Goal: Information Seeking & Learning: Learn about a topic

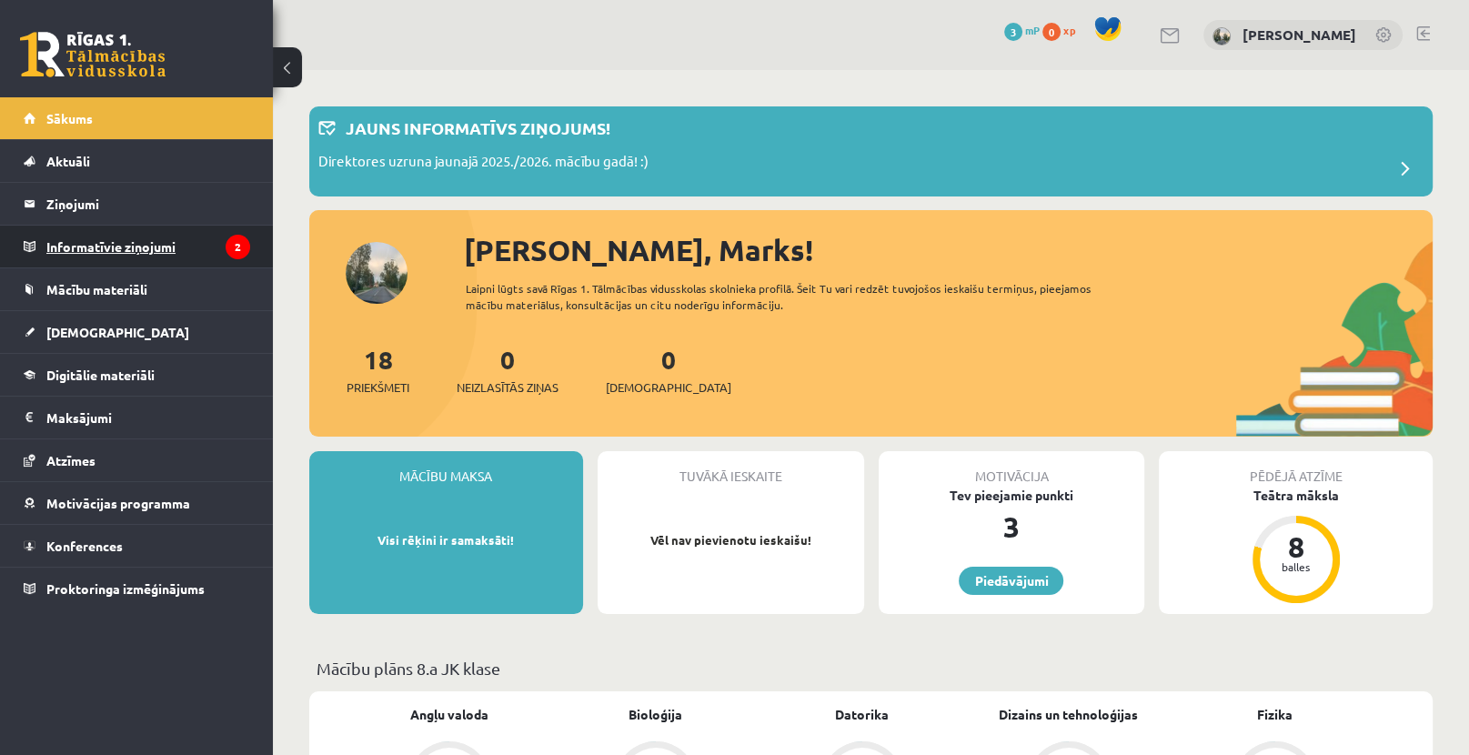
click at [203, 242] on legend "Informatīvie ziņojumi 2" at bounding box center [148, 247] width 204 height 42
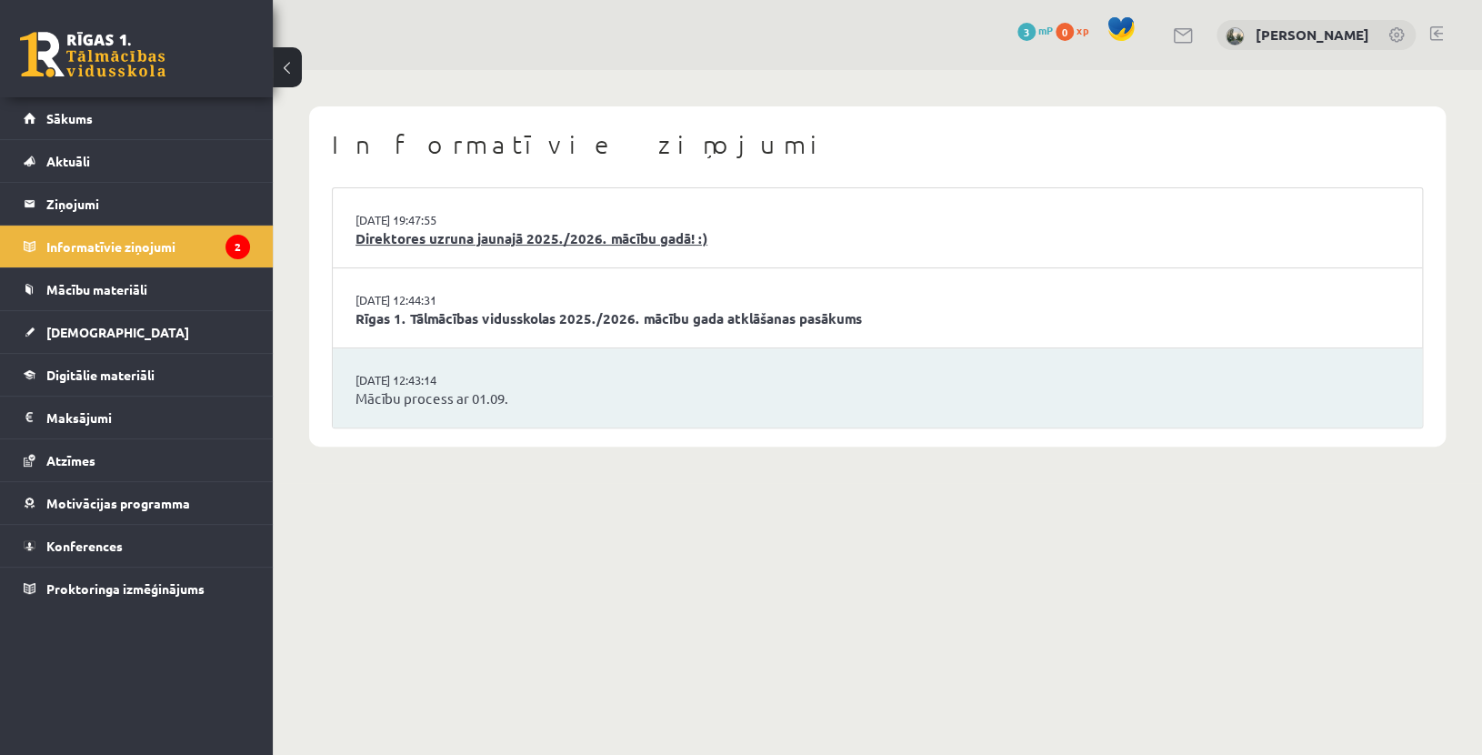
click at [492, 246] on link "Direktores uzruna jaunajā 2025./2026. mācību gadā! :)" at bounding box center [878, 238] width 1044 height 21
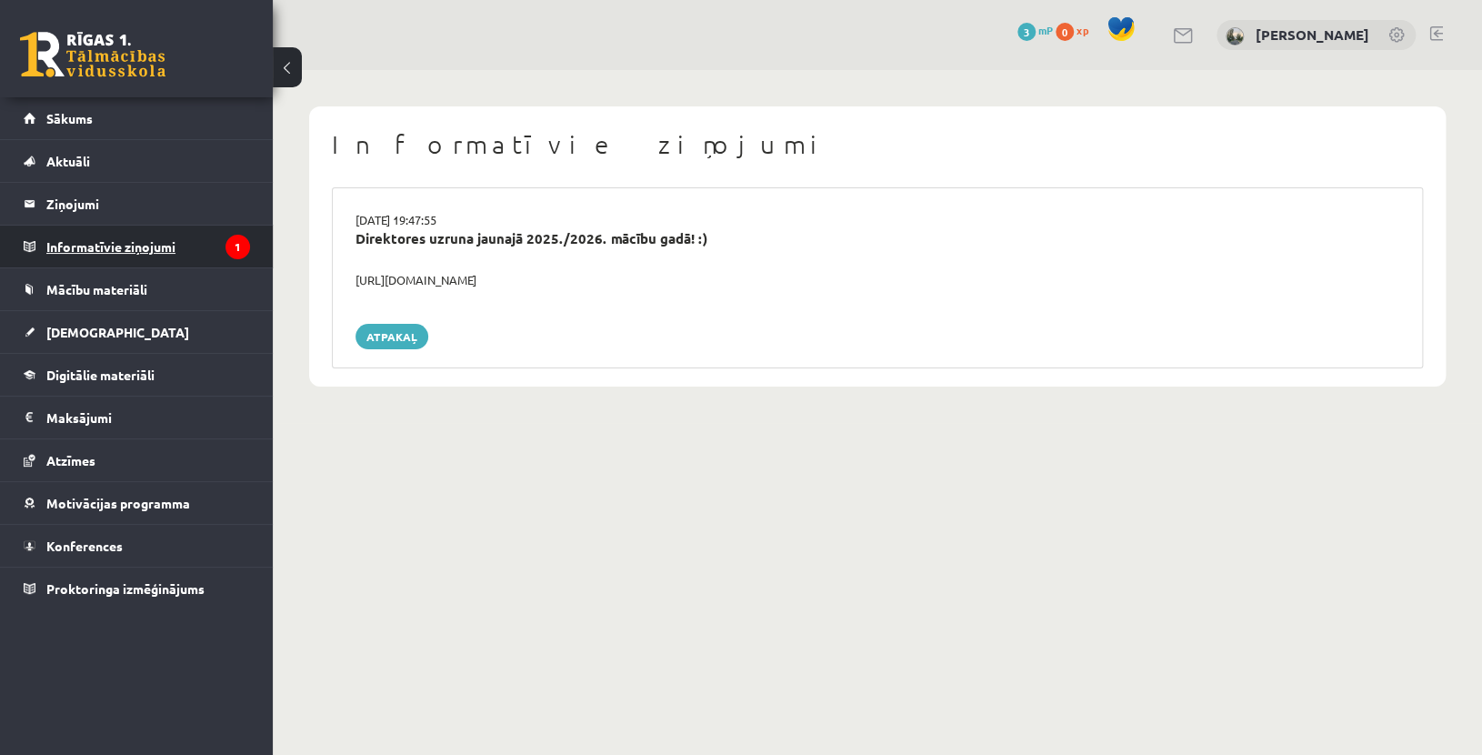
click at [154, 244] on legend "Informatīvie ziņojumi 1" at bounding box center [148, 247] width 204 height 42
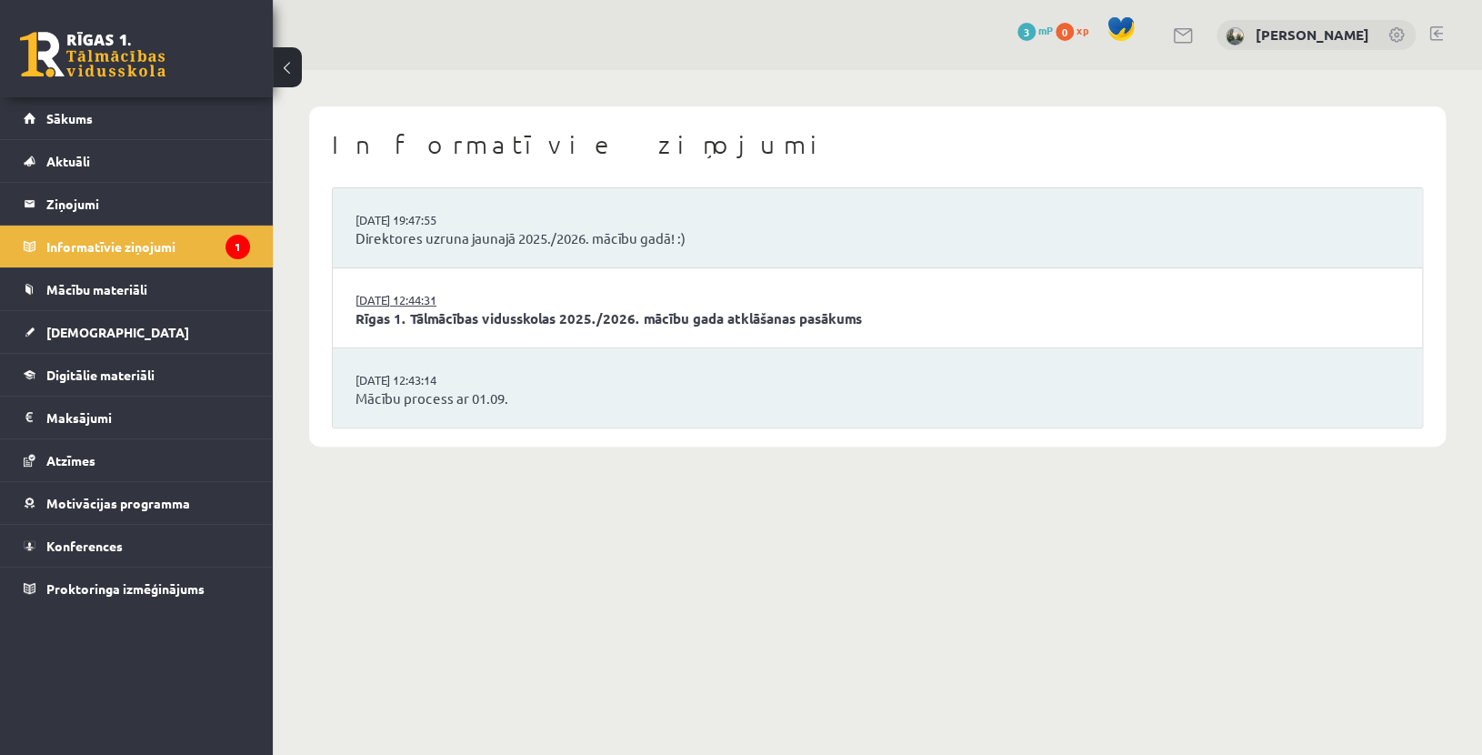
click at [406, 294] on link "[DATE] 12:44:31" at bounding box center [424, 300] width 136 height 18
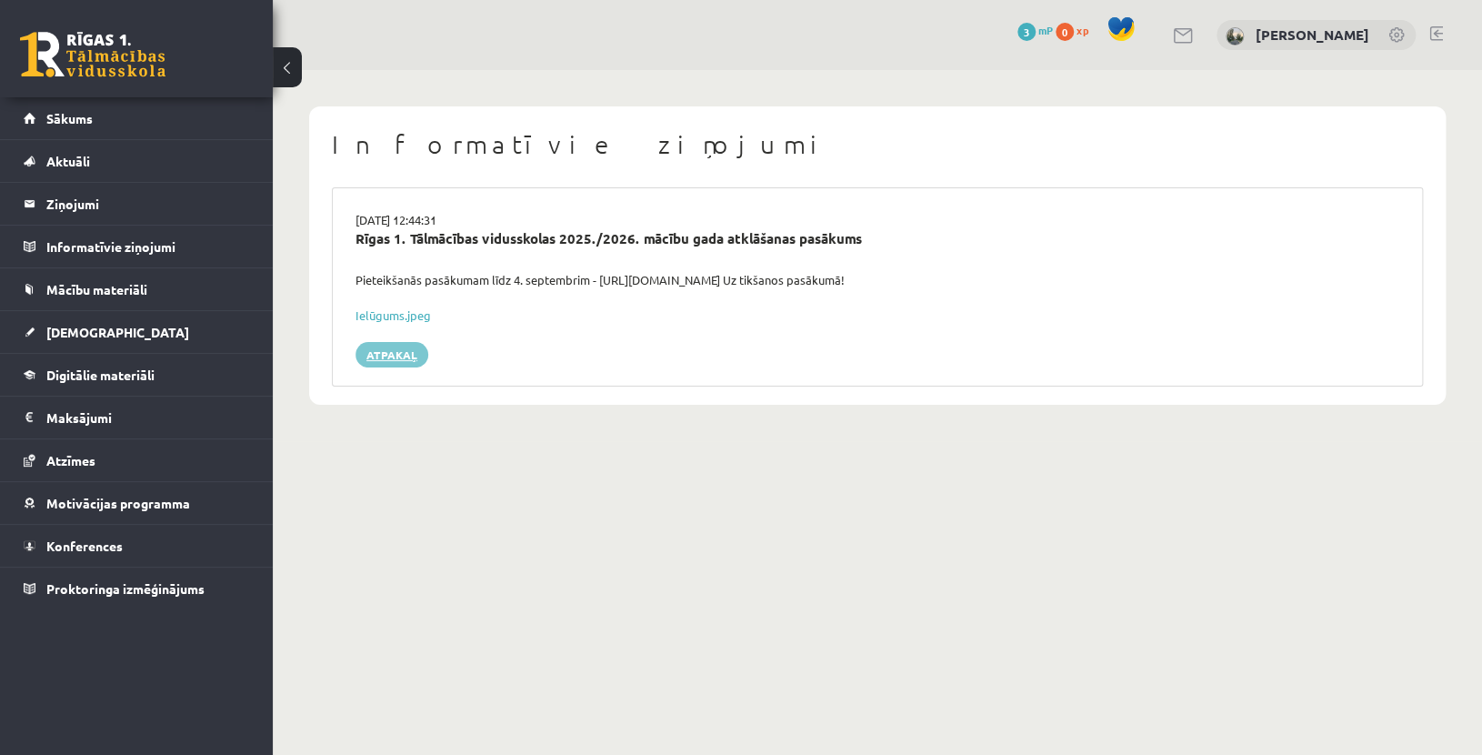
click at [381, 355] on link "Atpakaļ" at bounding box center [392, 354] width 73 height 25
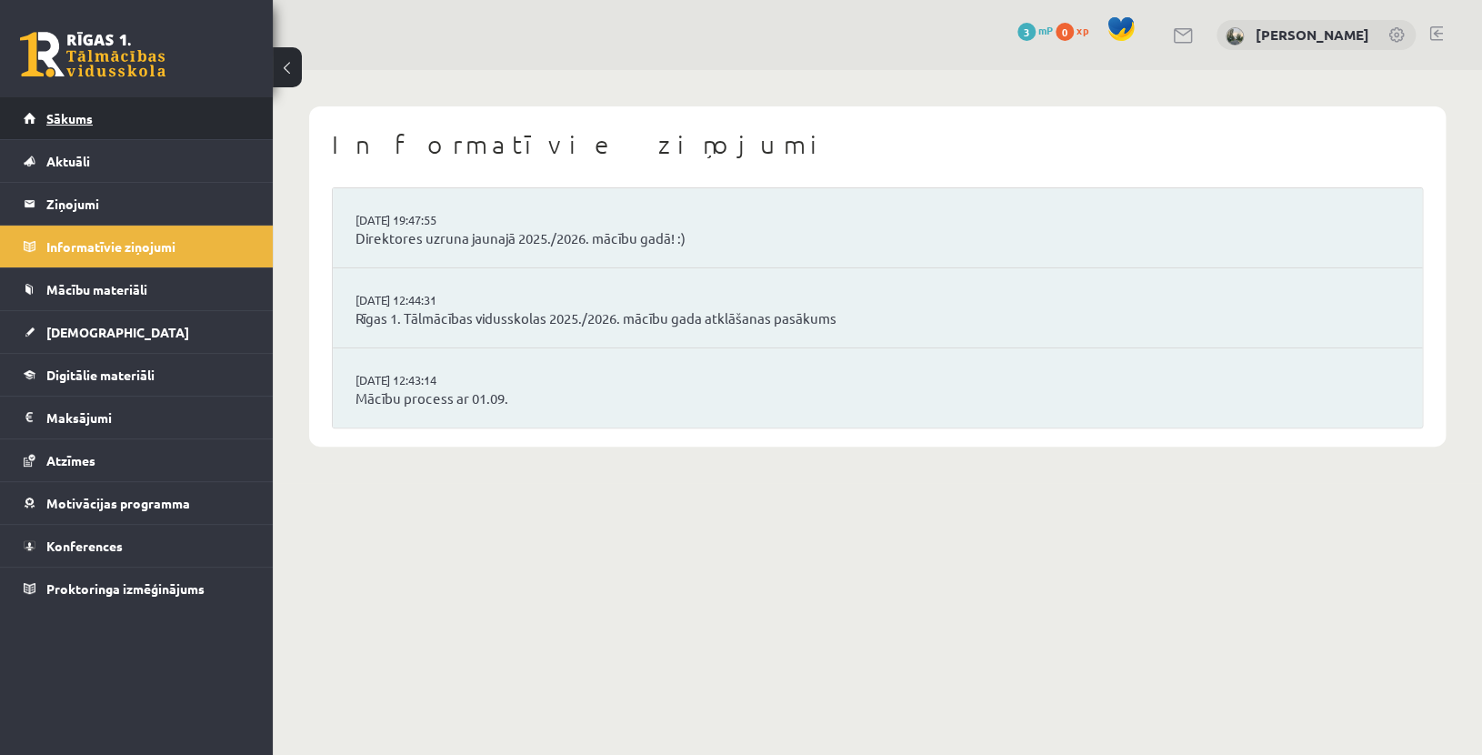
click at [66, 118] on span "Sākums" at bounding box center [69, 118] width 46 height 16
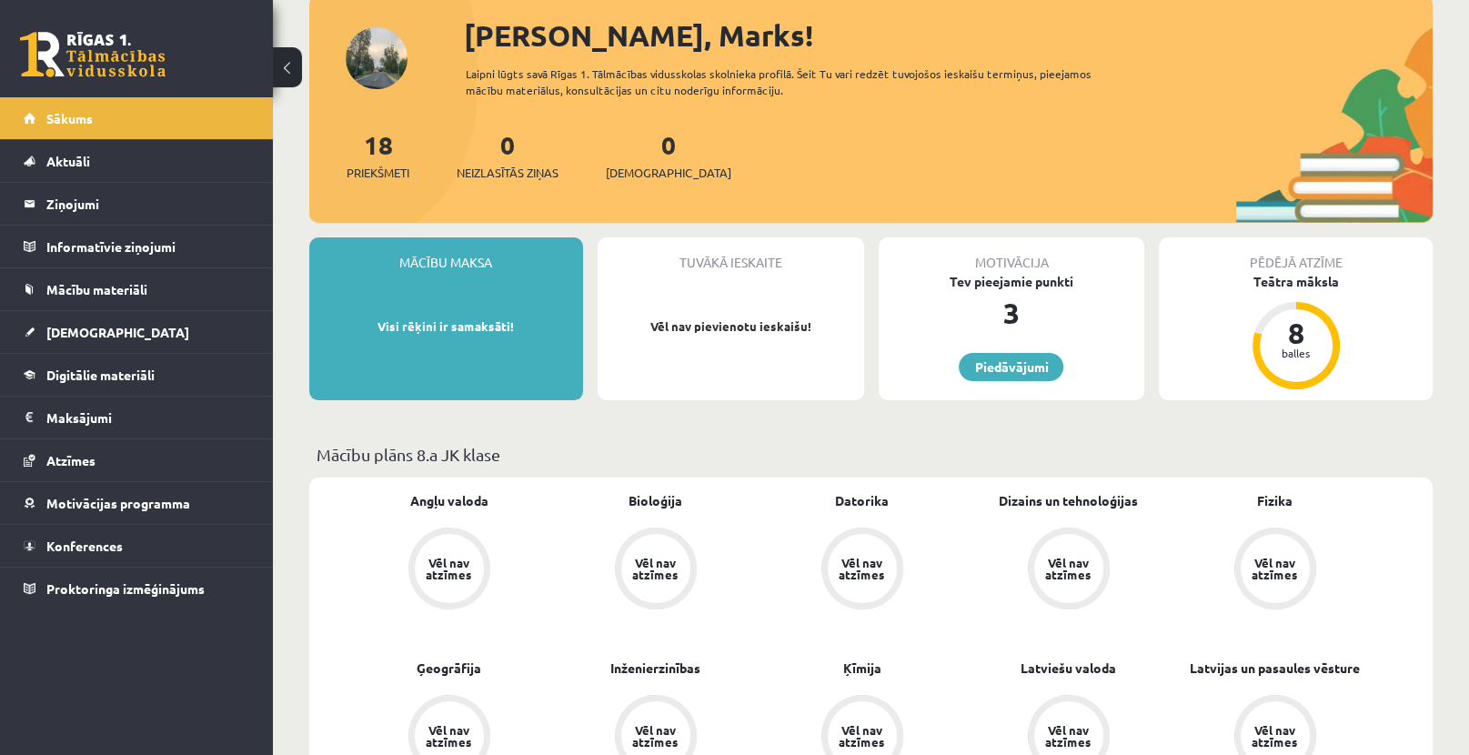
scroll to position [91, 0]
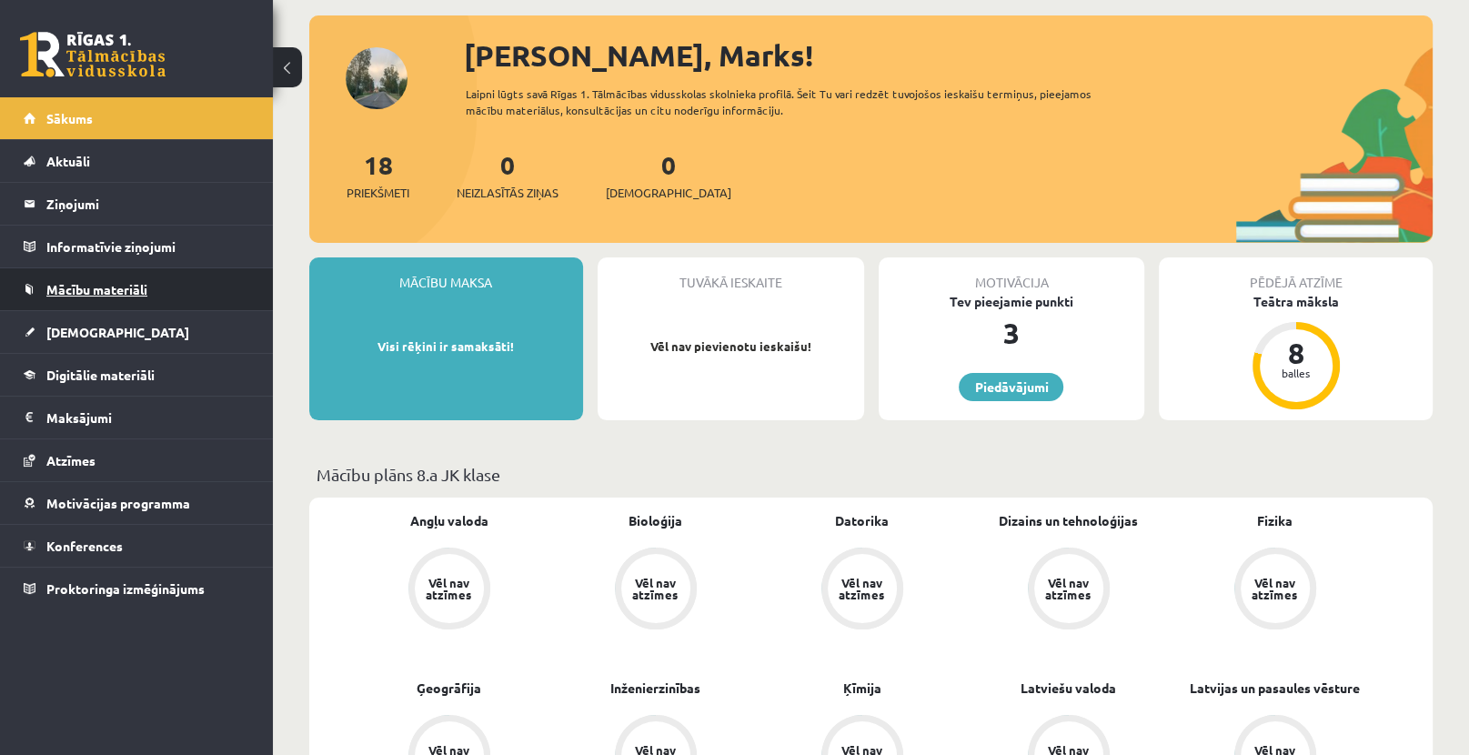
click at [111, 293] on span "Mācību materiāli" at bounding box center [96, 289] width 101 height 16
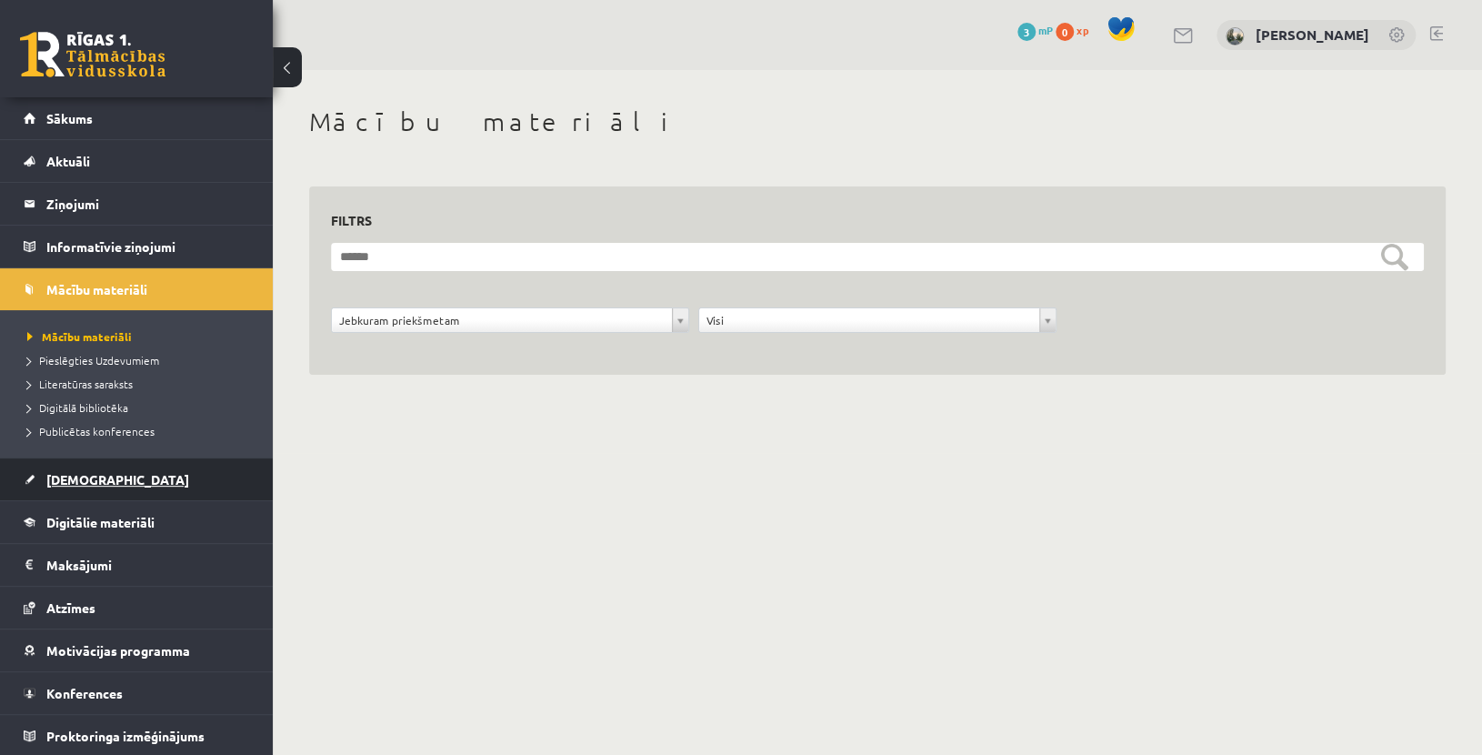
click at [72, 488] on link "[DEMOGRAPHIC_DATA]" at bounding box center [137, 479] width 226 height 42
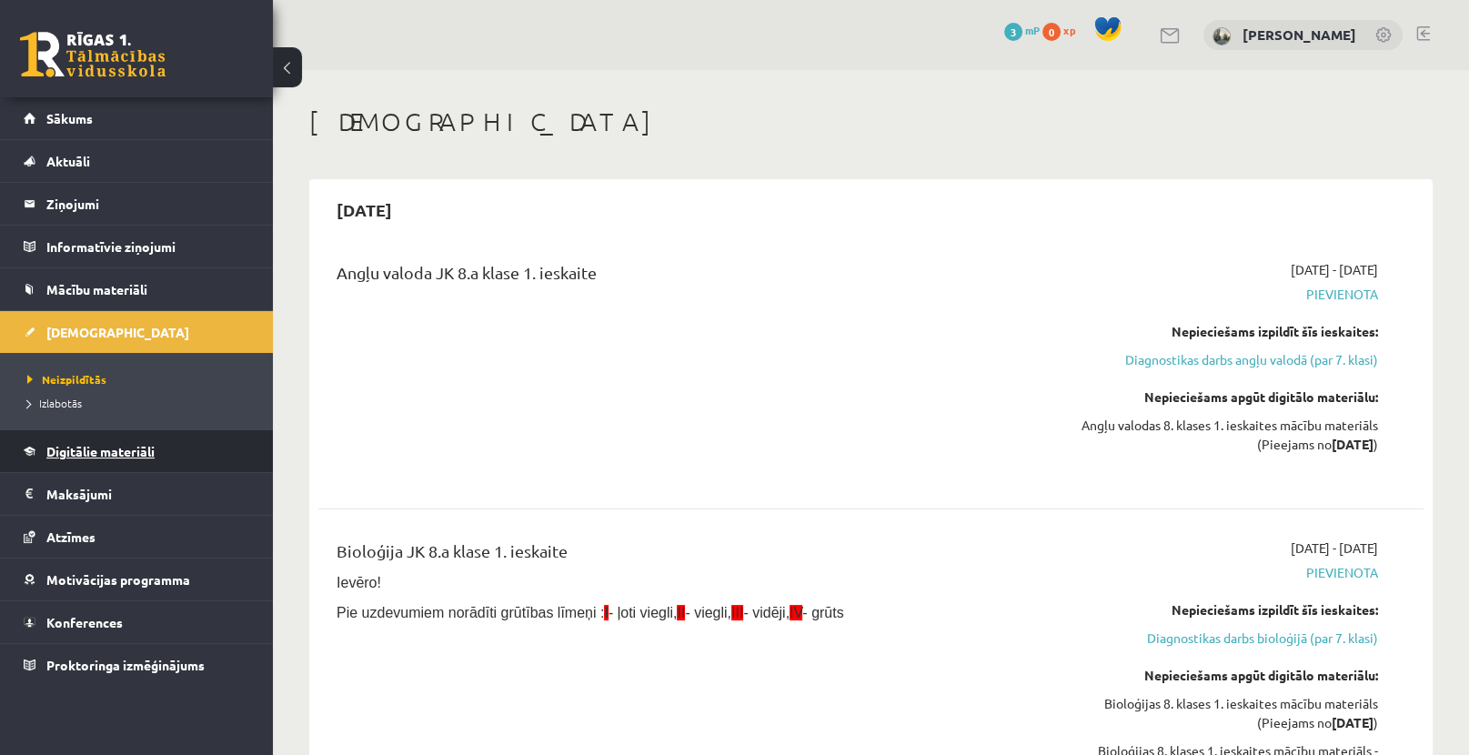
click at [89, 447] on span "Digitālie materiāli" at bounding box center [100, 451] width 108 height 16
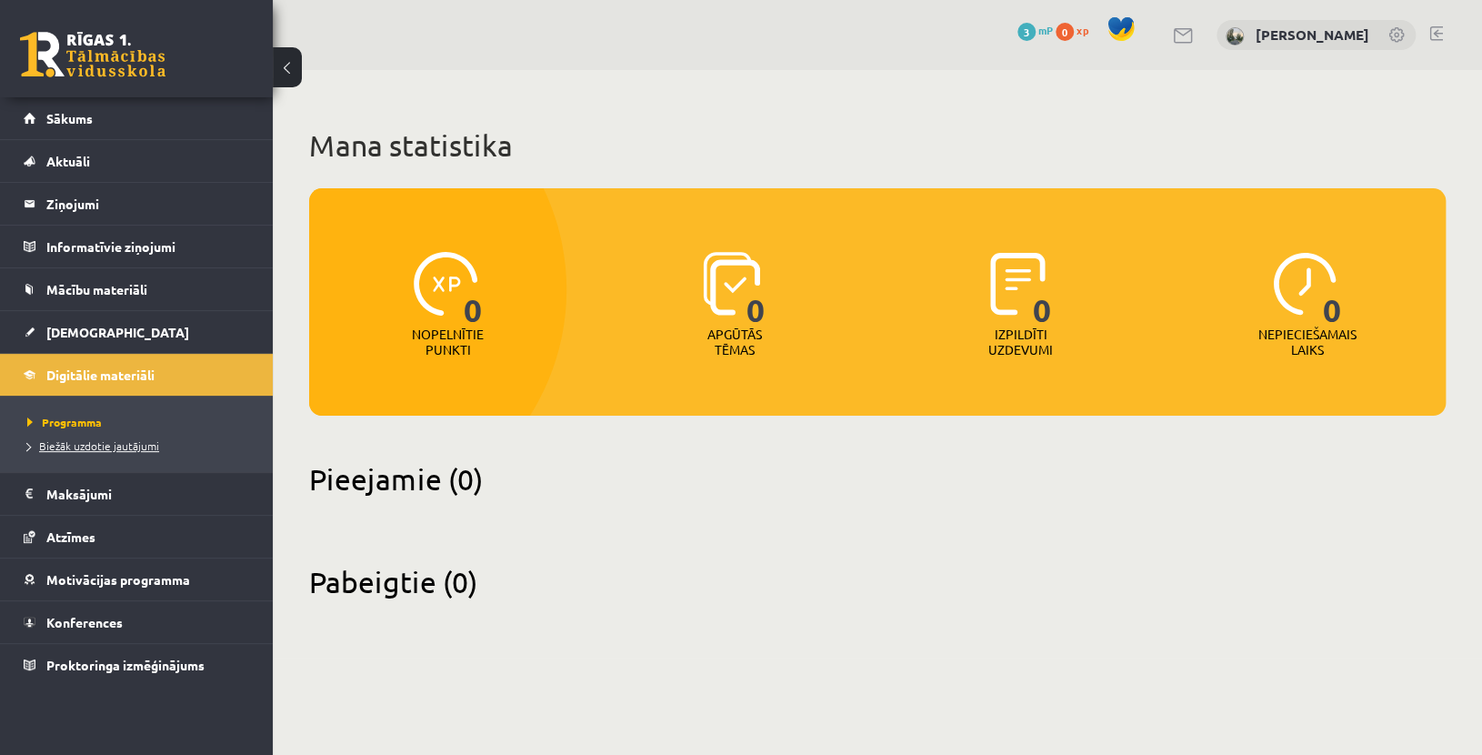
click at [27, 437] on link "Biežāk uzdotie jautājumi" at bounding box center [140, 445] width 227 height 16
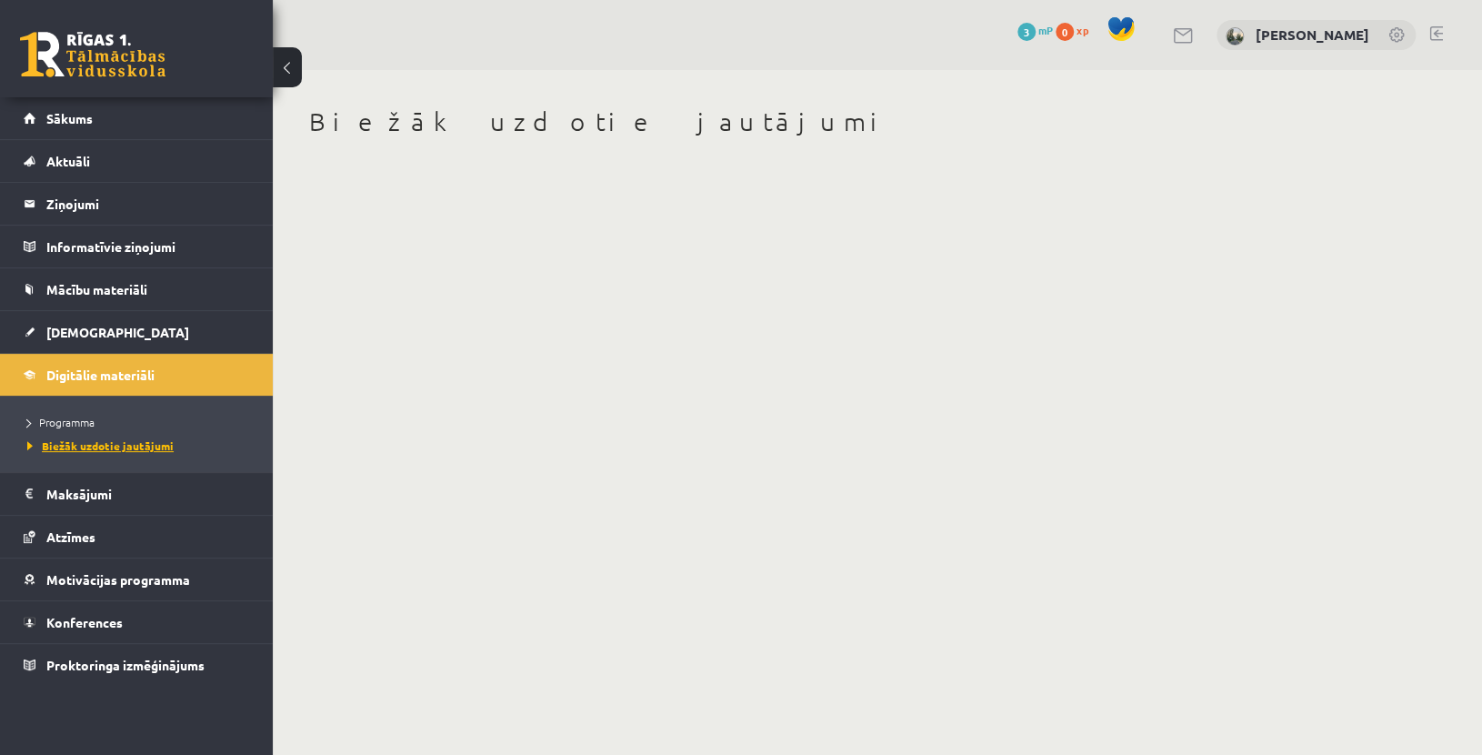
click at [27, 437] on link "Biežāk uzdotie jautājumi" at bounding box center [140, 445] width 227 height 16
click at [27, 378] on link "Digitālie materiāli" at bounding box center [137, 375] width 226 height 42
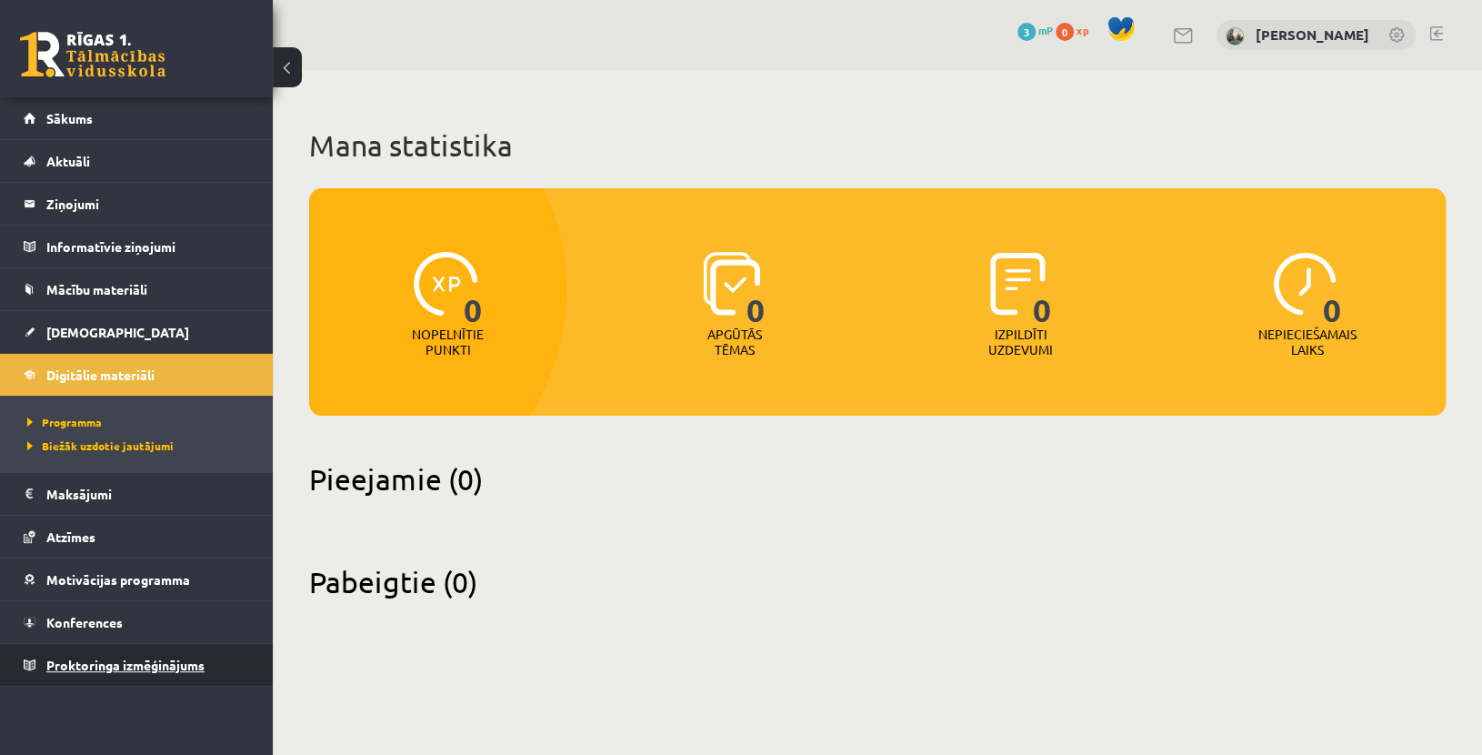
click at [129, 677] on link "Proktoringa izmēģinājums" at bounding box center [137, 665] width 226 height 42
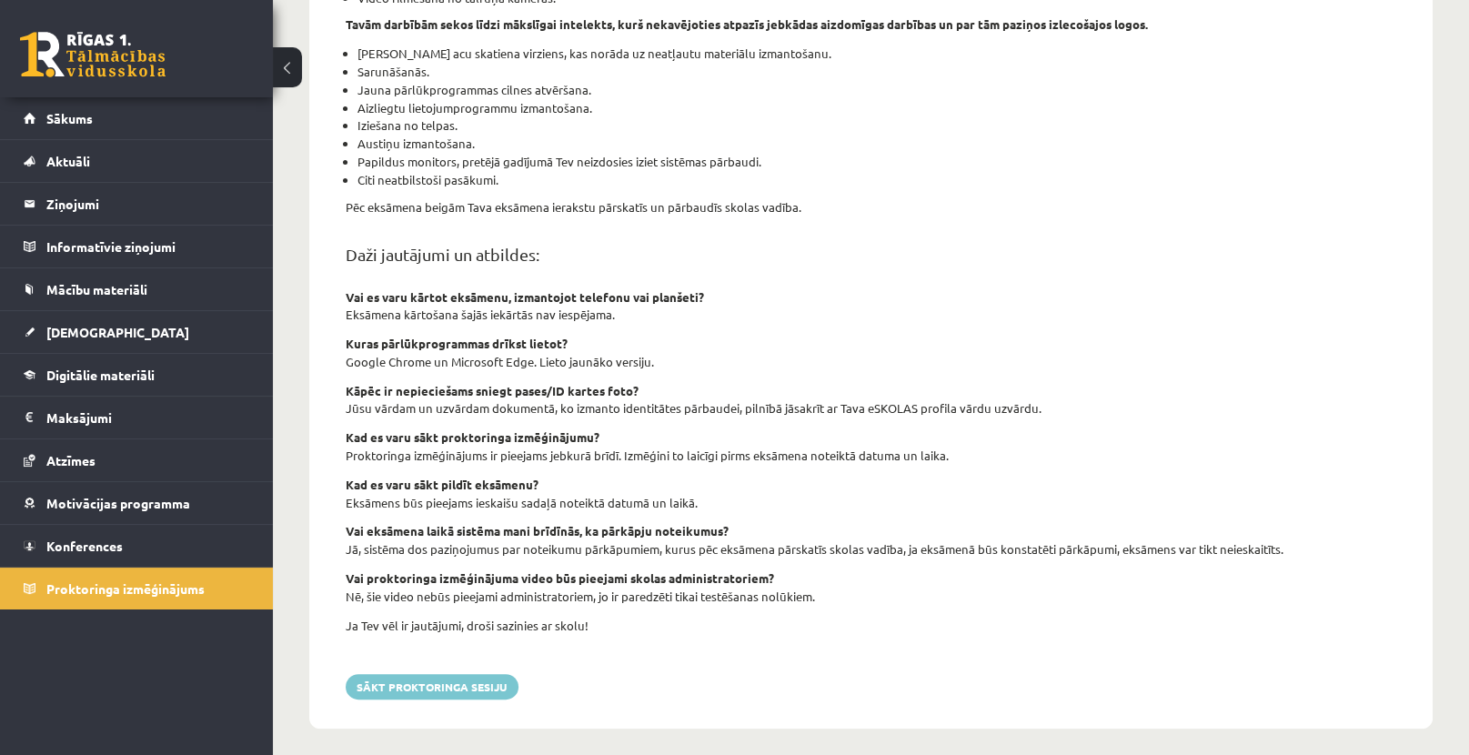
scroll to position [502, 0]
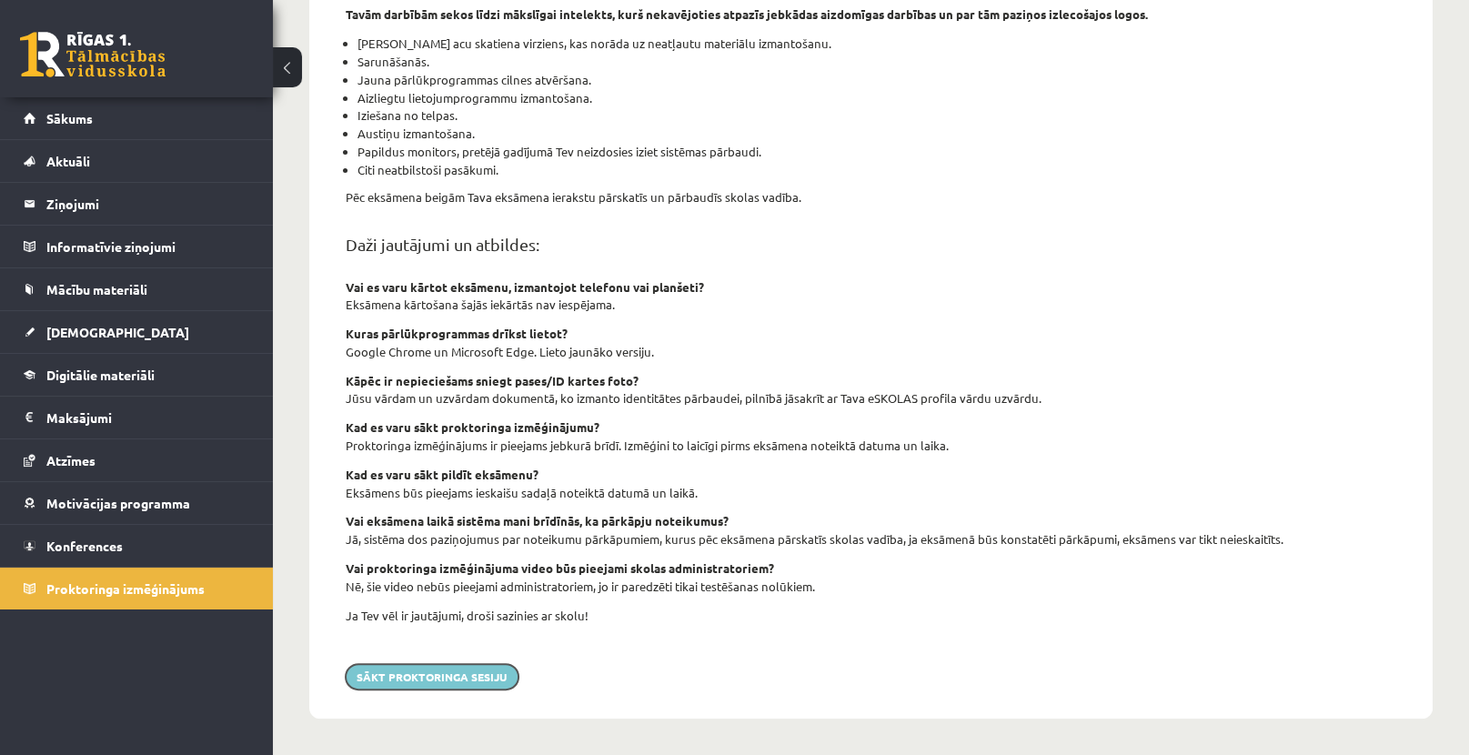
click at [462, 678] on button "Sākt proktoringa sesiju" at bounding box center [432, 676] width 173 height 25
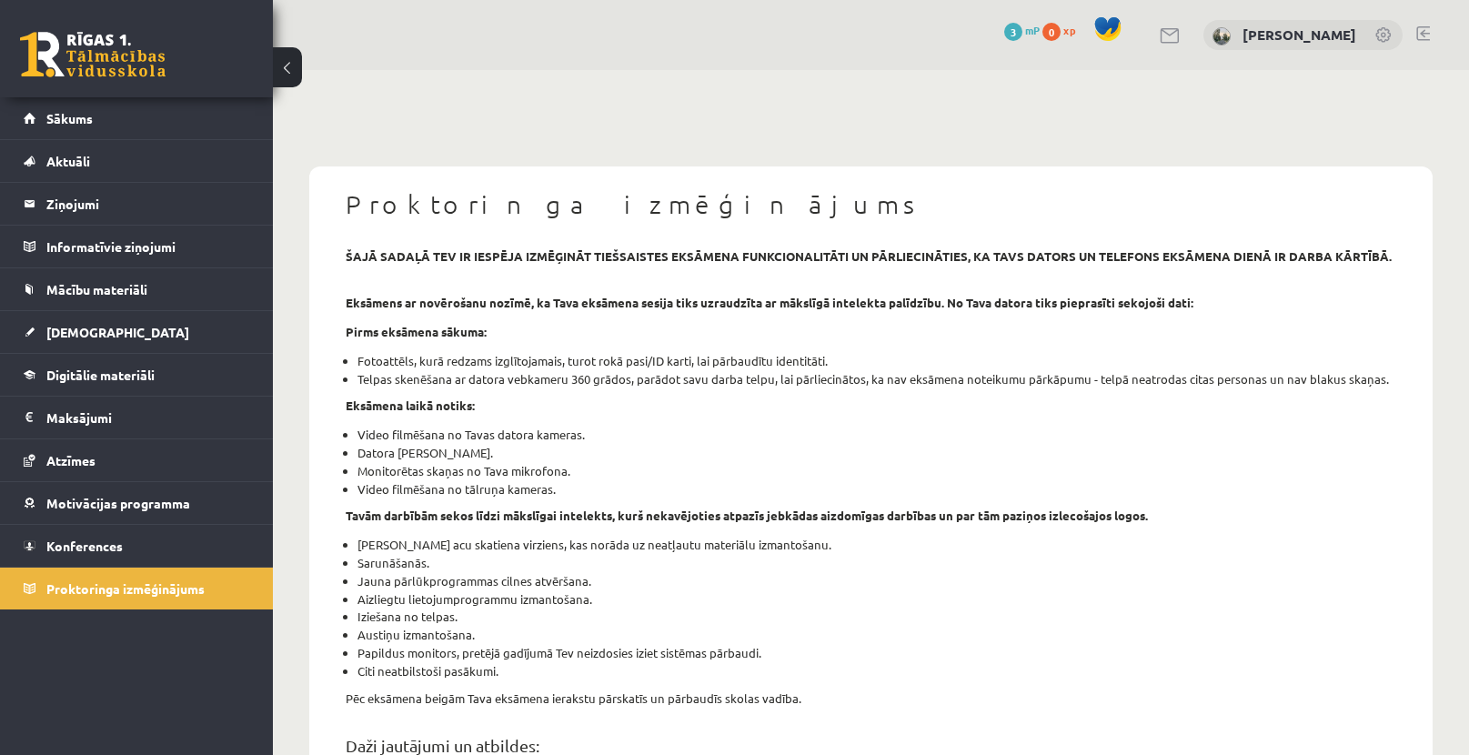
scroll to position [502, 0]
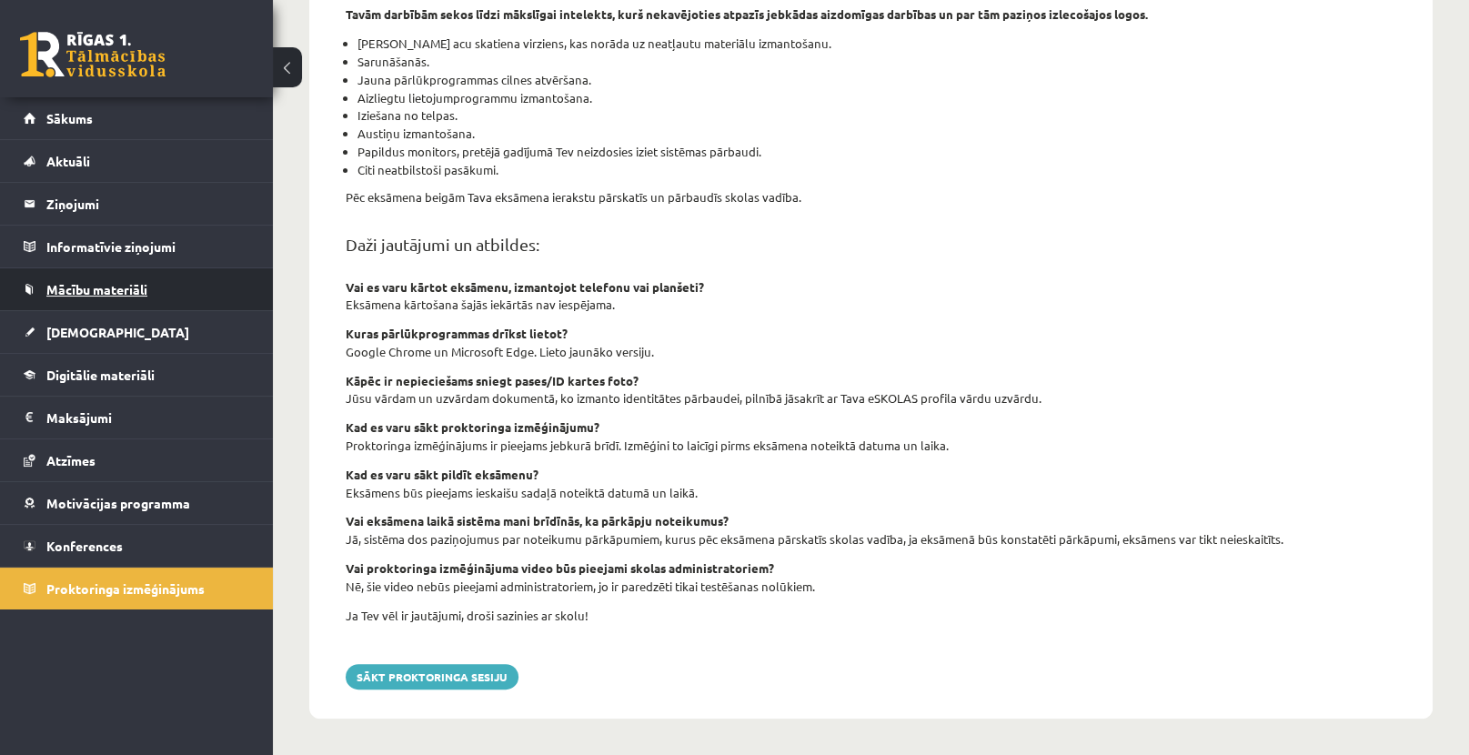
click at [50, 299] on link "Mācību materiāli" at bounding box center [137, 289] width 226 height 42
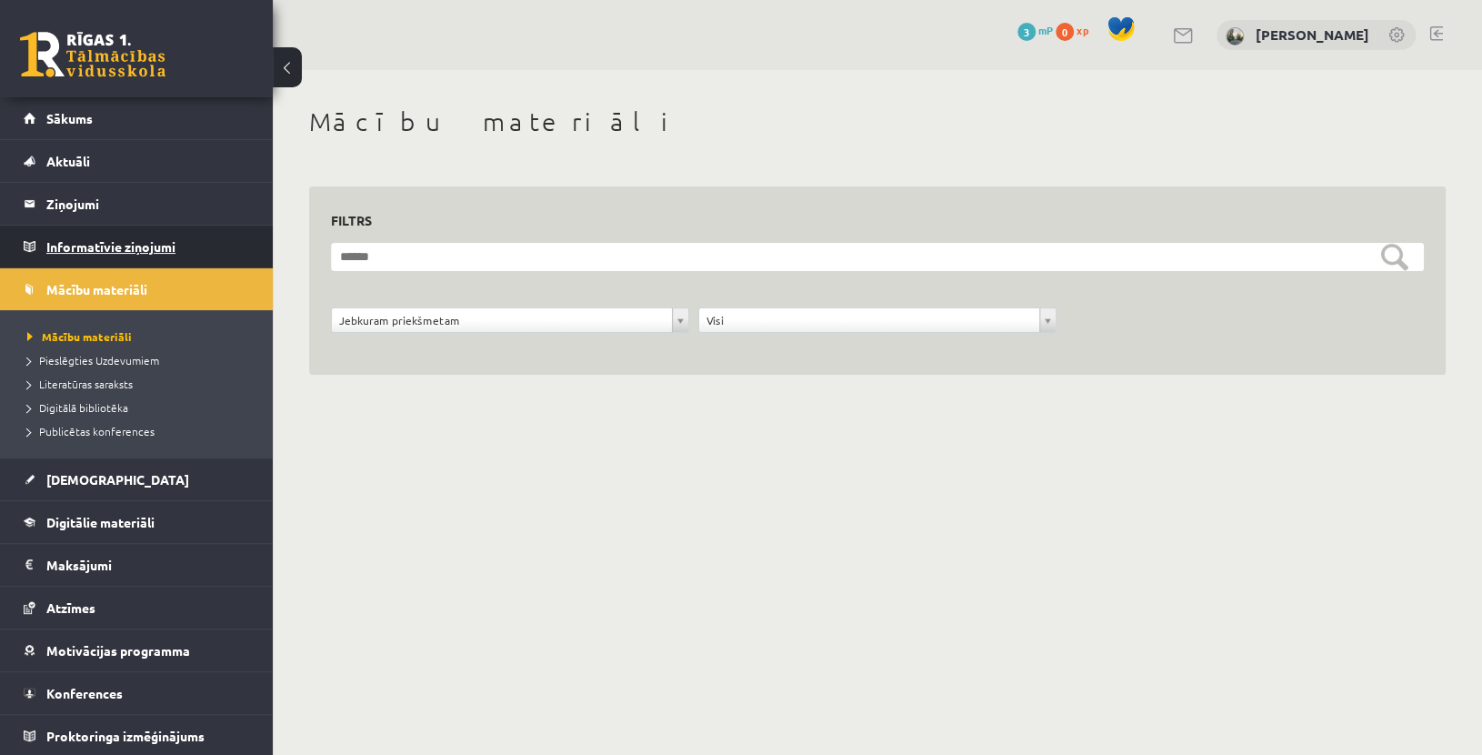
click at [98, 260] on legend "Informatīvie ziņojumi 0" at bounding box center [148, 247] width 204 height 42
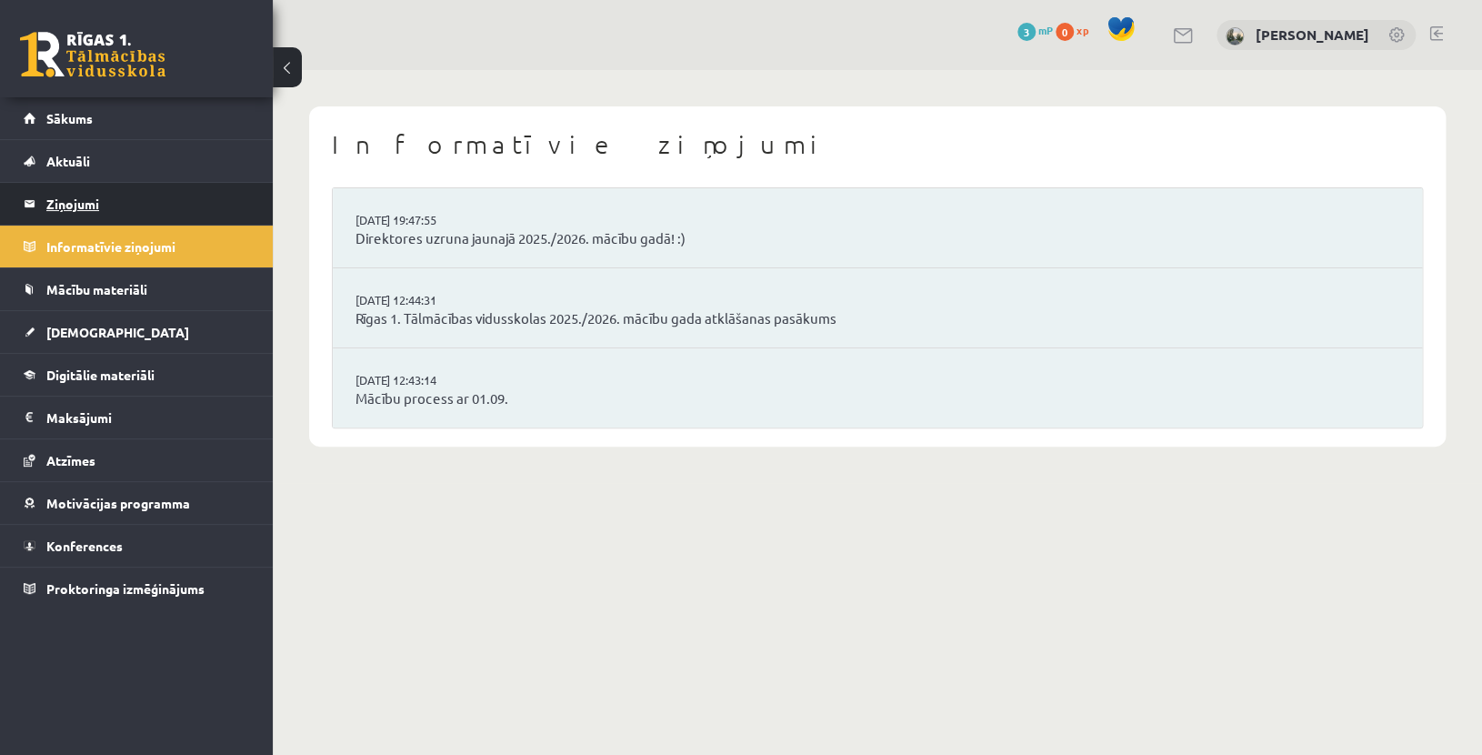
click at [82, 197] on legend "Ziņojumi 0" at bounding box center [148, 204] width 204 height 42
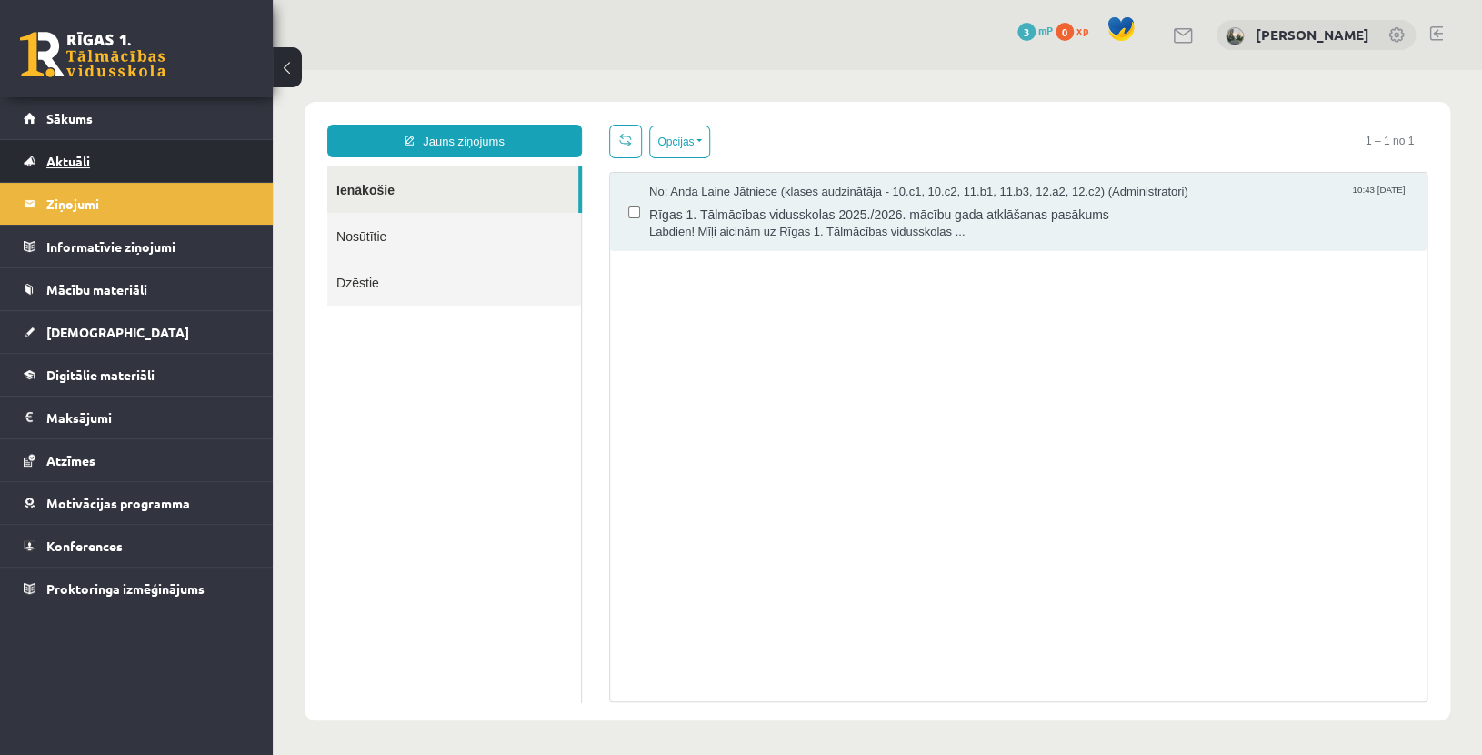
click at [80, 178] on link "Aktuāli" at bounding box center [137, 161] width 226 height 42
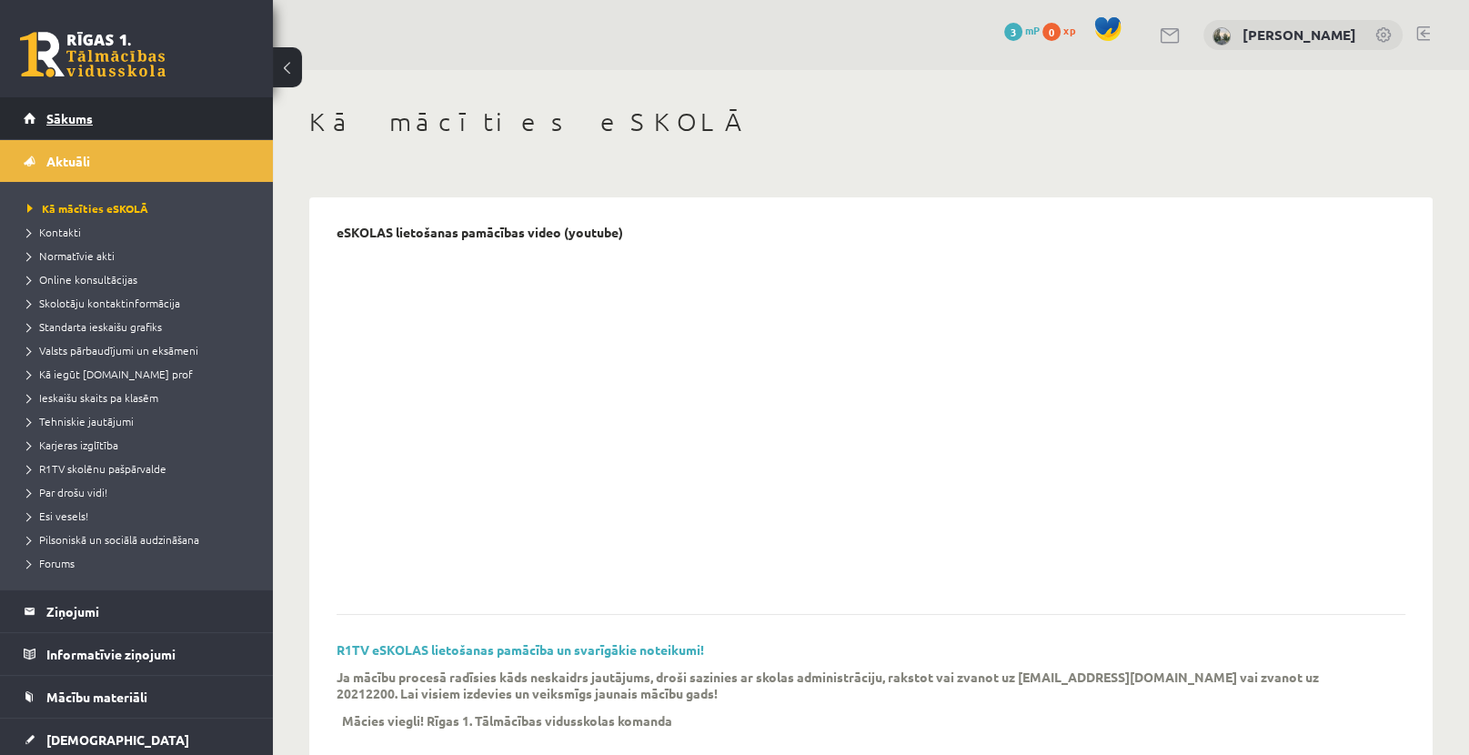
click at [66, 118] on span "Sākums" at bounding box center [69, 118] width 46 height 16
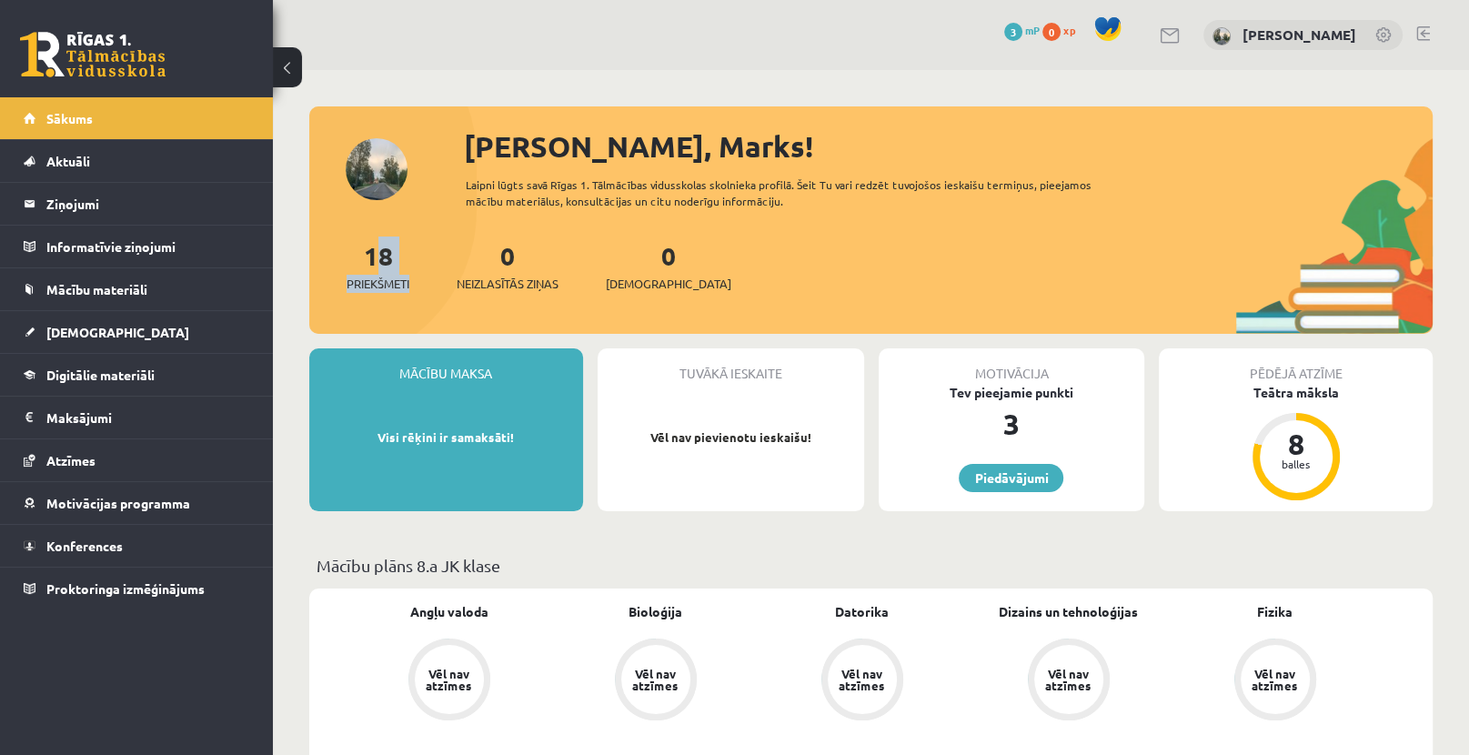
drag, startPoint x: 368, startPoint y: 245, endPoint x: 434, endPoint y: 278, distance: 73.6
click at [370, 248] on link "18 Priekšmeti" at bounding box center [377, 266] width 63 height 54
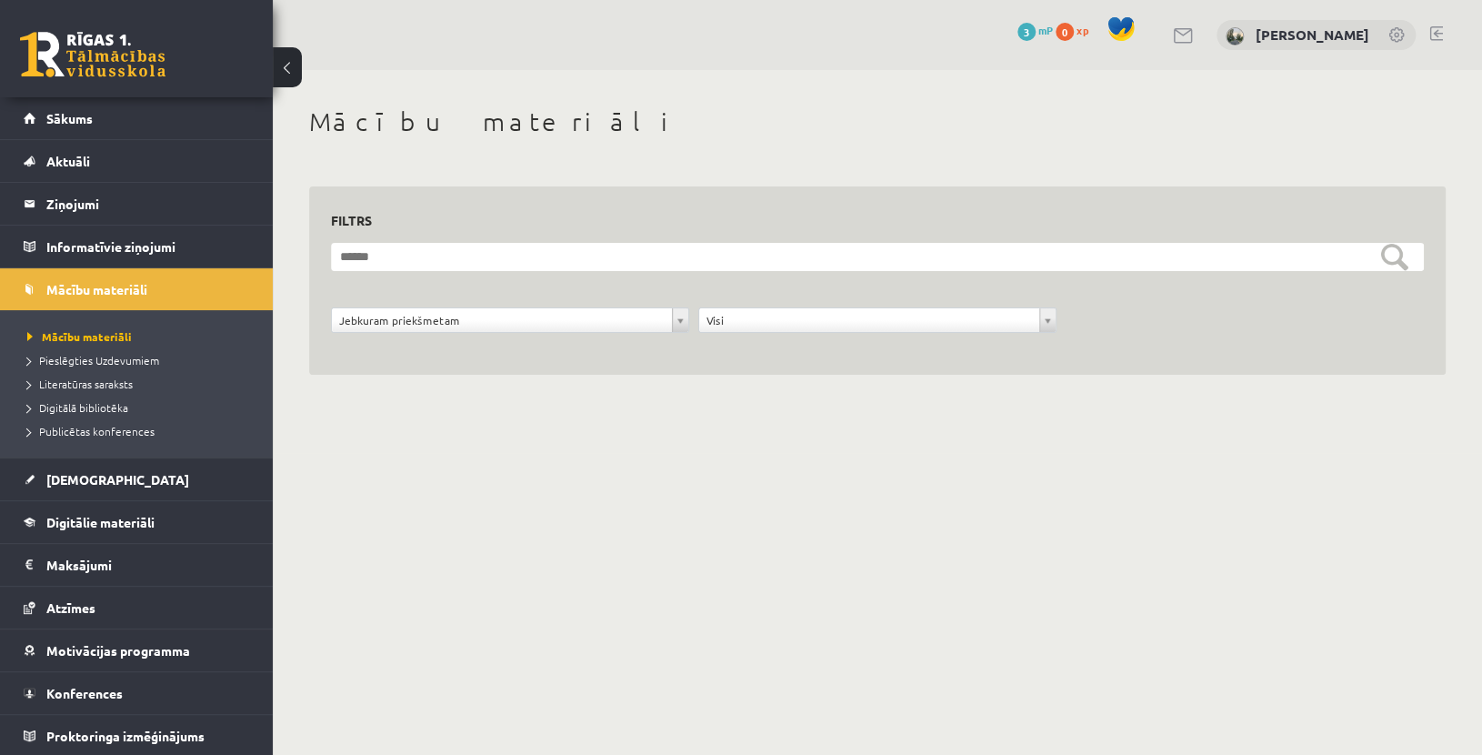
click at [1081, 295] on form "**********" at bounding box center [877, 298] width 1093 height 110
click at [95, 287] on span "Mācību materiāli" at bounding box center [96, 289] width 101 height 16
click at [82, 123] on span "Sākums" at bounding box center [69, 118] width 46 height 16
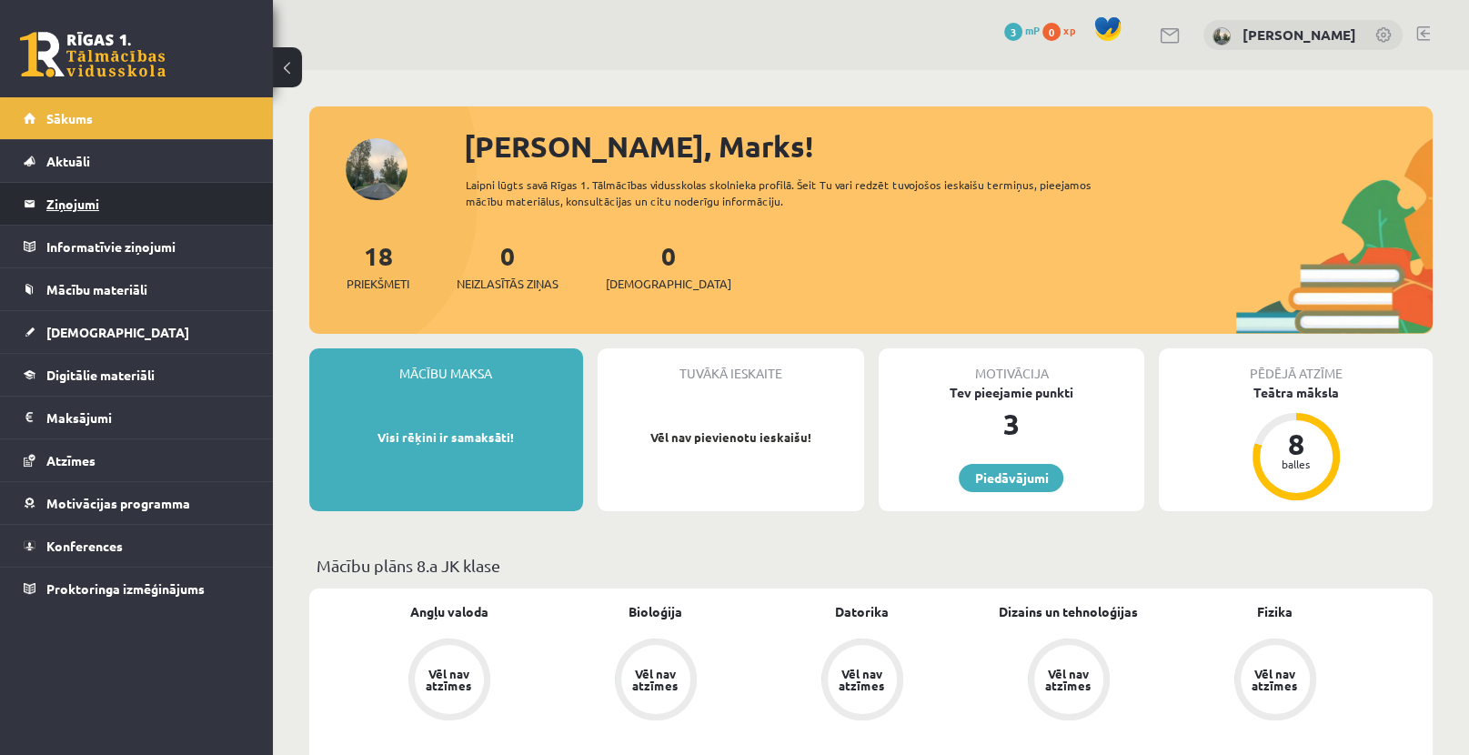
click at [88, 209] on legend "Ziņojumi 0" at bounding box center [148, 204] width 204 height 42
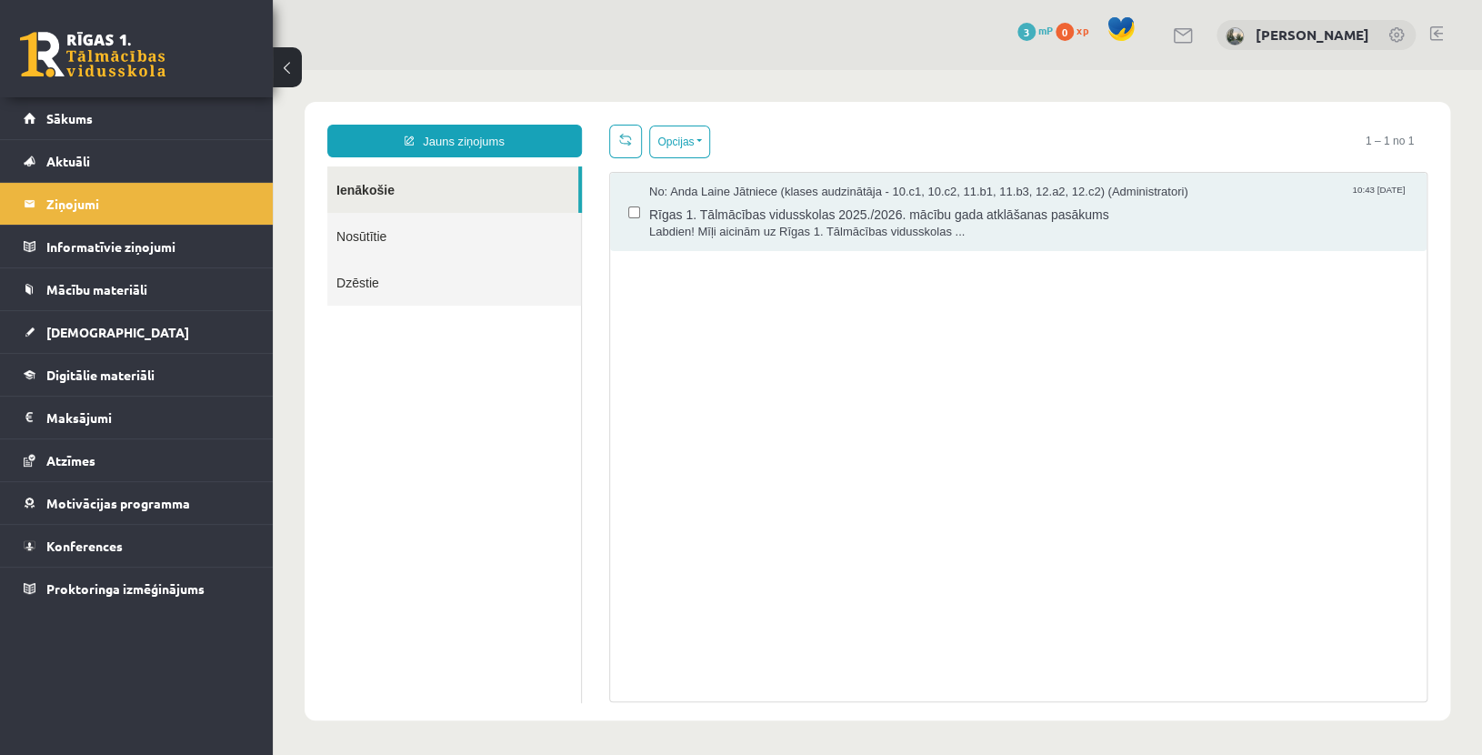
click at [403, 237] on link "Nosūtītie" at bounding box center [454, 236] width 254 height 46
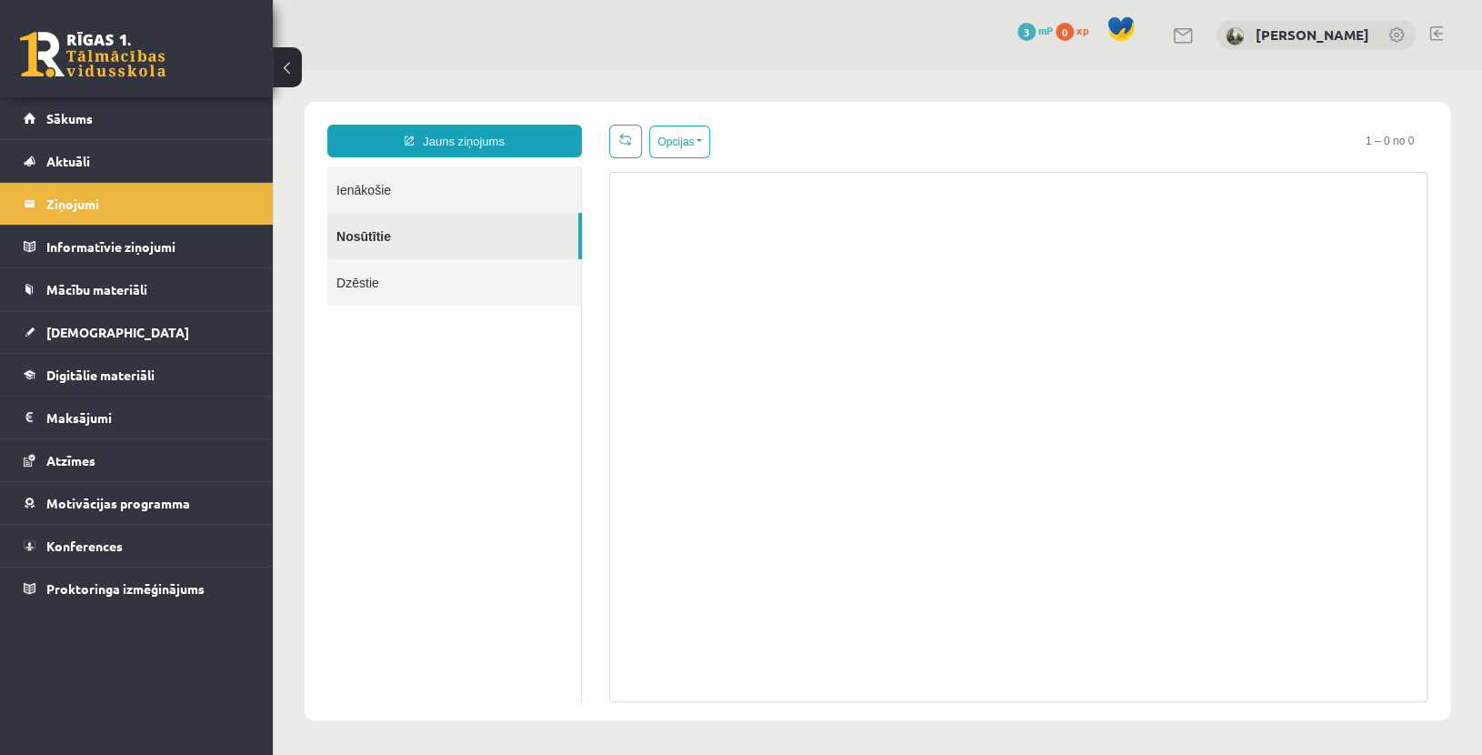
click at [403, 190] on link "Ienākošie" at bounding box center [454, 189] width 254 height 46
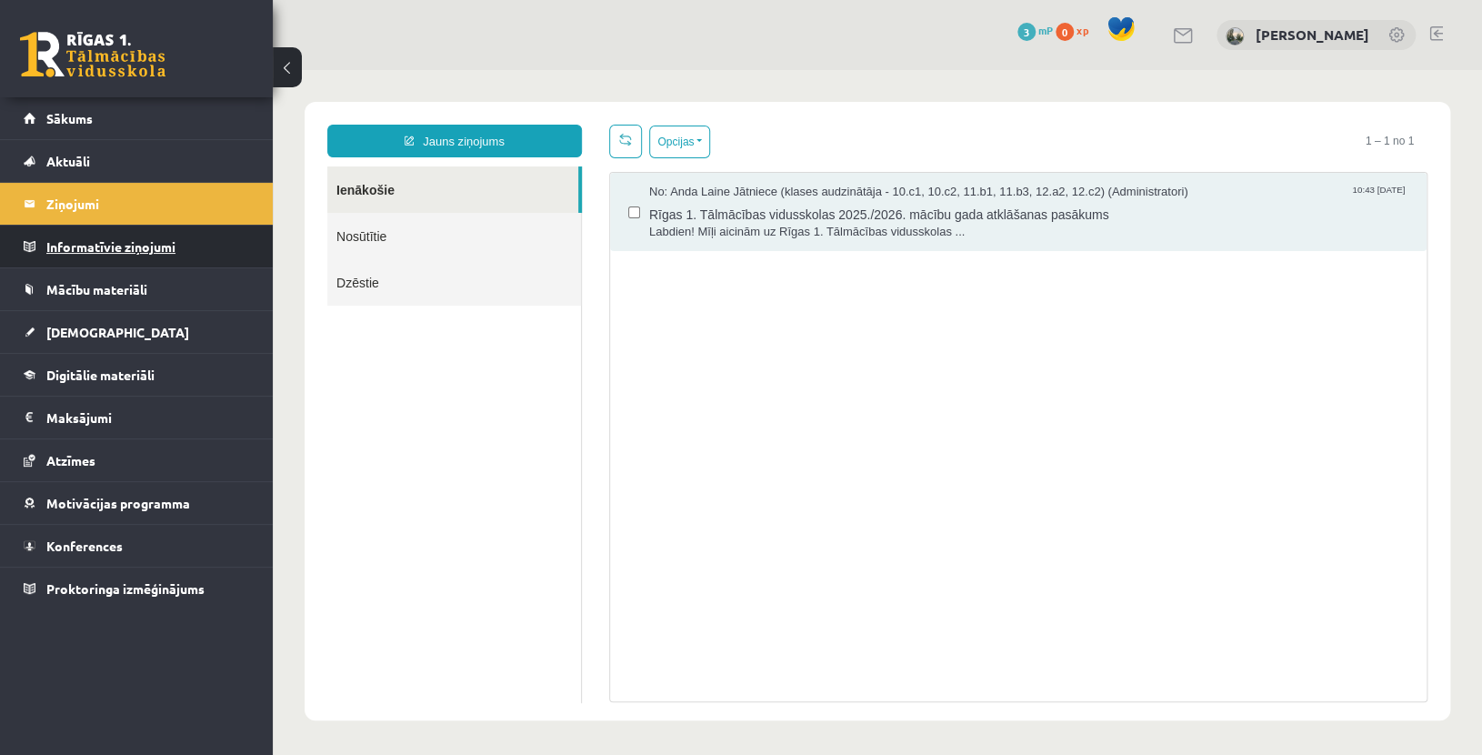
click at [113, 251] on legend "Informatīvie ziņojumi 0" at bounding box center [148, 247] width 204 height 42
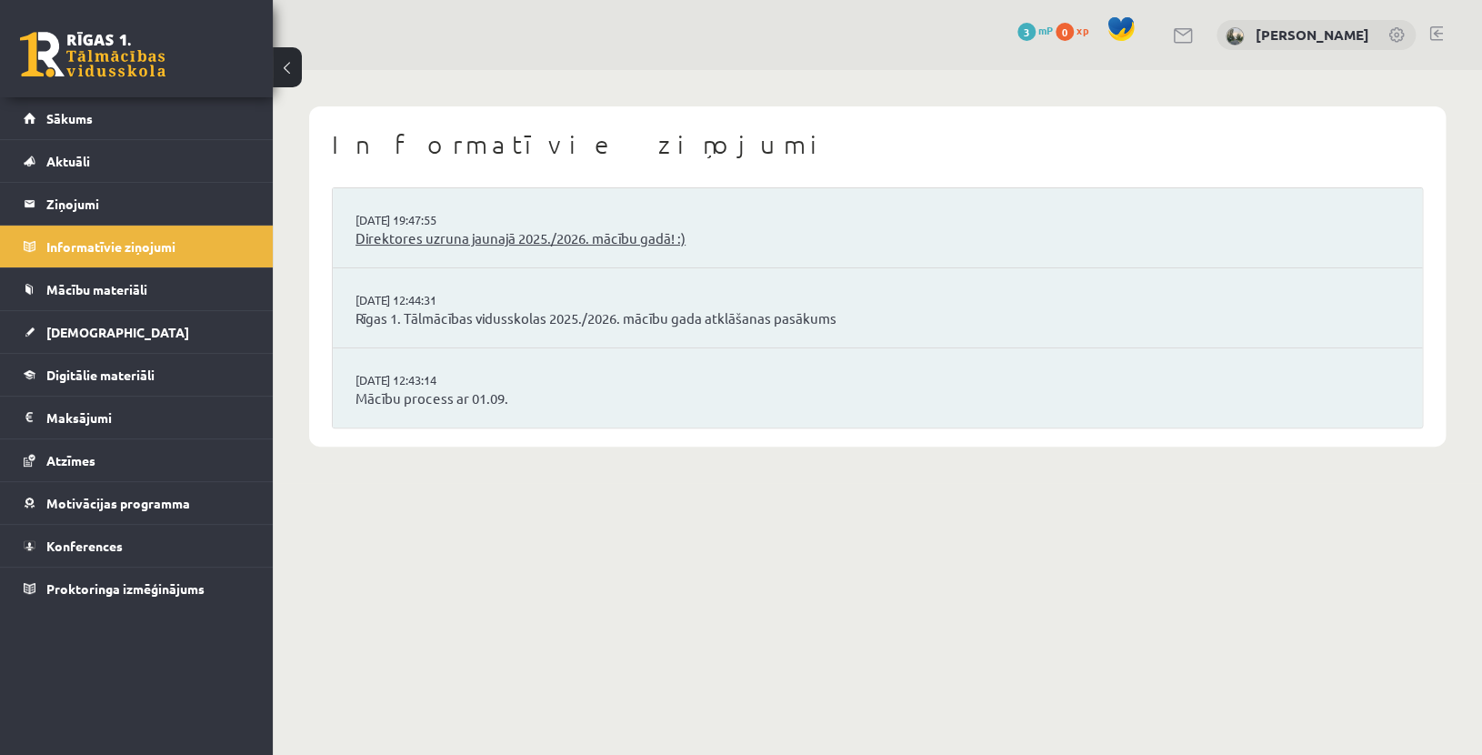
click at [387, 239] on link "Direktores uzruna jaunajā 2025./2026. mācību gadā! :)" at bounding box center [878, 238] width 1044 height 21
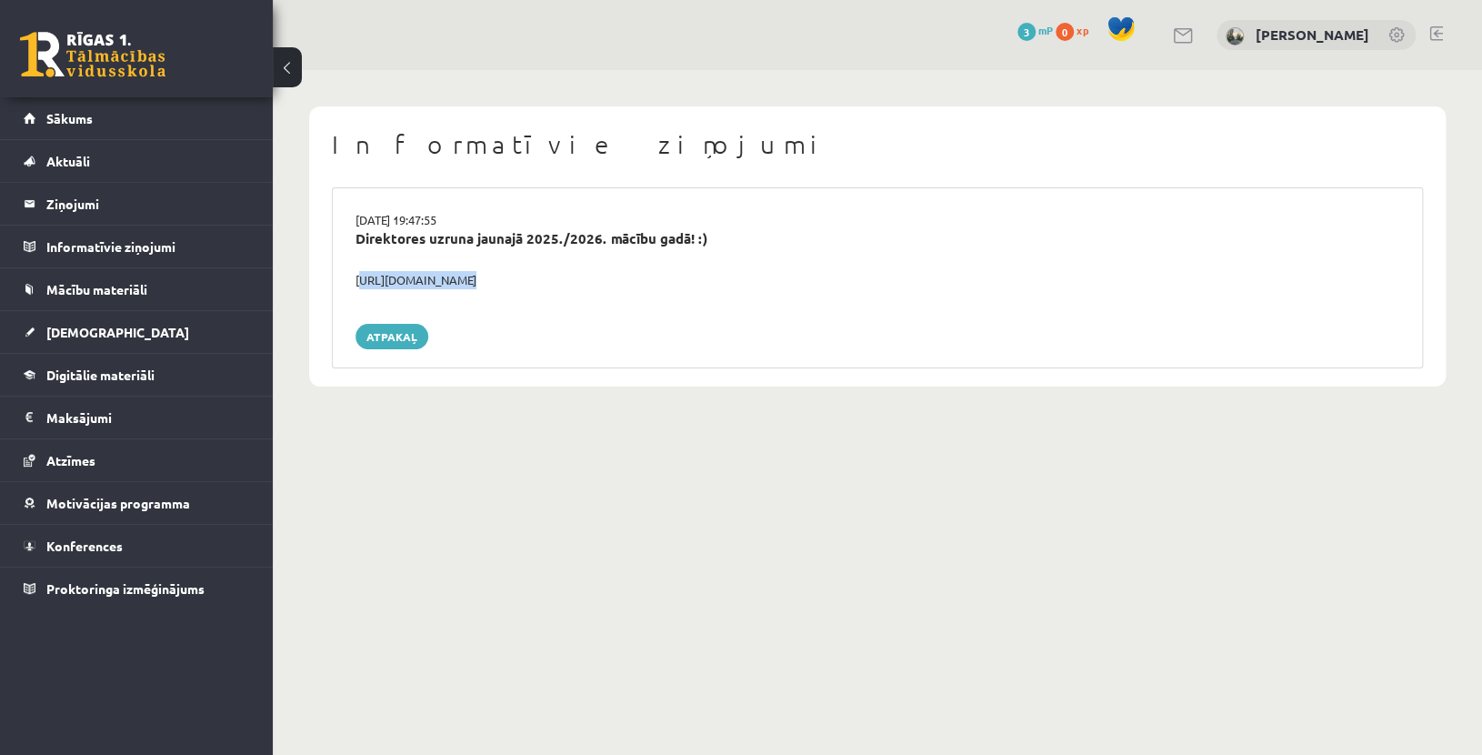
drag, startPoint x: 346, startPoint y: 278, endPoint x: 648, endPoint y: 290, distance: 303.1
click at [648, 290] on div "[DATE] 19:47:55 Direktores uzruna jaunajā 2025./2026. mācību gadā! :) [URL][DOM…" at bounding box center [877, 277] width 1091 height 181
copy div "[URL][DOMAIN_NAME]"
click at [481, 282] on div "[URL][DOMAIN_NAME]" at bounding box center [877, 280] width 1071 height 18
click at [477, 281] on div "[URL][DOMAIN_NAME]" at bounding box center [877, 280] width 1071 height 18
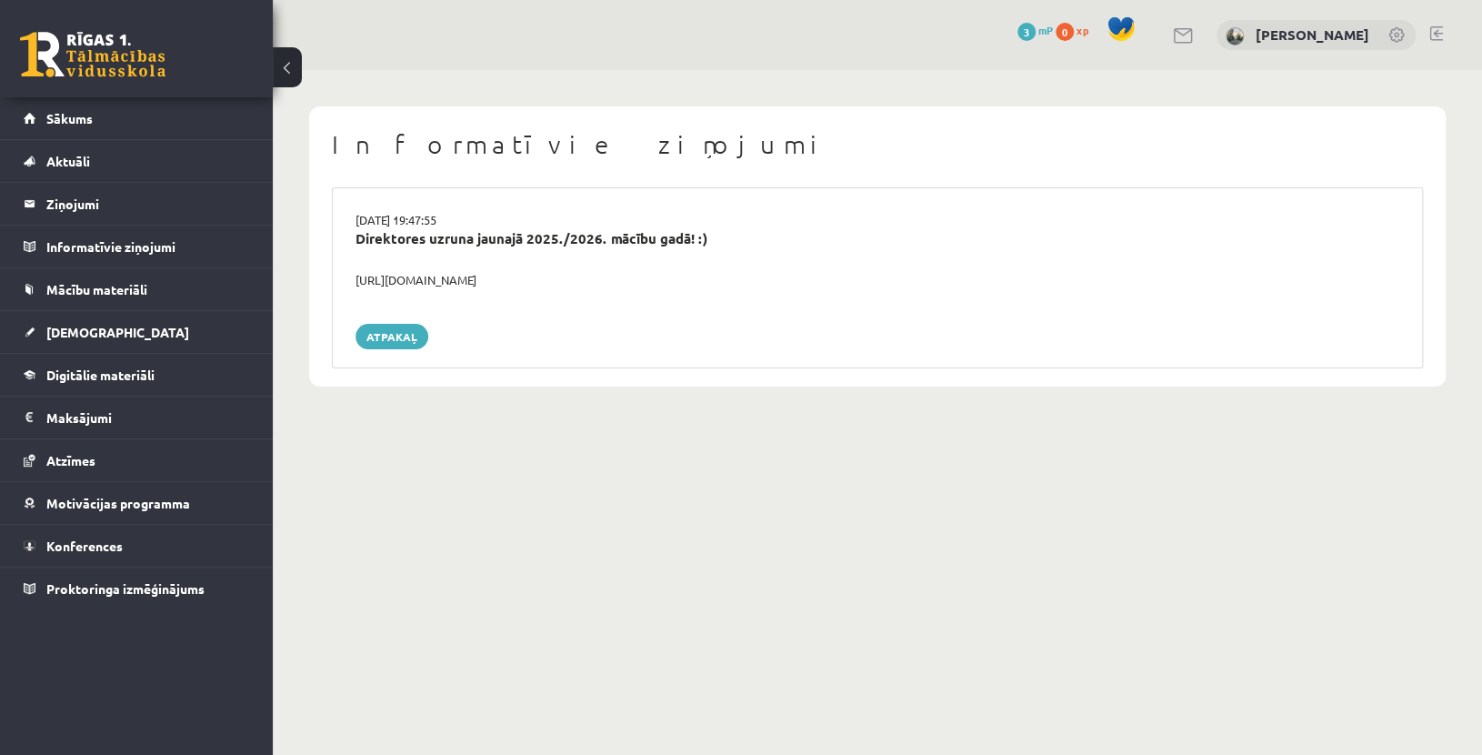
drag, startPoint x: 357, startPoint y: 279, endPoint x: 575, endPoint y: 281, distance: 217.4
drag, startPoint x: 575, startPoint y: 281, endPoint x: 381, endPoint y: 286, distance: 193.8
click at [387, 286] on div "https://youtube.com/shorts/lM8RsWyzCn4" at bounding box center [877, 280] width 1071 height 18
click at [635, 306] on div "29.08.2025 19:47:55 Direktores uzruna jaunajā 2025./2026. mācību gadā! :) https…" at bounding box center [877, 277] width 1091 height 181
drag, startPoint x: 351, startPoint y: 276, endPoint x: 667, endPoint y: 284, distance: 315.7
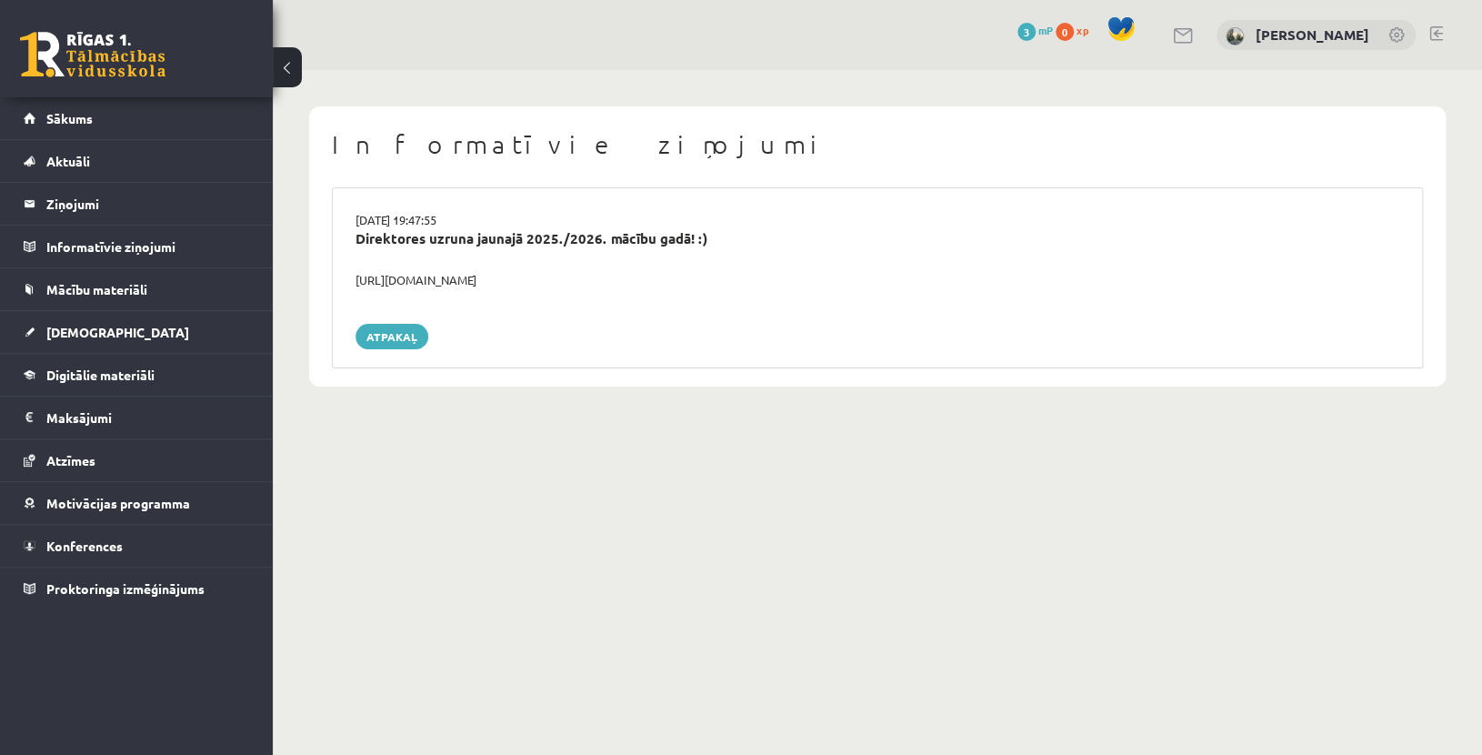
click at [667, 284] on div "https://youtube.com/shorts/lM8RsWyzCn4" at bounding box center [877, 280] width 1071 height 18
click at [73, 124] on span "Sākums" at bounding box center [69, 118] width 46 height 16
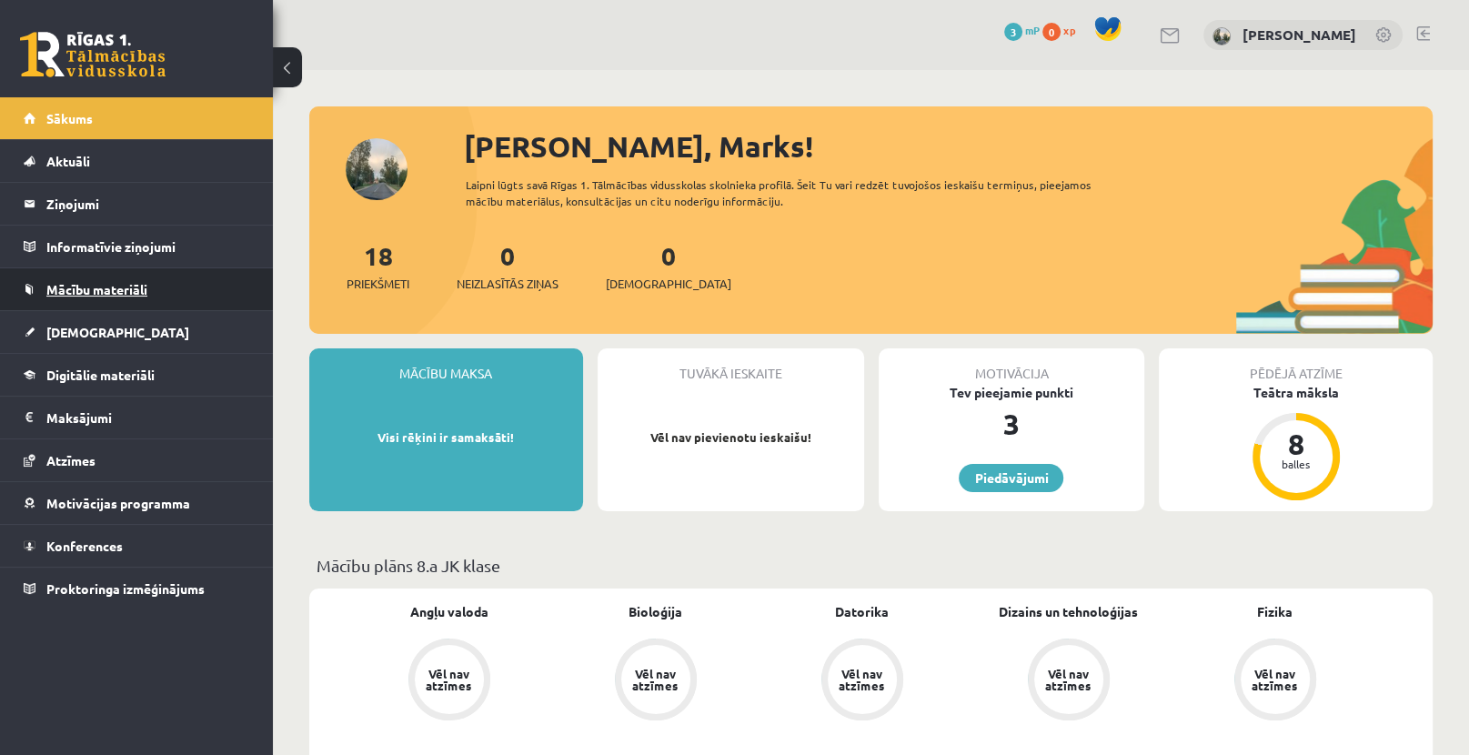
click at [85, 288] on span "Mācību materiāli" at bounding box center [96, 289] width 101 height 16
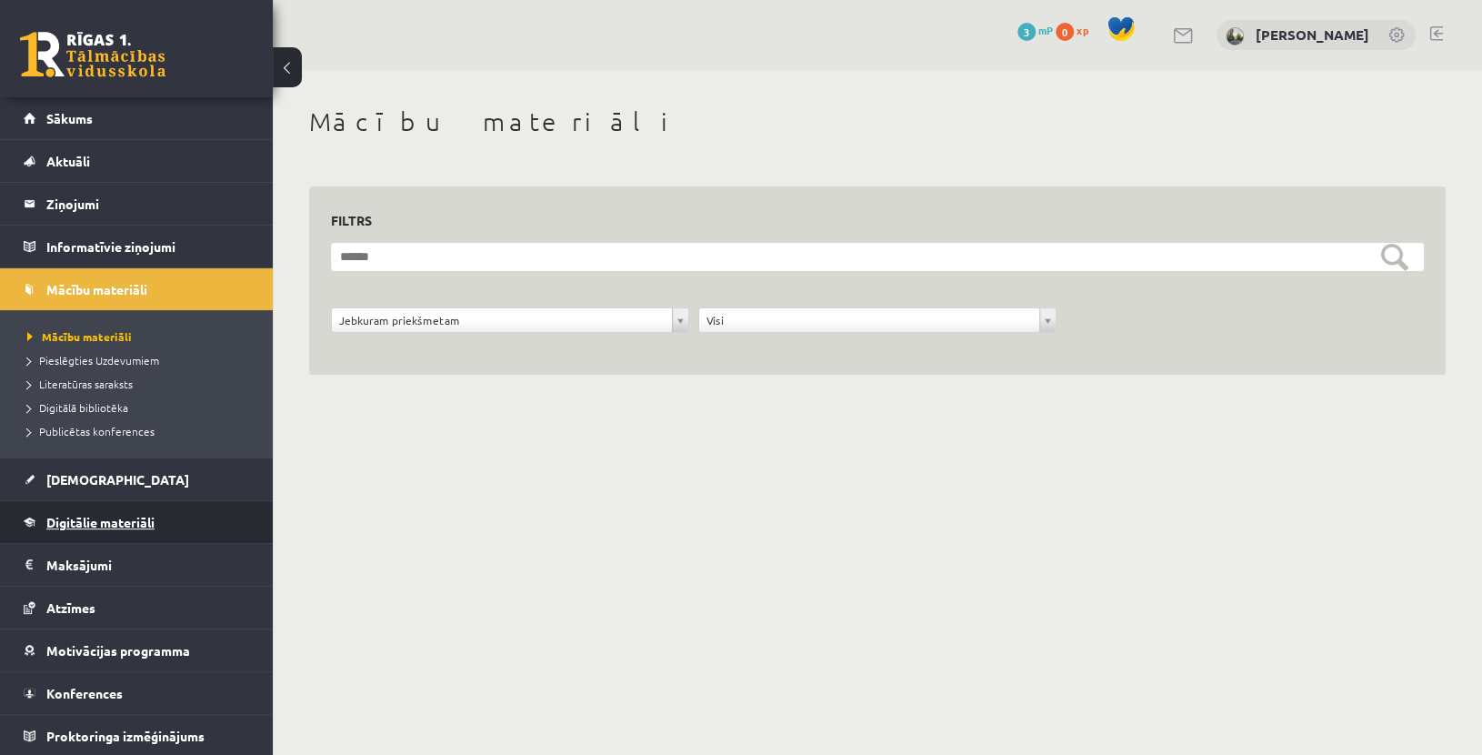
click at [68, 501] on link "Digitālie materiāli" at bounding box center [137, 522] width 226 height 42
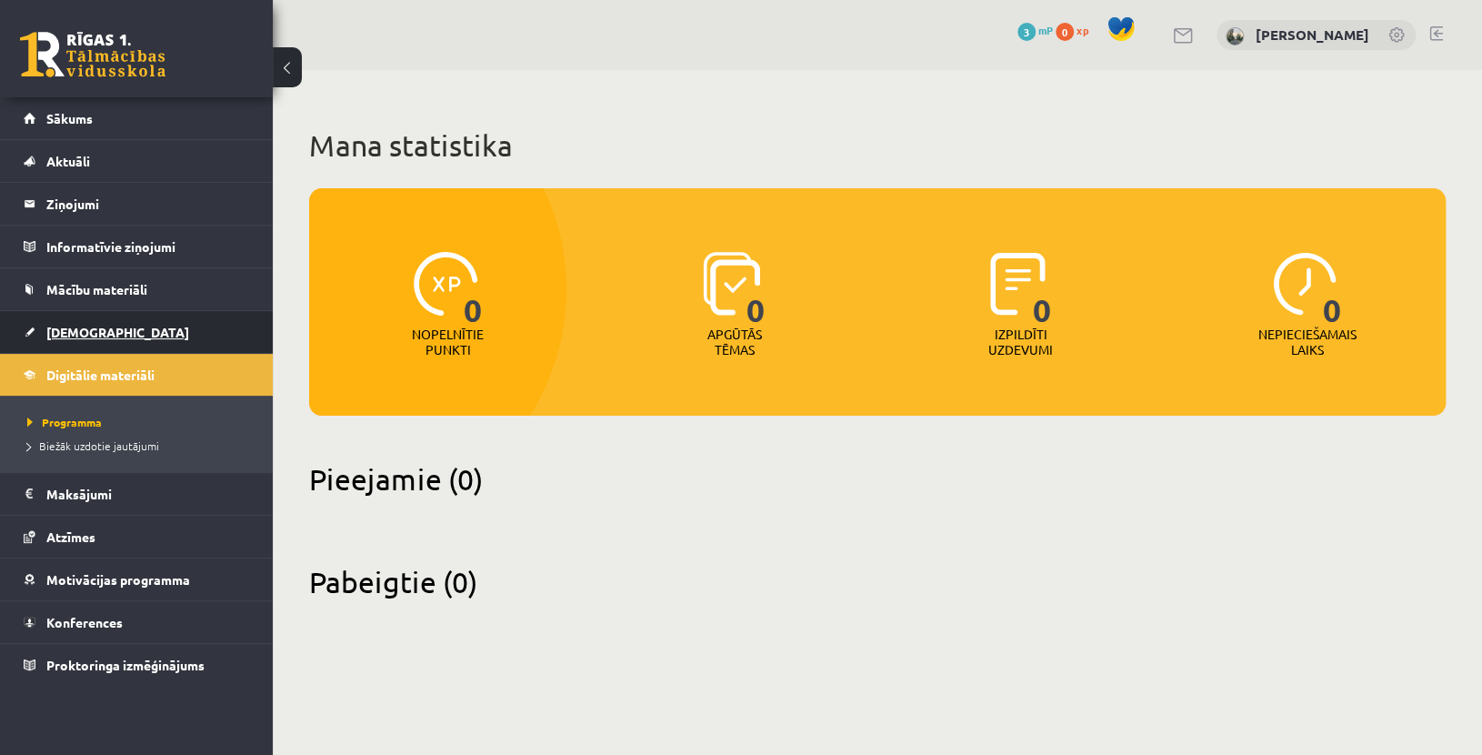
click at [81, 324] on span "[DEMOGRAPHIC_DATA]" at bounding box center [117, 332] width 143 height 16
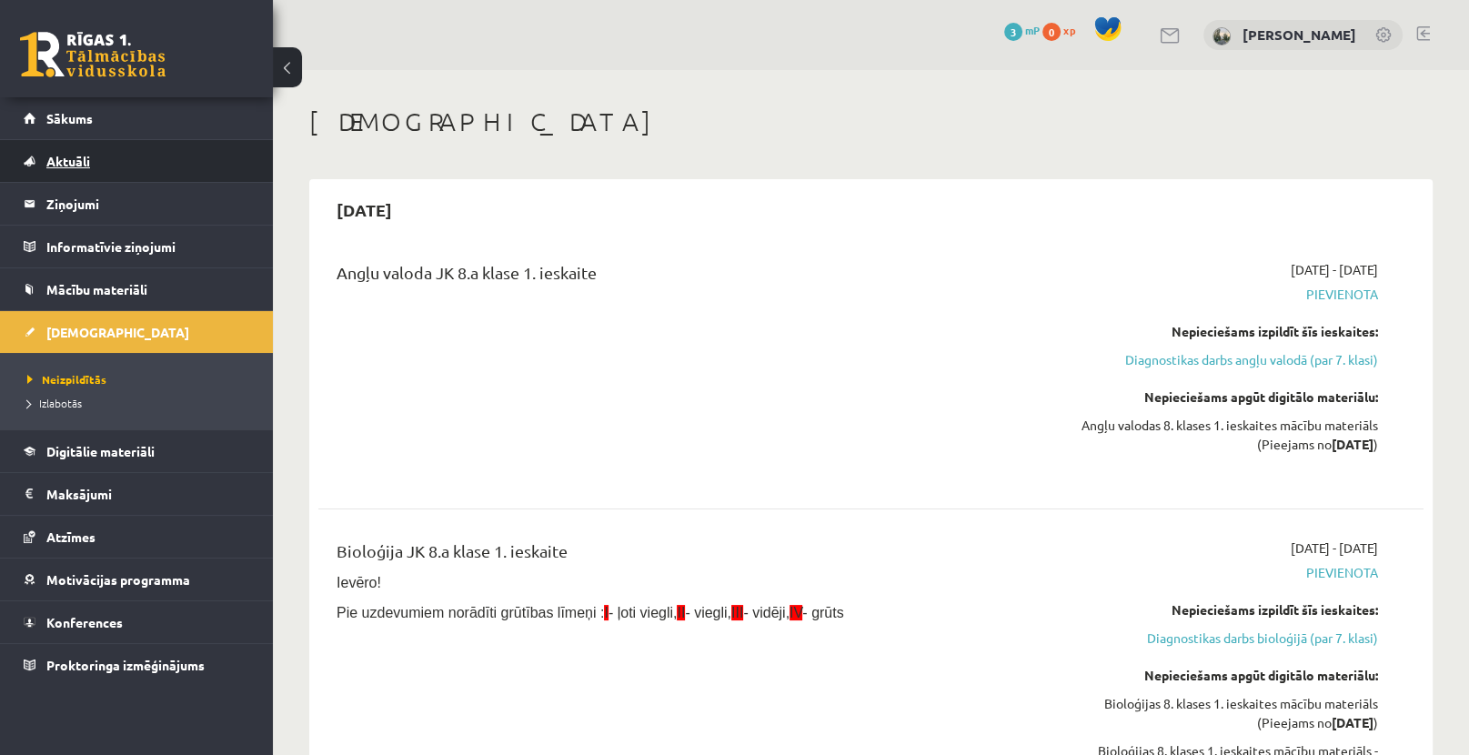
click at [79, 162] on span "Aktuāli" at bounding box center [68, 161] width 44 height 16
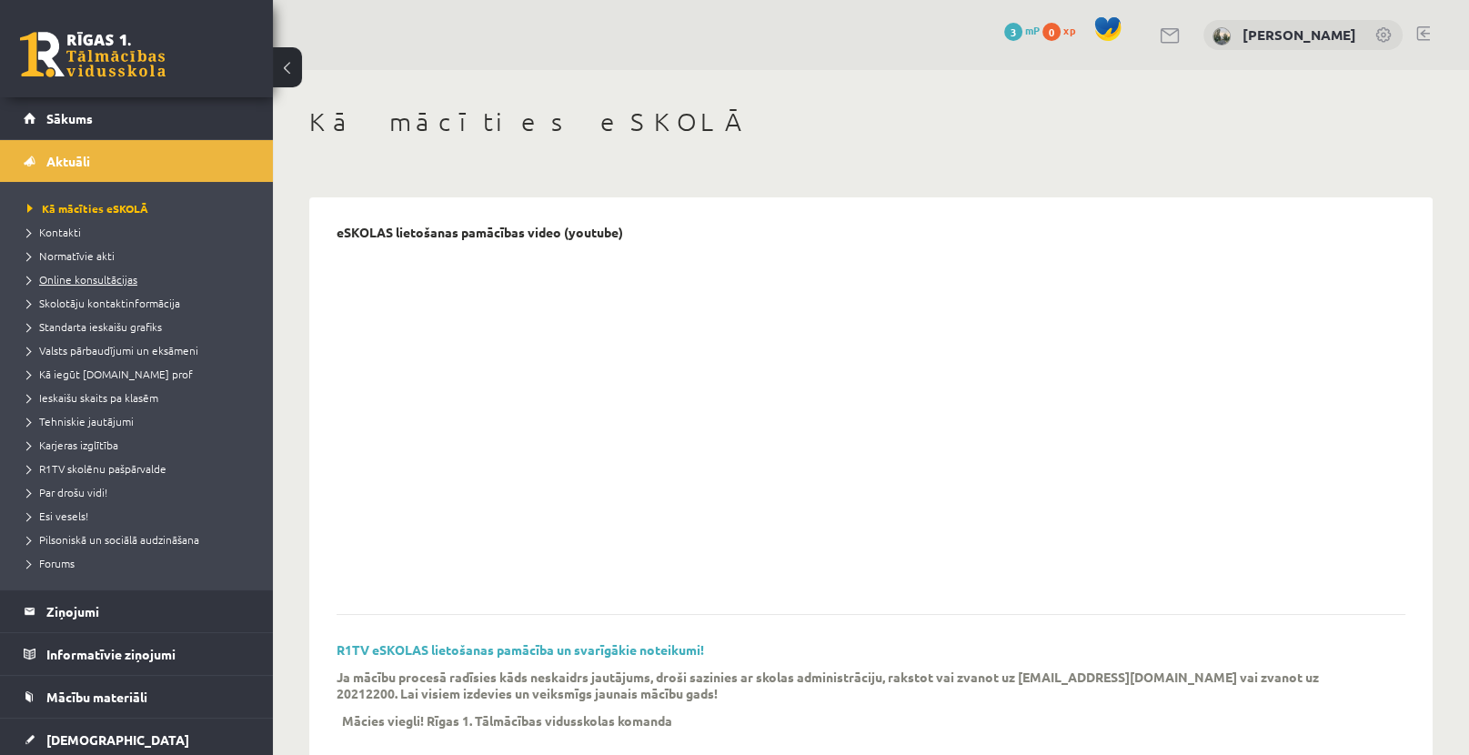
click at [95, 284] on span "Online konsultācijas" at bounding box center [82, 279] width 110 height 15
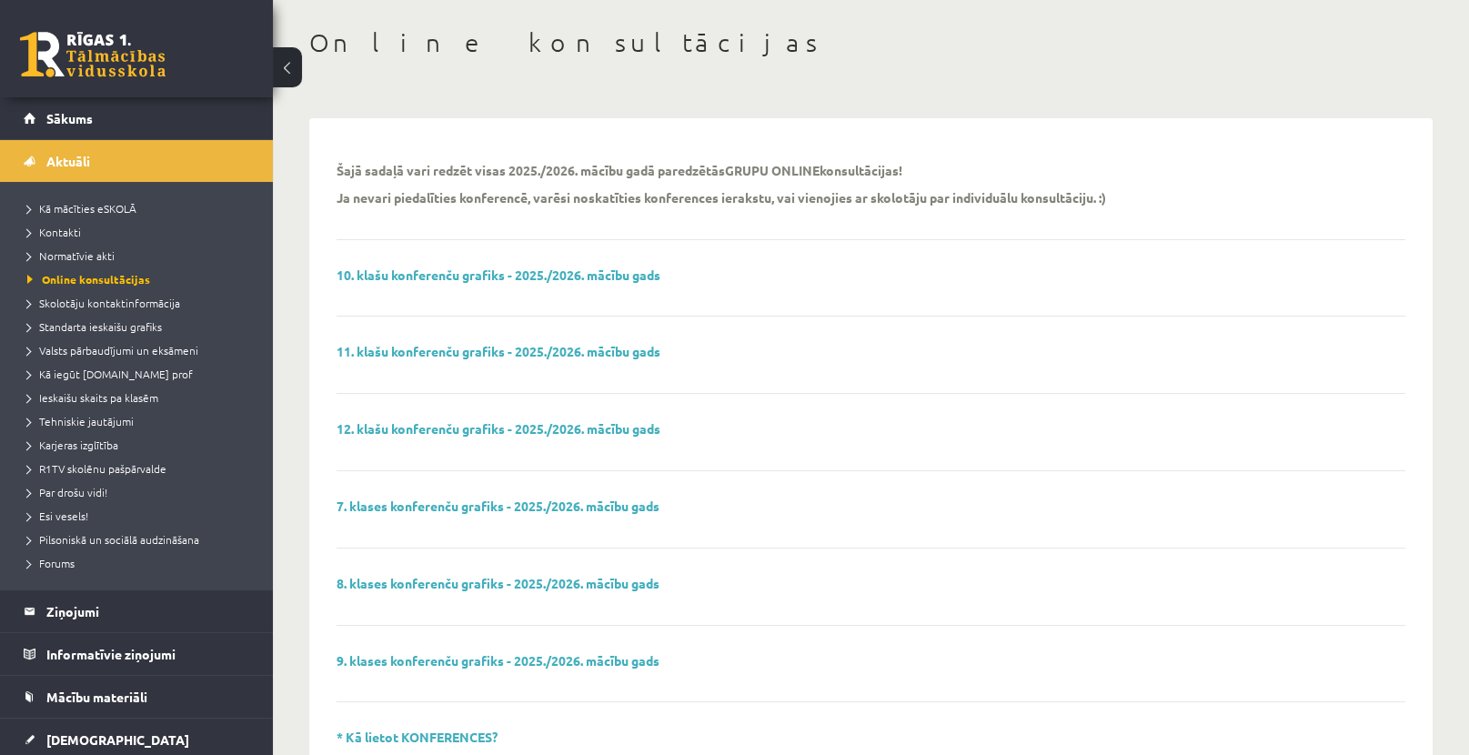
scroll to position [91, 0]
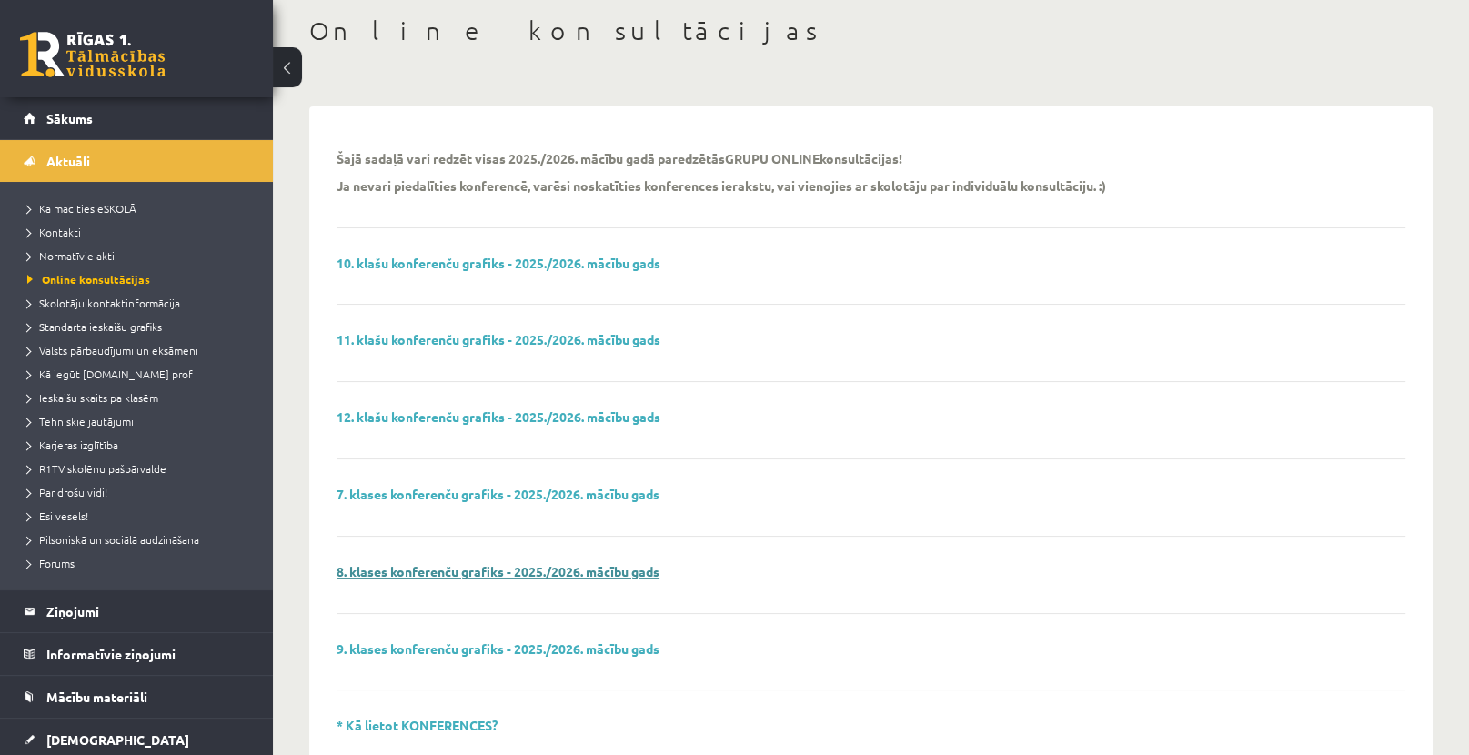
click at [484, 572] on link "8. klases konferenču grafiks - 2025./2026. mācību gads" at bounding box center [497, 571] width 323 height 16
click at [60, 117] on span "Sākums" at bounding box center [69, 118] width 46 height 16
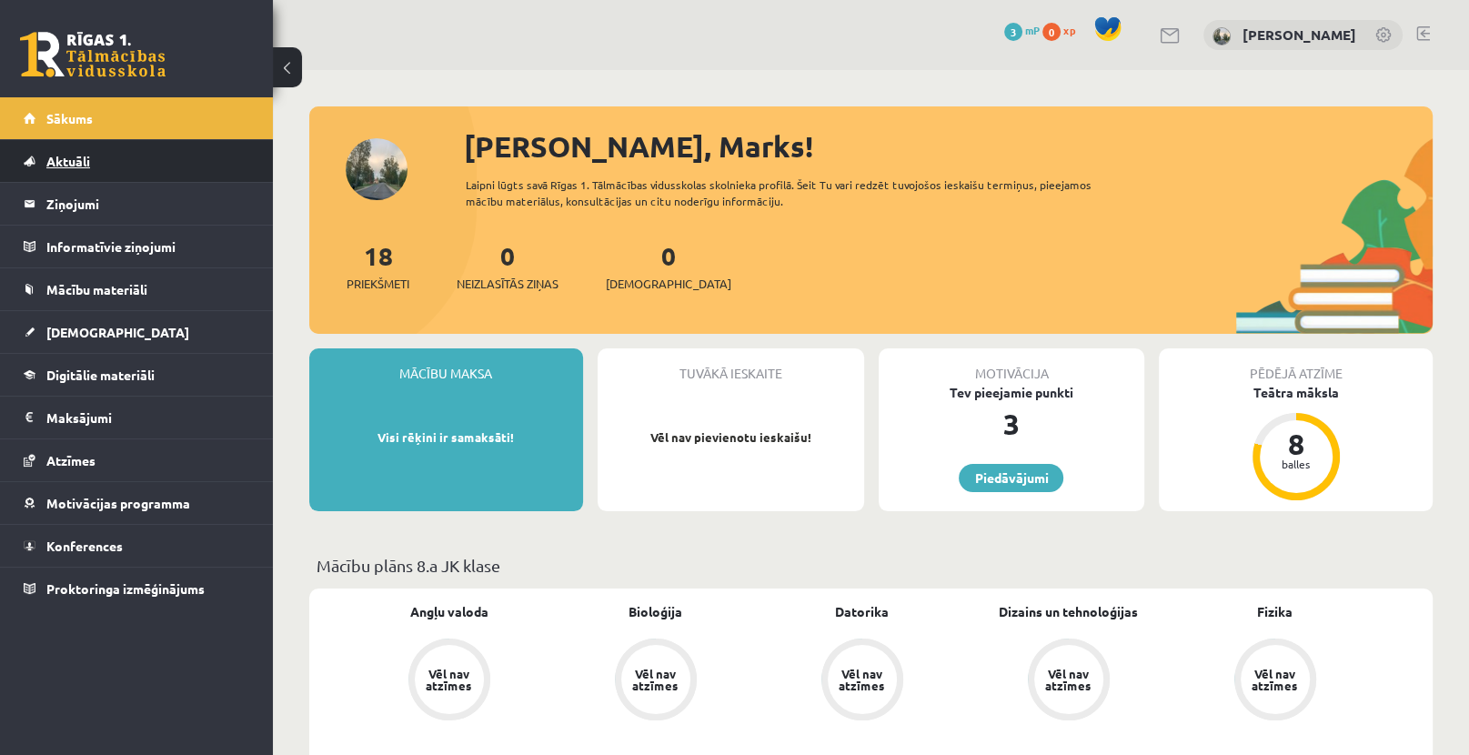
click at [107, 163] on link "Aktuāli" at bounding box center [137, 161] width 226 height 42
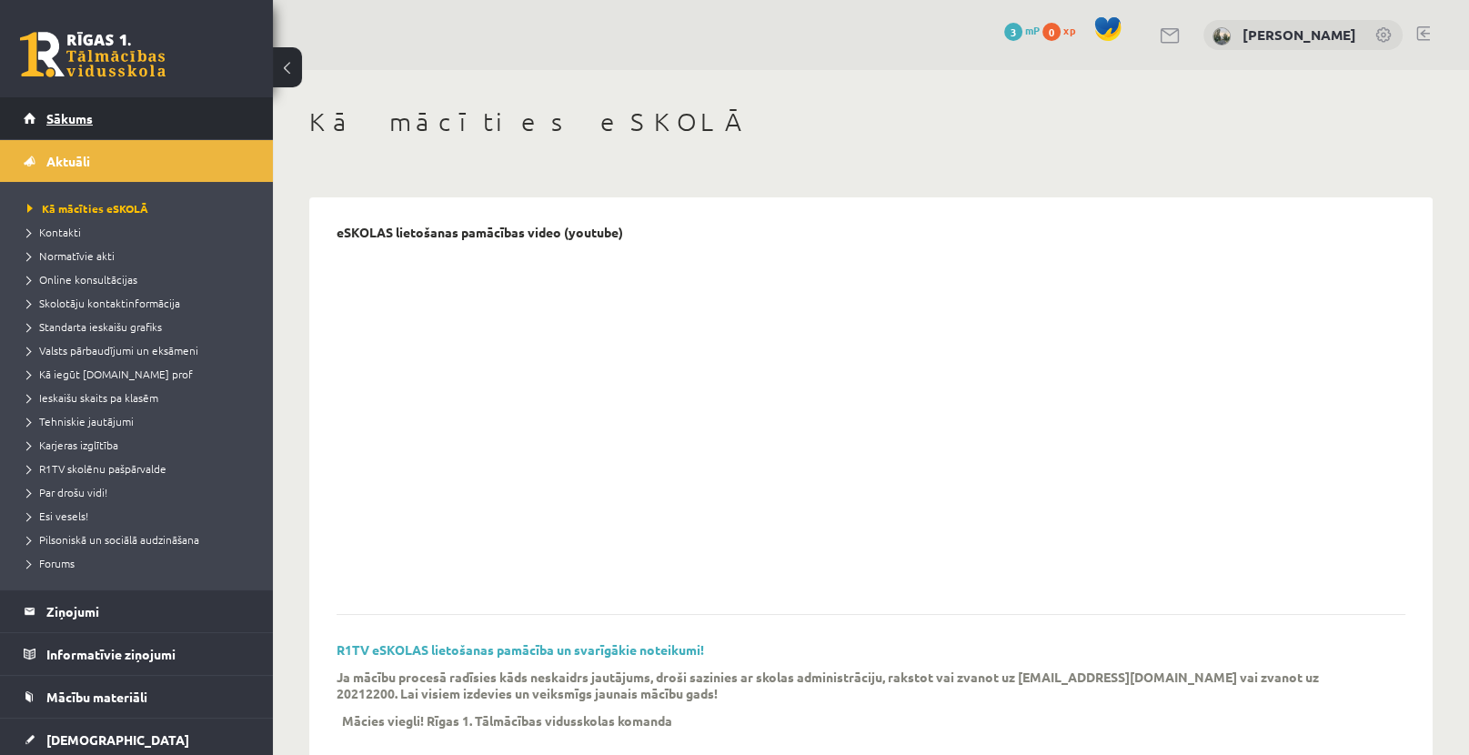
click at [82, 126] on link "Sākums" at bounding box center [137, 118] width 226 height 42
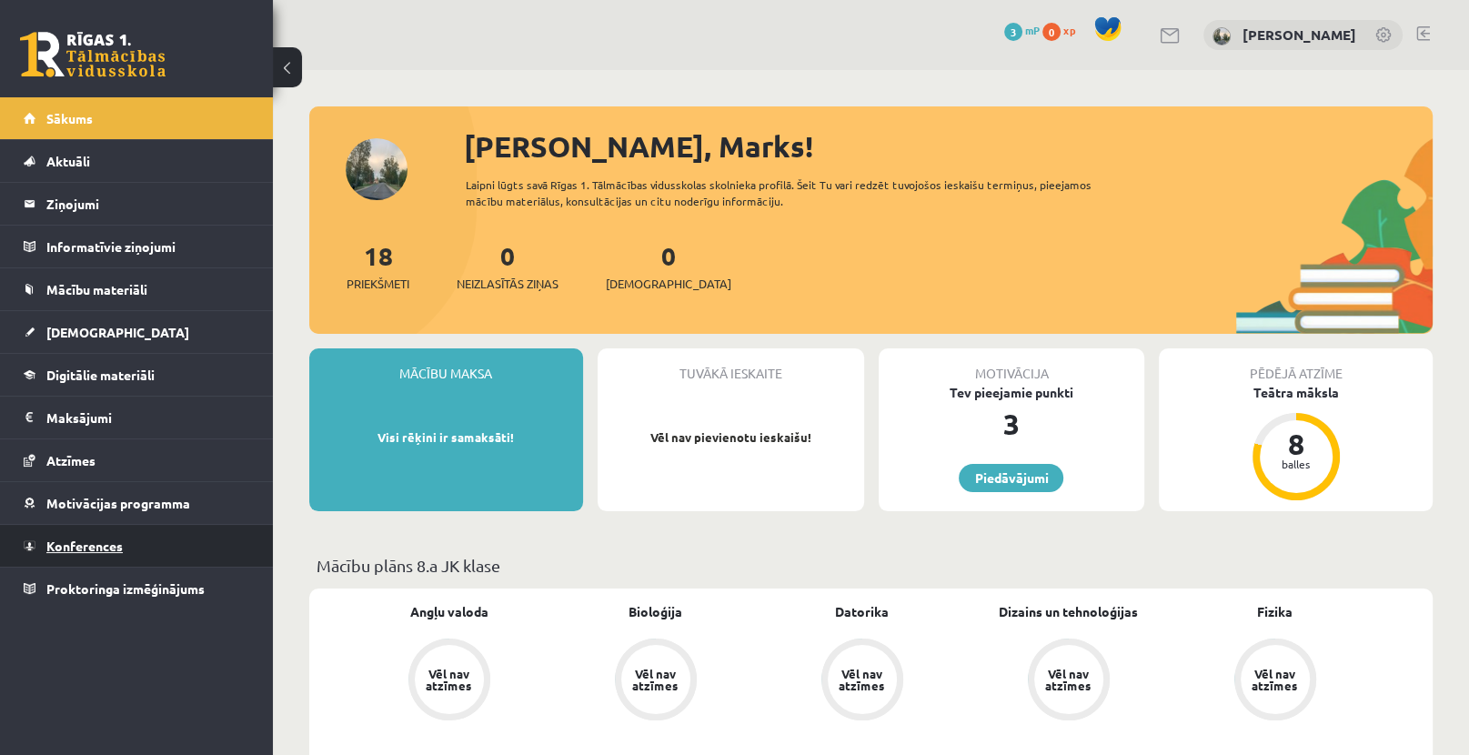
click at [59, 546] on span "Konferences" at bounding box center [84, 545] width 76 height 16
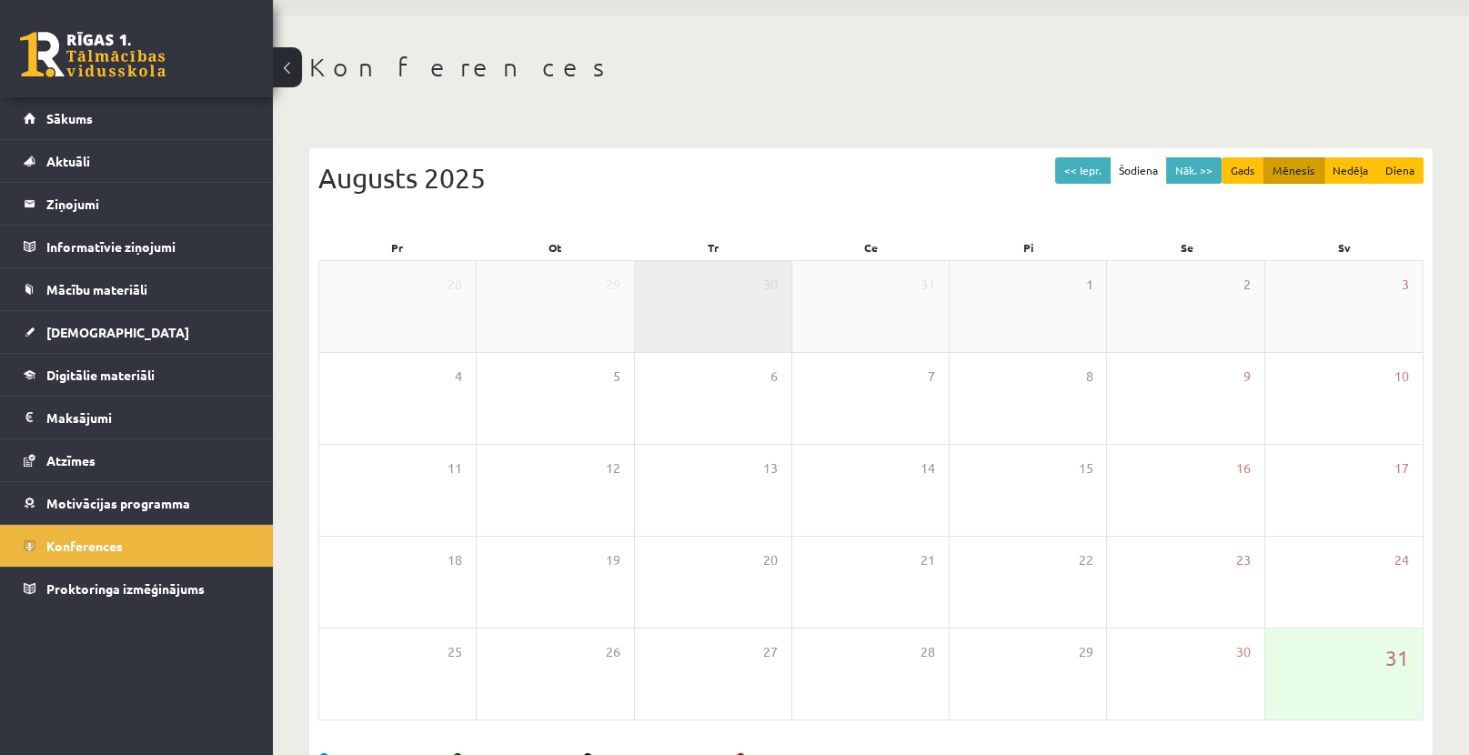
scroll to position [114, 0]
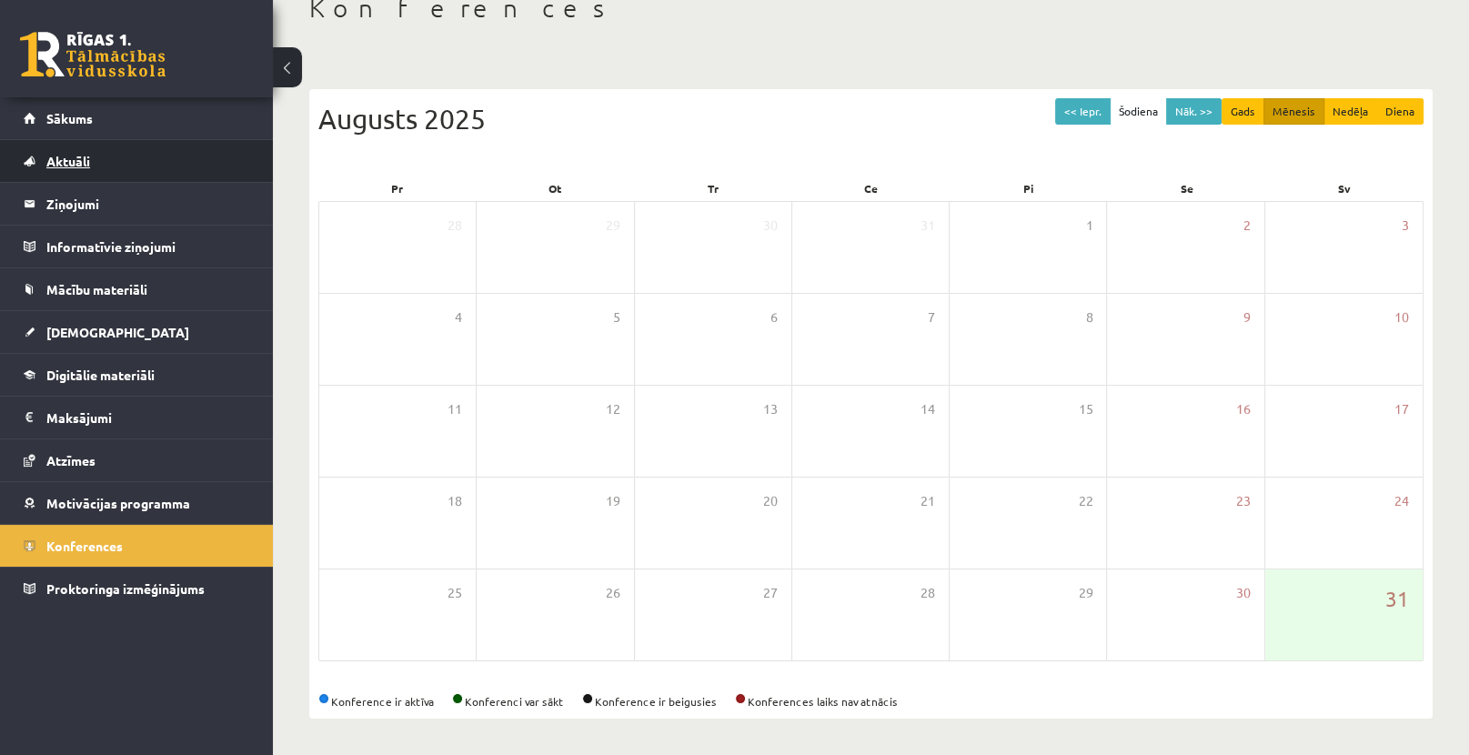
click at [58, 159] on span "Aktuāli" at bounding box center [68, 161] width 44 height 16
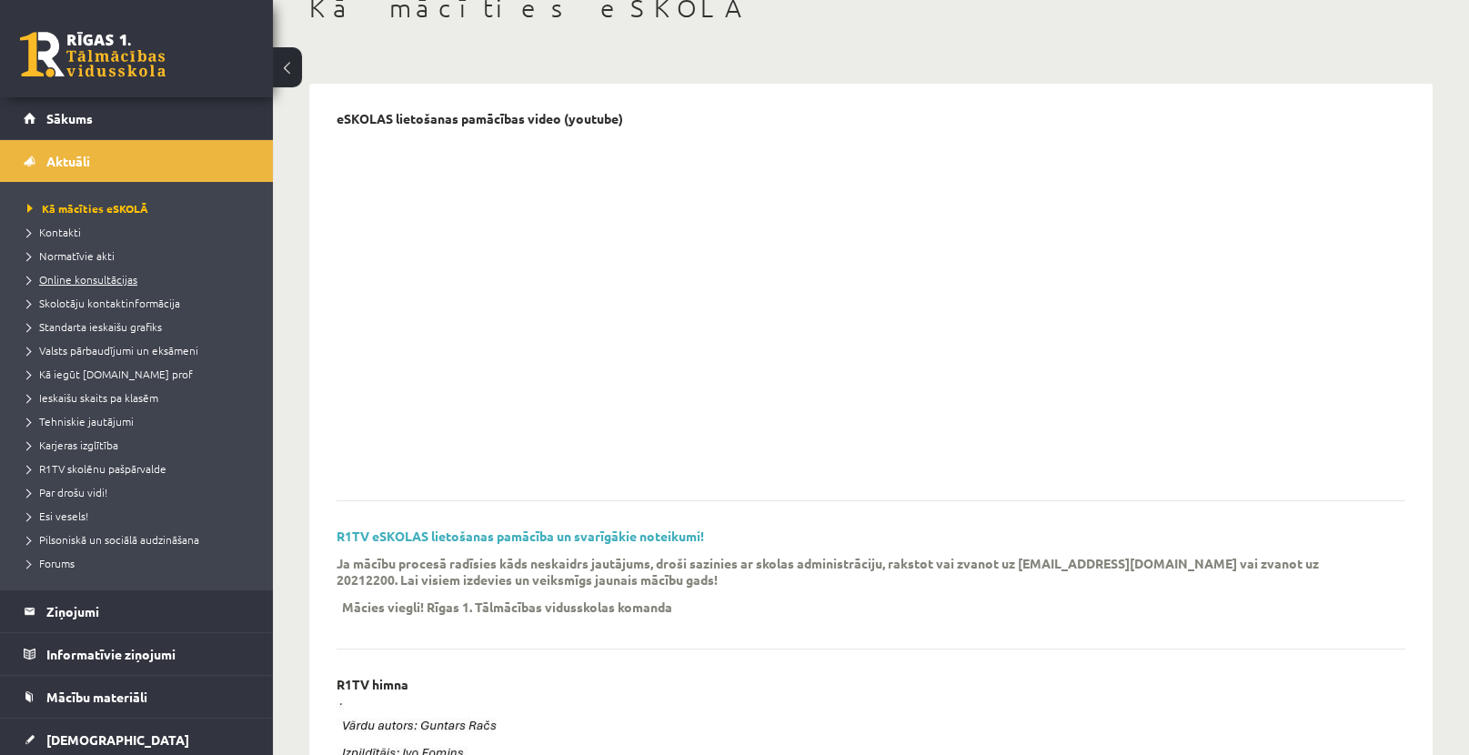
click at [82, 283] on span "Online konsultācijas" at bounding box center [82, 279] width 110 height 15
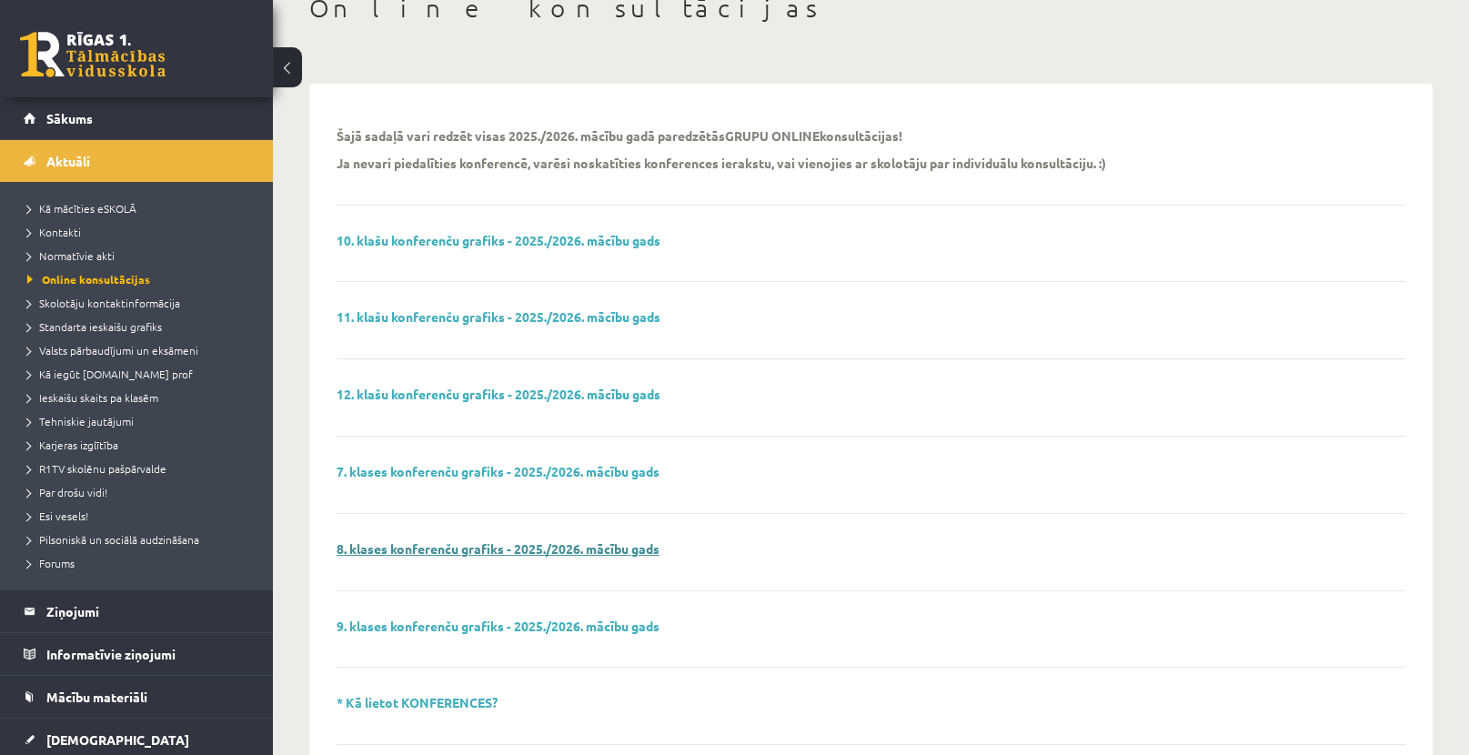
click at [393, 551] on link "8. klases konferenču grafiks - 2025./2026. mācību gads" at bounding box center [497, 548] width 323 height 16
click at [73, 119] on span "Sākums" at bounding box center [69, 118] width 46 height 16
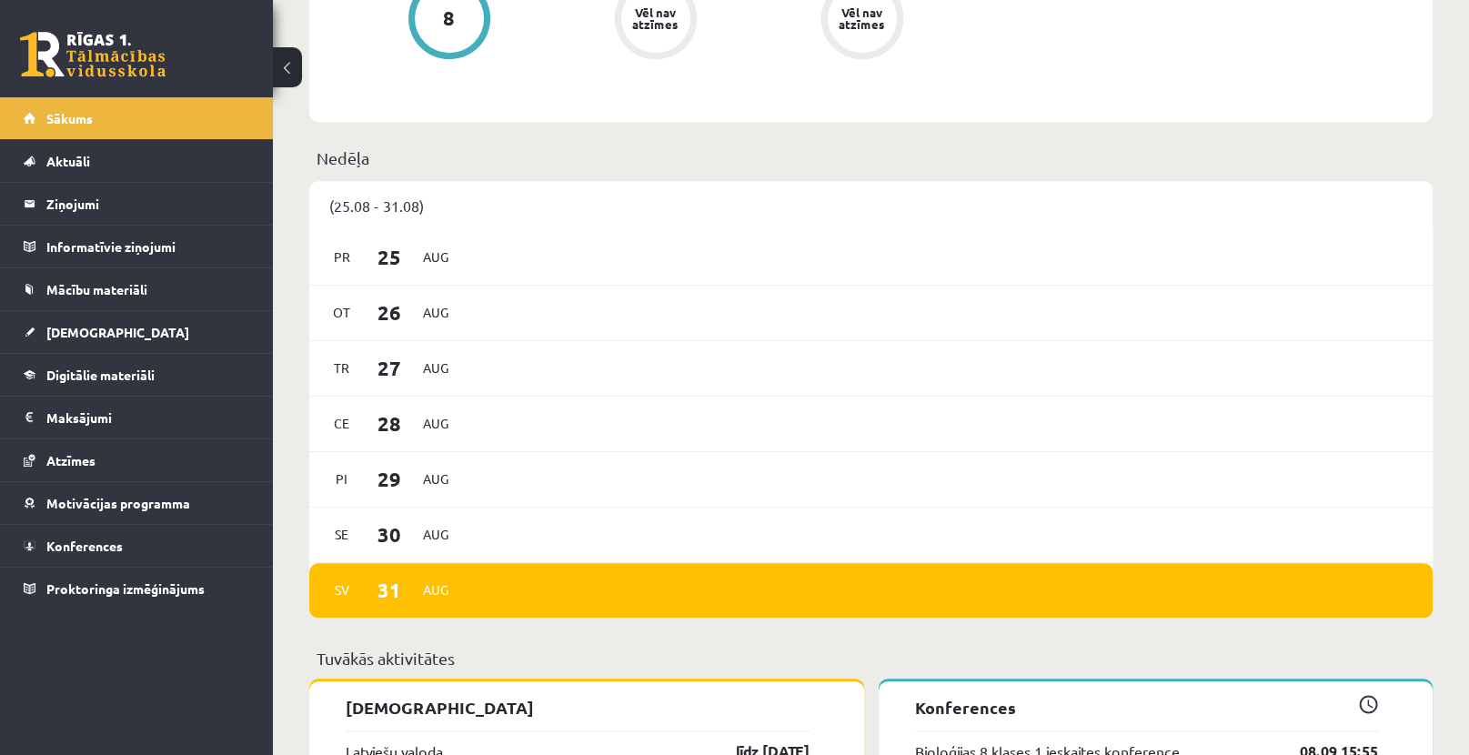
scroll to position [1091, 0]
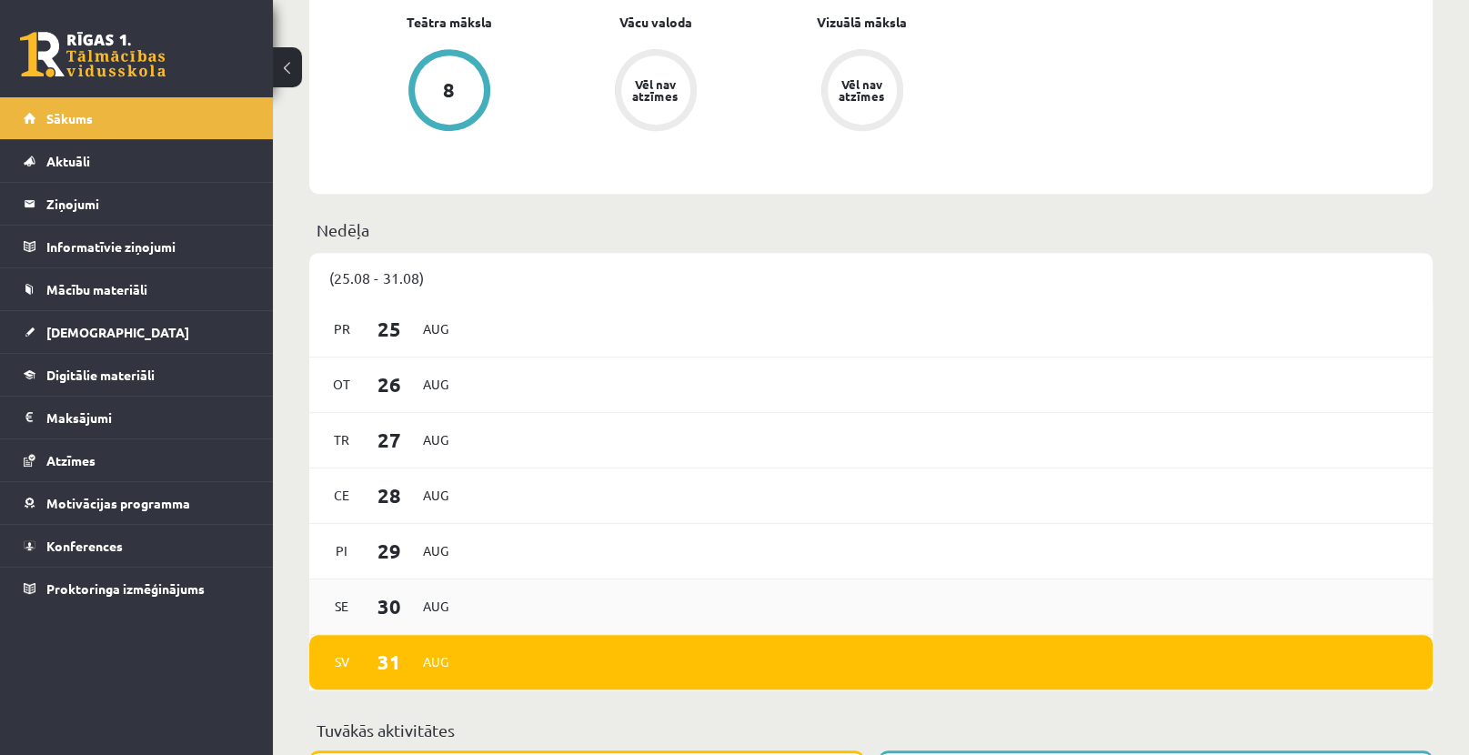
click at [508, 604] on div "[DATE]" at bounding box center [870, 606] width 1123 height 55
click at [530, 661] on div "Sv 31 Aug" at bounding box center [870, 662] width 1123 height 55
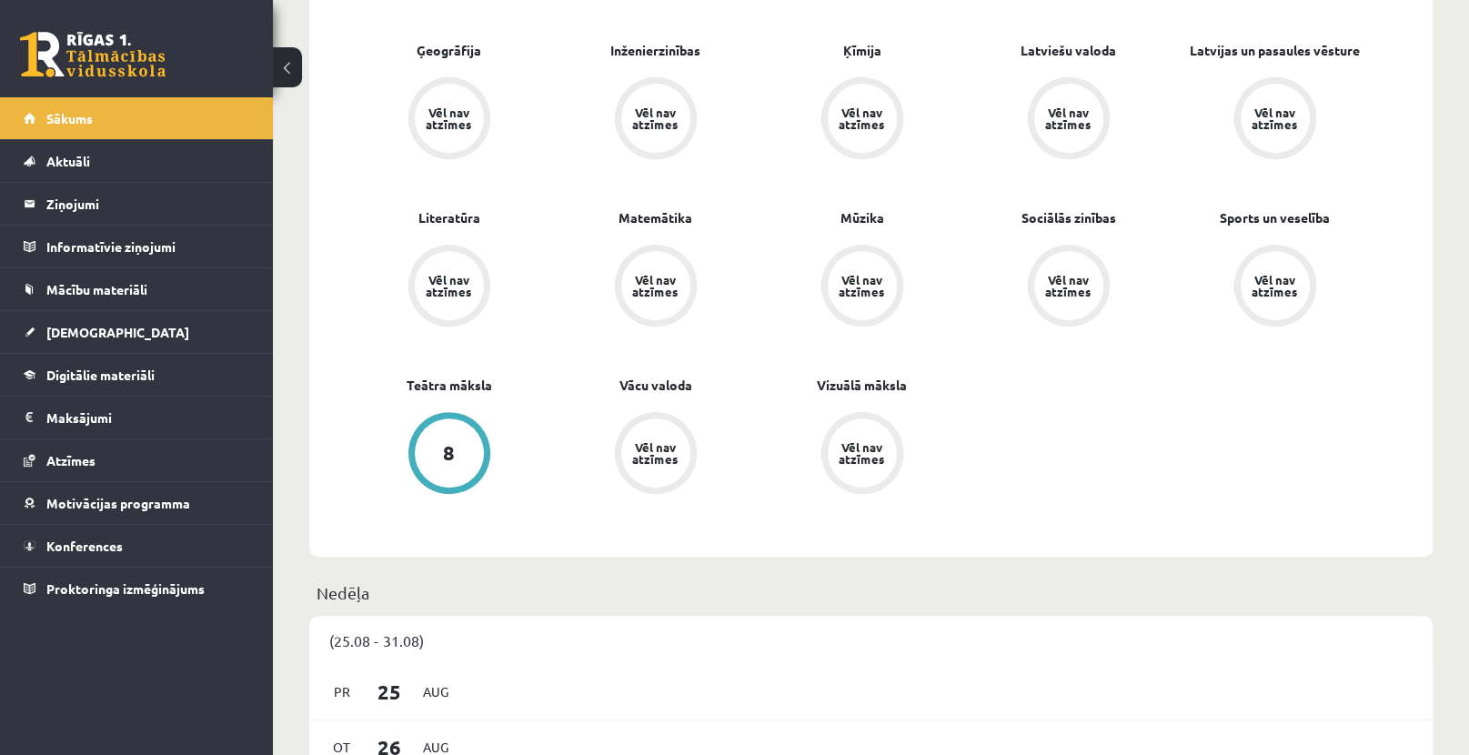
scroll to position [409, 0]
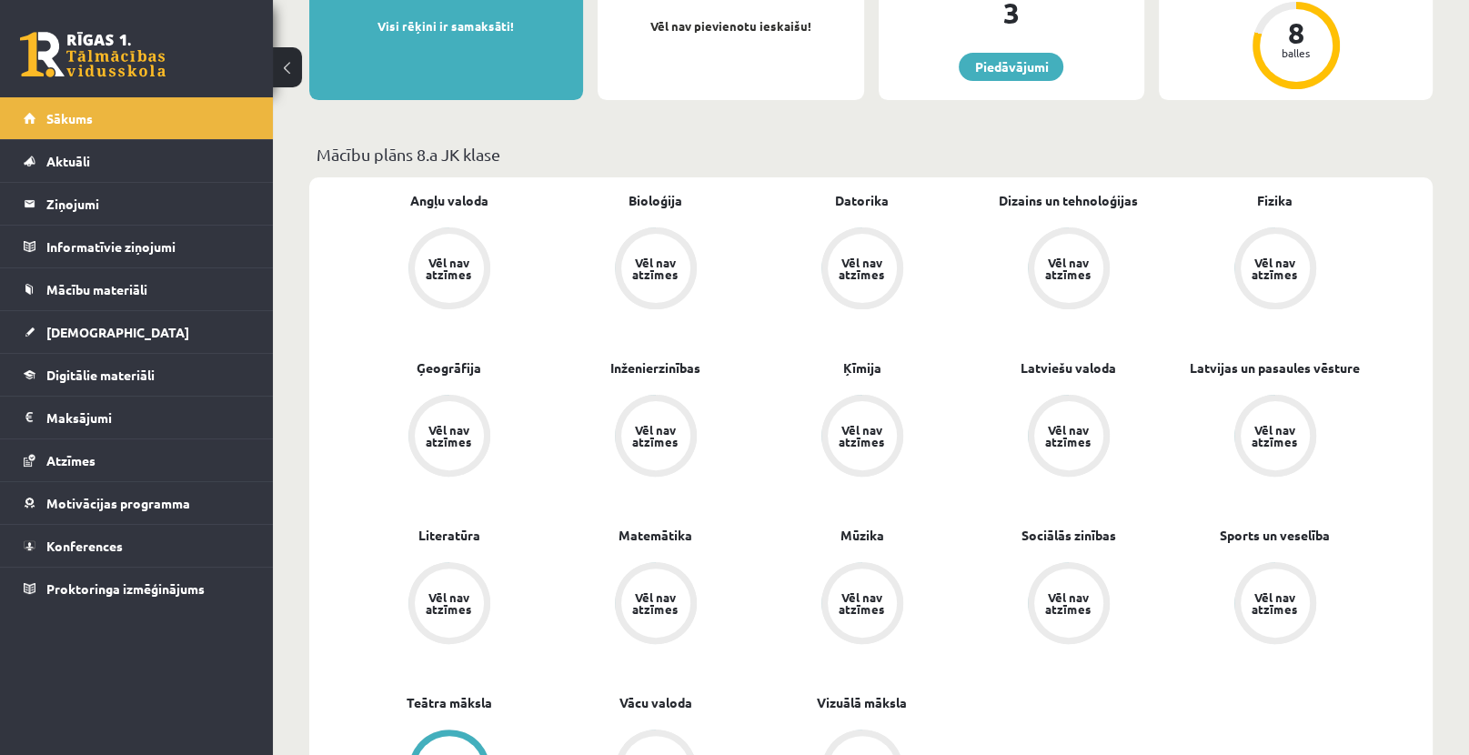
drag, startPoint x: 960, startPoint y: 503, endPoint x: 946, endPoint y: 513, distance: 17.7
drag, startPoint x: 946, startPoint y: 513, endPoint x: 684, endPoint y: 359, distance: 303.7
click at [684, 360] on link "Inženierzinības" at bounding box center [655, 369] width 90 height 19
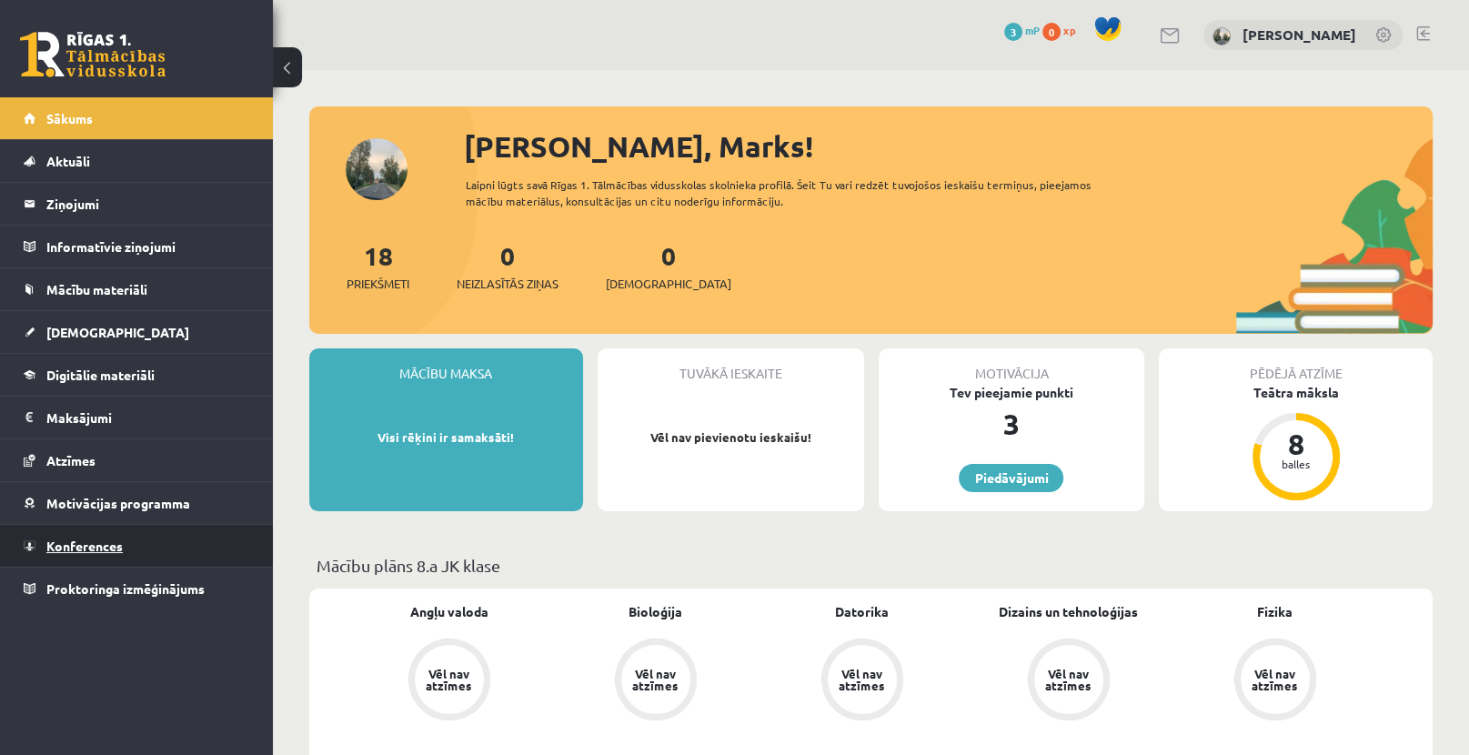
click at [43, 537] on link "Konferences" at bounding box center [137, 546] width 226 height 42
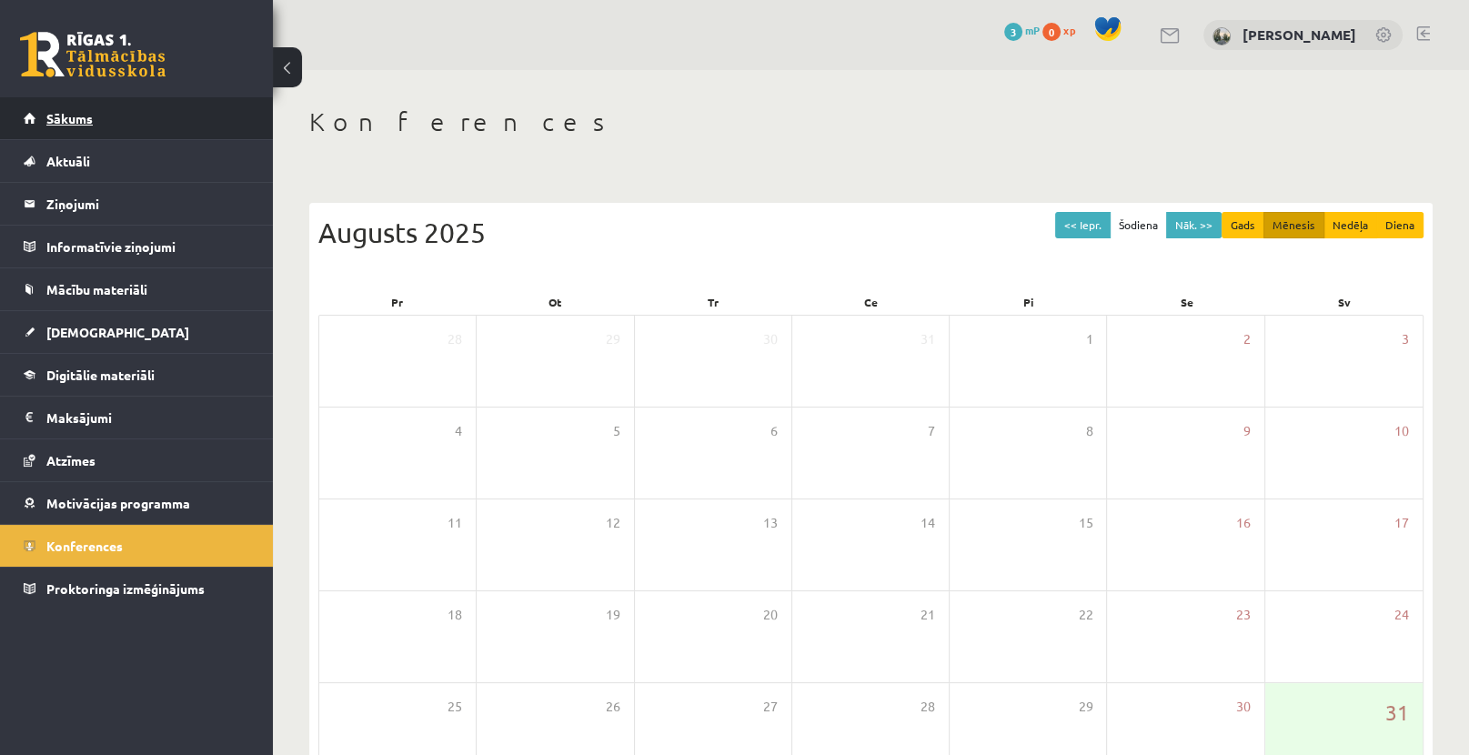
click at [75, 114] on span "Sākums" at bounding box center [69, 118] width 46 height 16
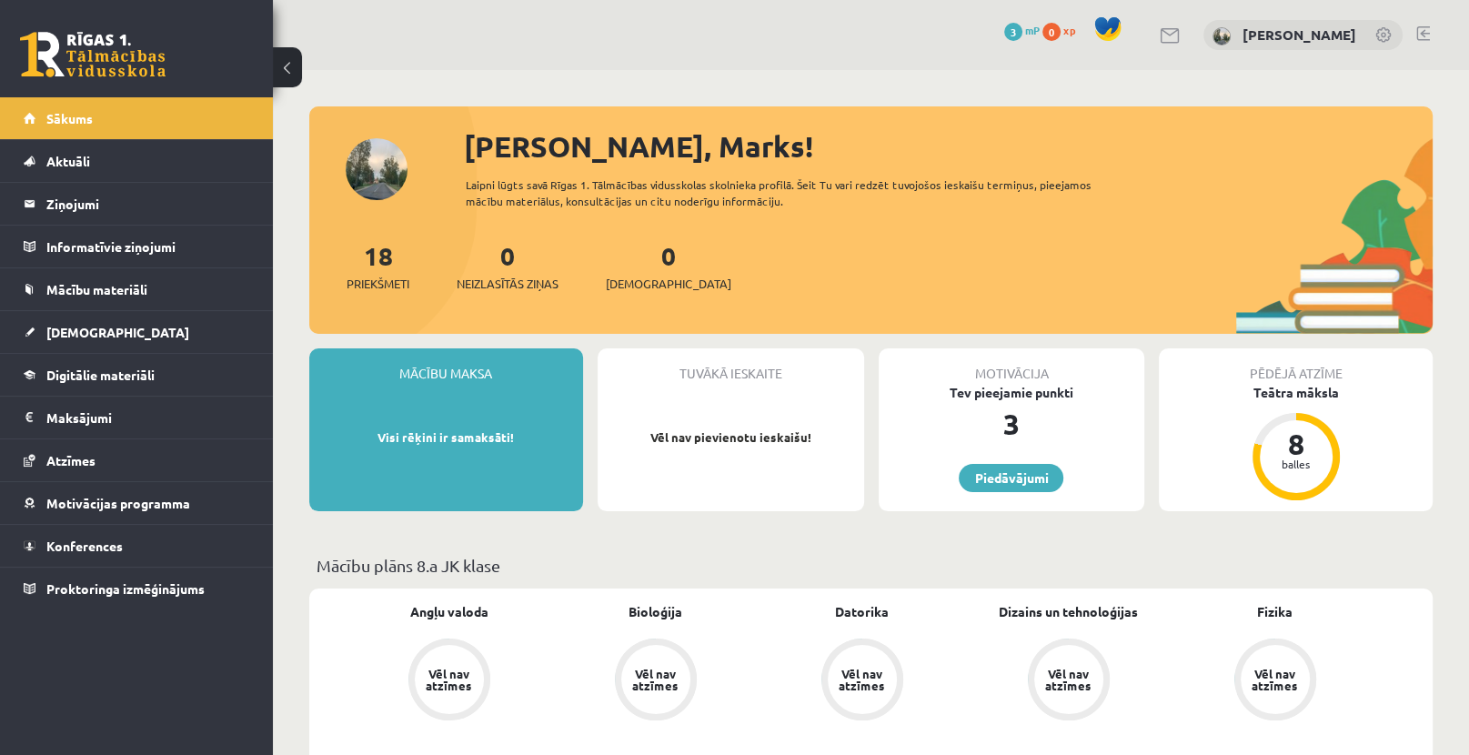
click at [77, 164] on span "Aktuāli" at bounding box center [68, 161] width 44 height 16
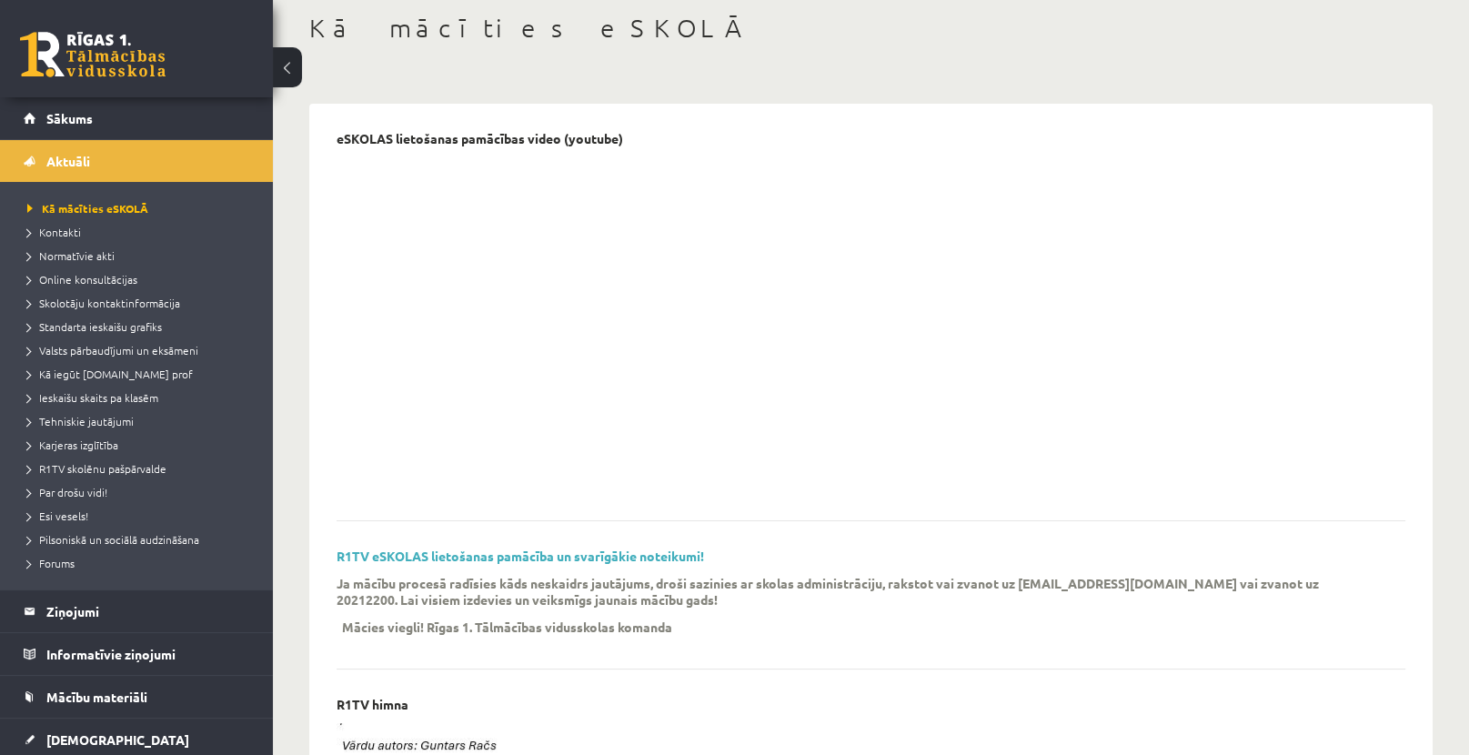
scroll to position [91, 0]
drag, startPoint x: 466, startPoint y: 617, endPoint x: 1080, endPoint y: 452, distance: 636.4
click at [1080, 452] on div at bounding box center [856, 329] width 1041 height 341
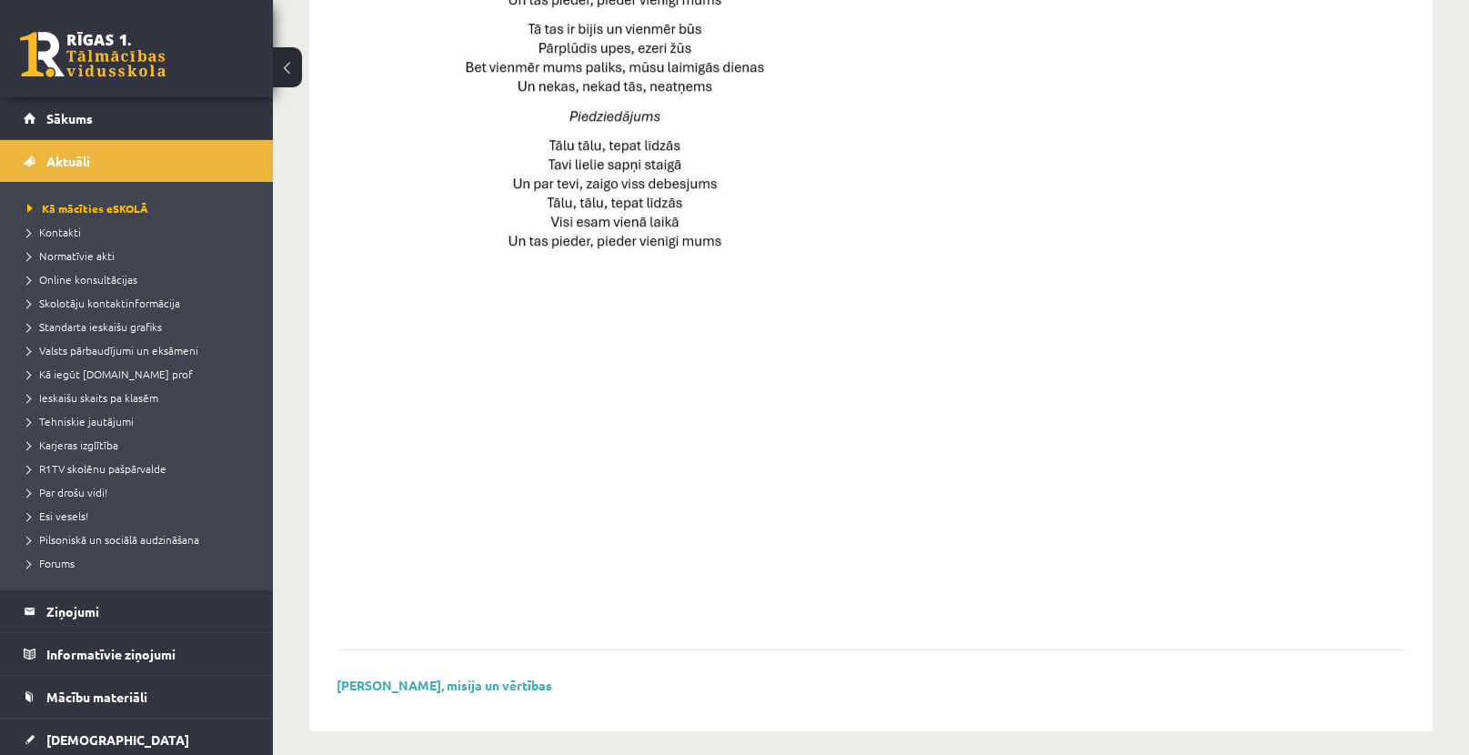
scroll to position [1226, 0]
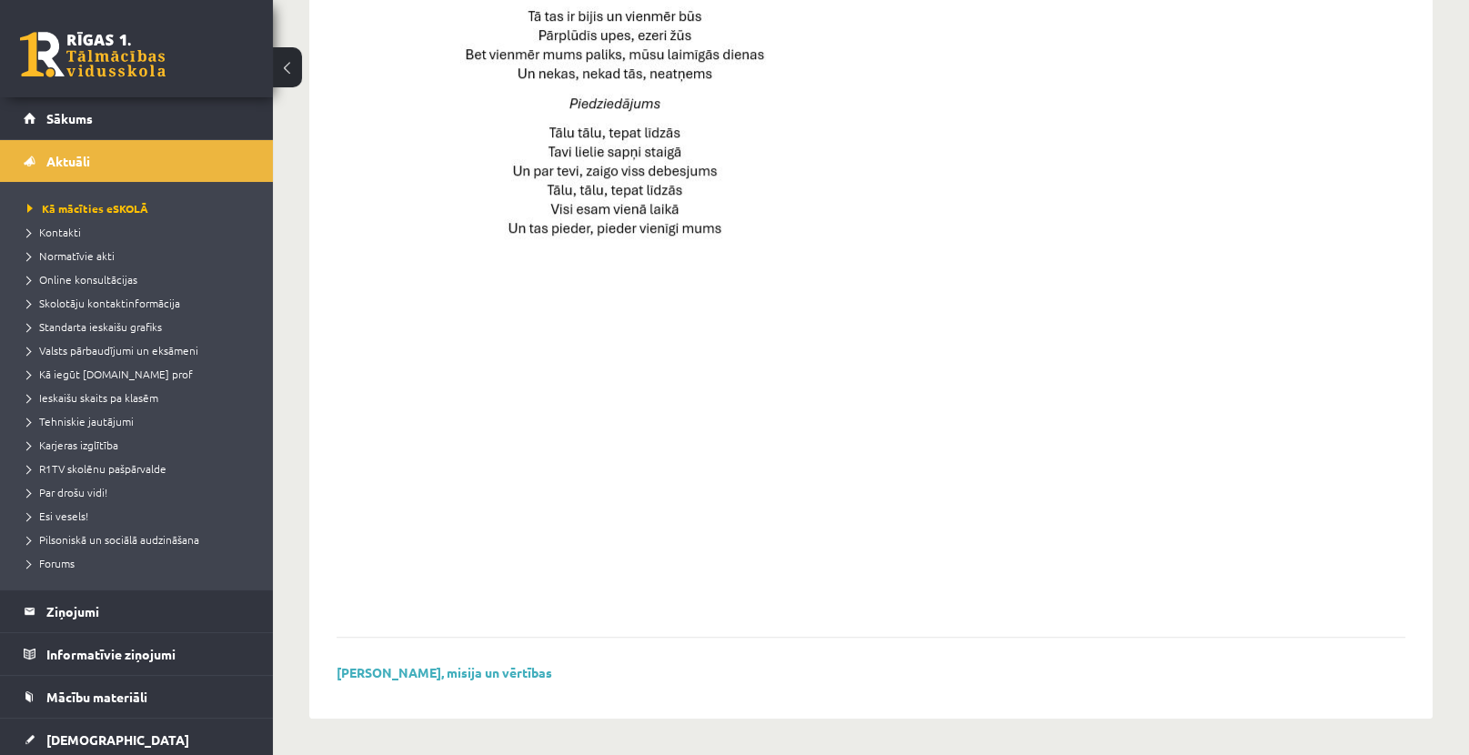
click at [1140, 247] on div at bounding box center [856, 103] width 1041 height 1022
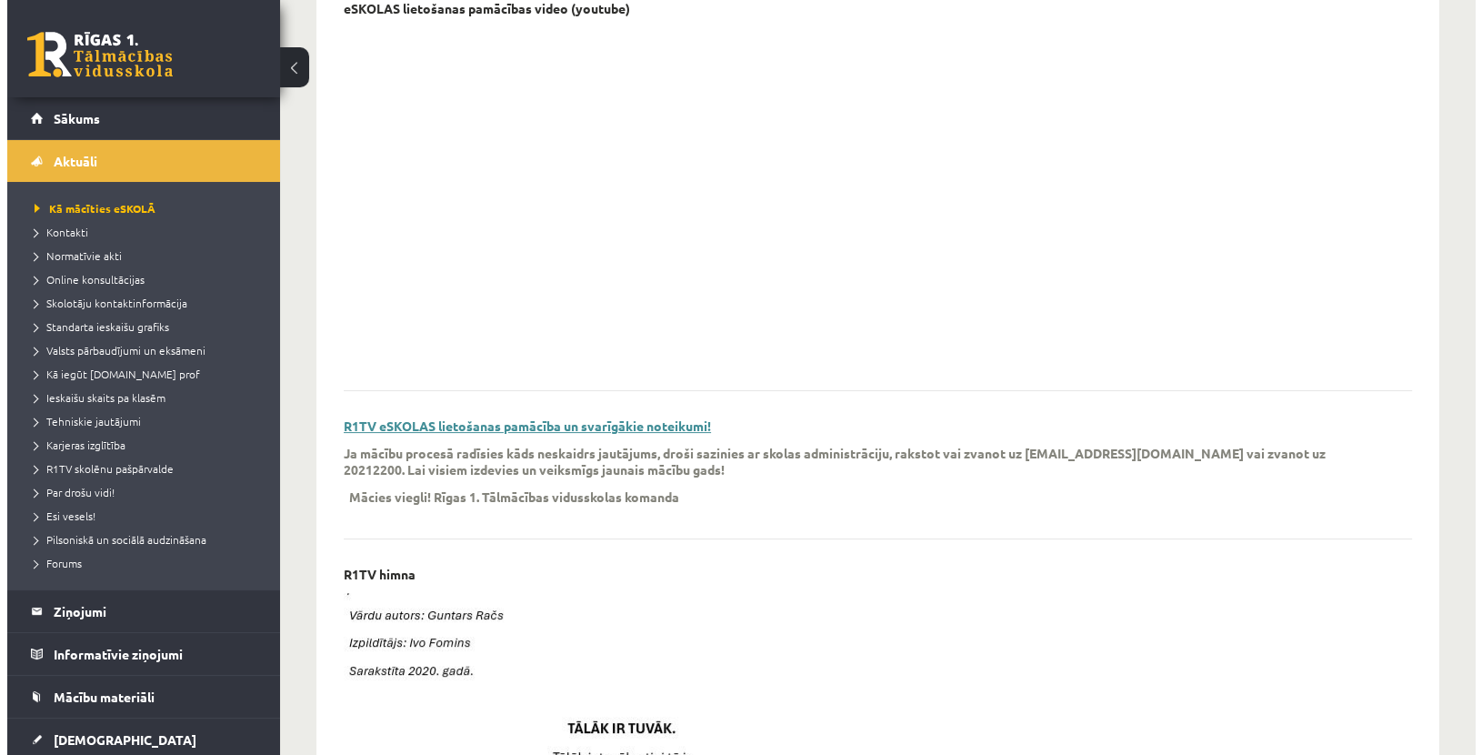
scroll to position [0, 0]
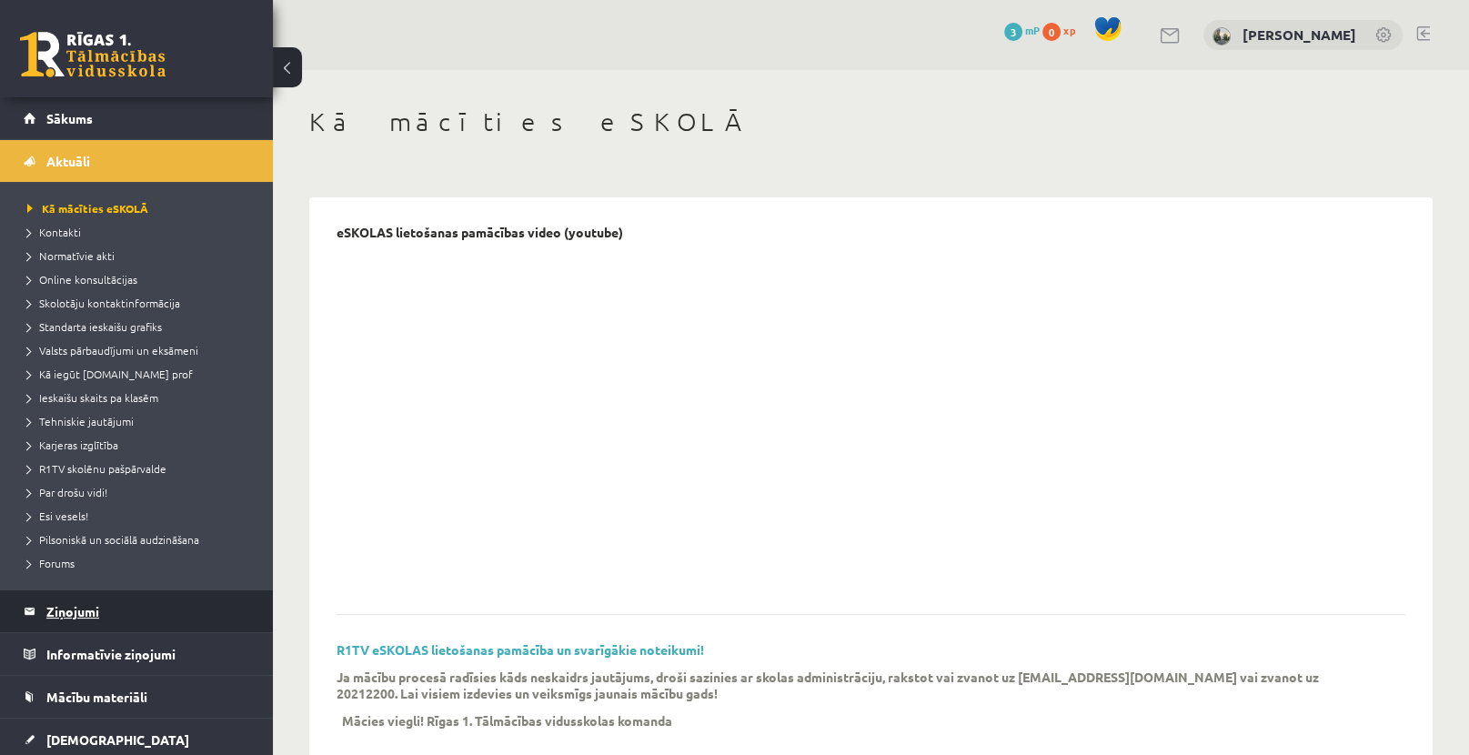
click at [56, 617] on legend "Ziņojumi 0" at bounding box center [148, 611] width 204 height 42
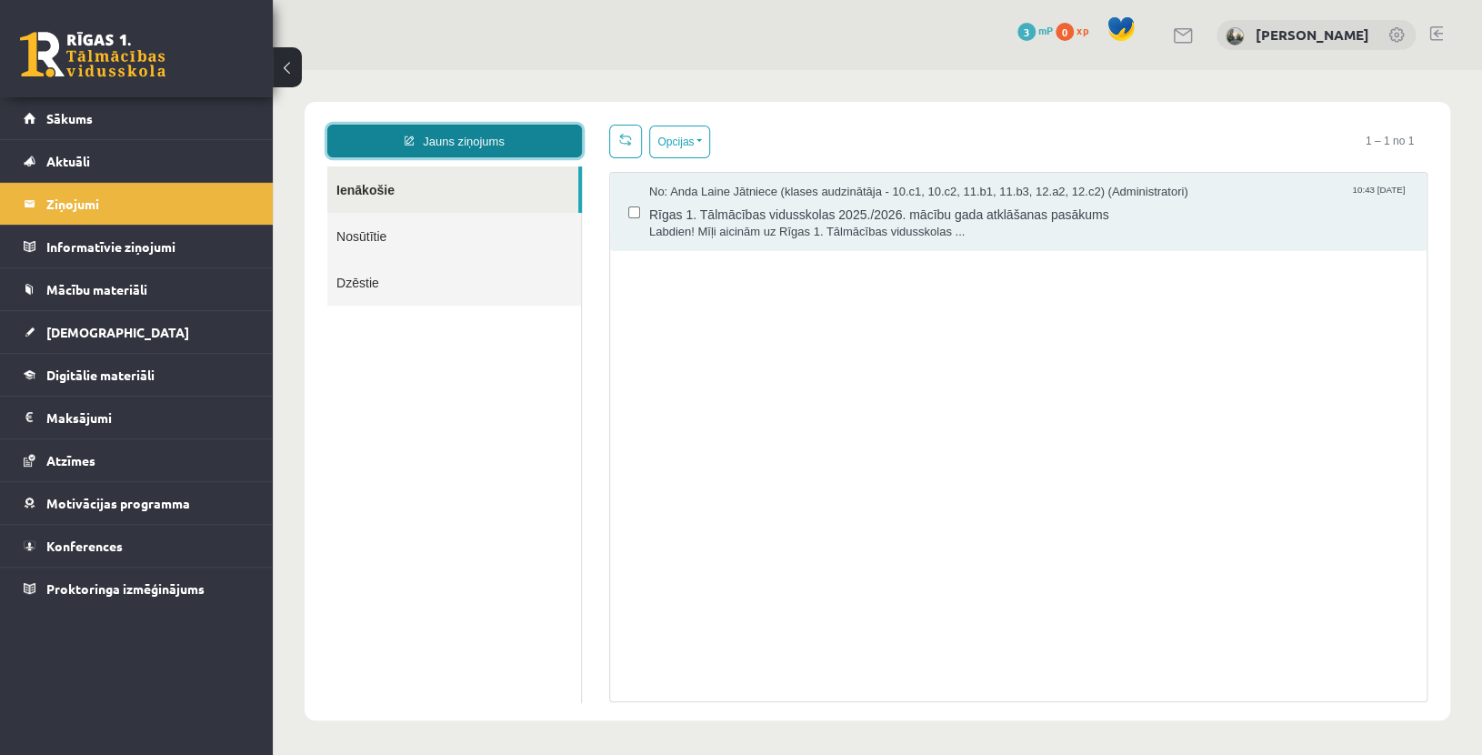
click at [504, 136] on link "Jauns ziņojums" at bounding box center [454, 141] width 255 height 33
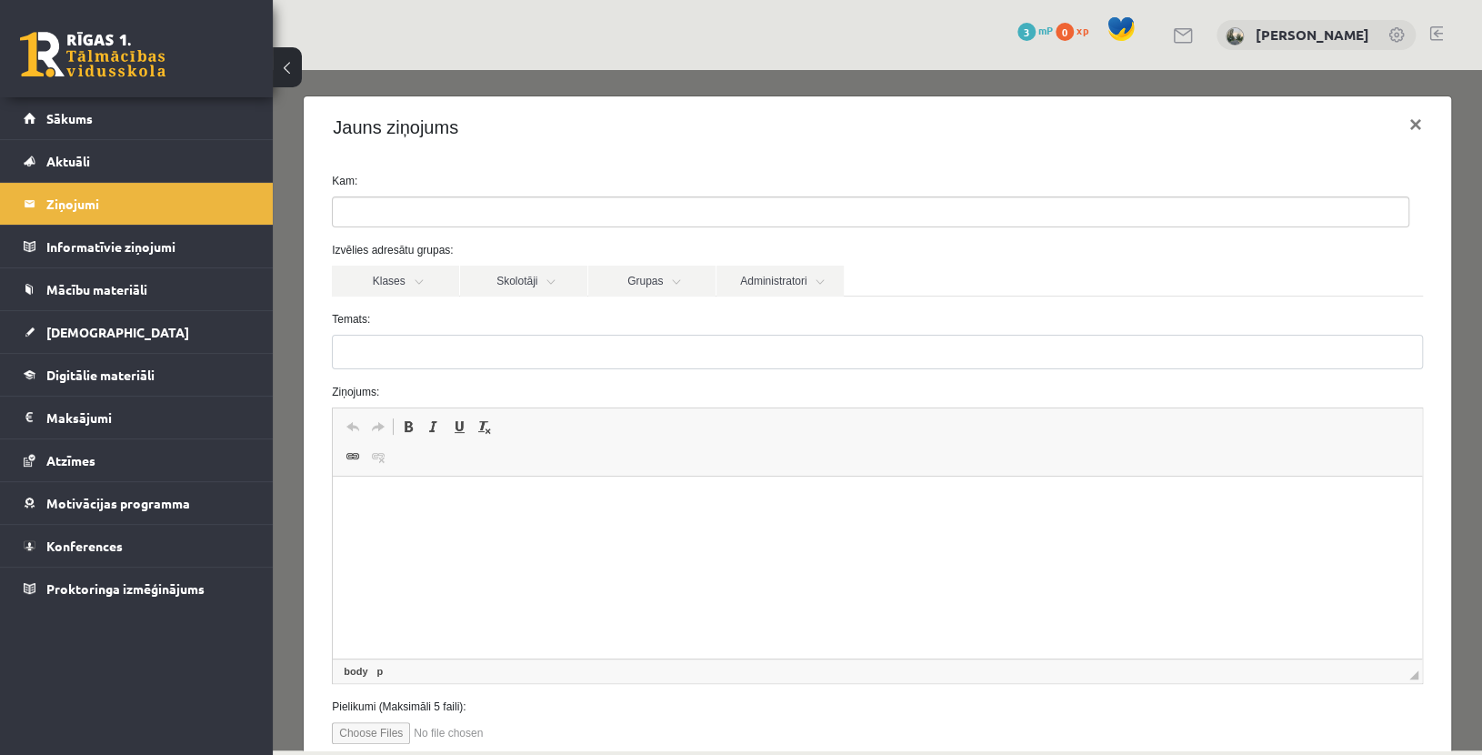
click at [382, 503] on p "Editor, wiswyg-editor-47363884645140-1756667338-155" at bounding box center [877, 504] width 1053 height 19
click at [1398, 121] on button "×" at bounding box center [1416, 124] width 42 height 51
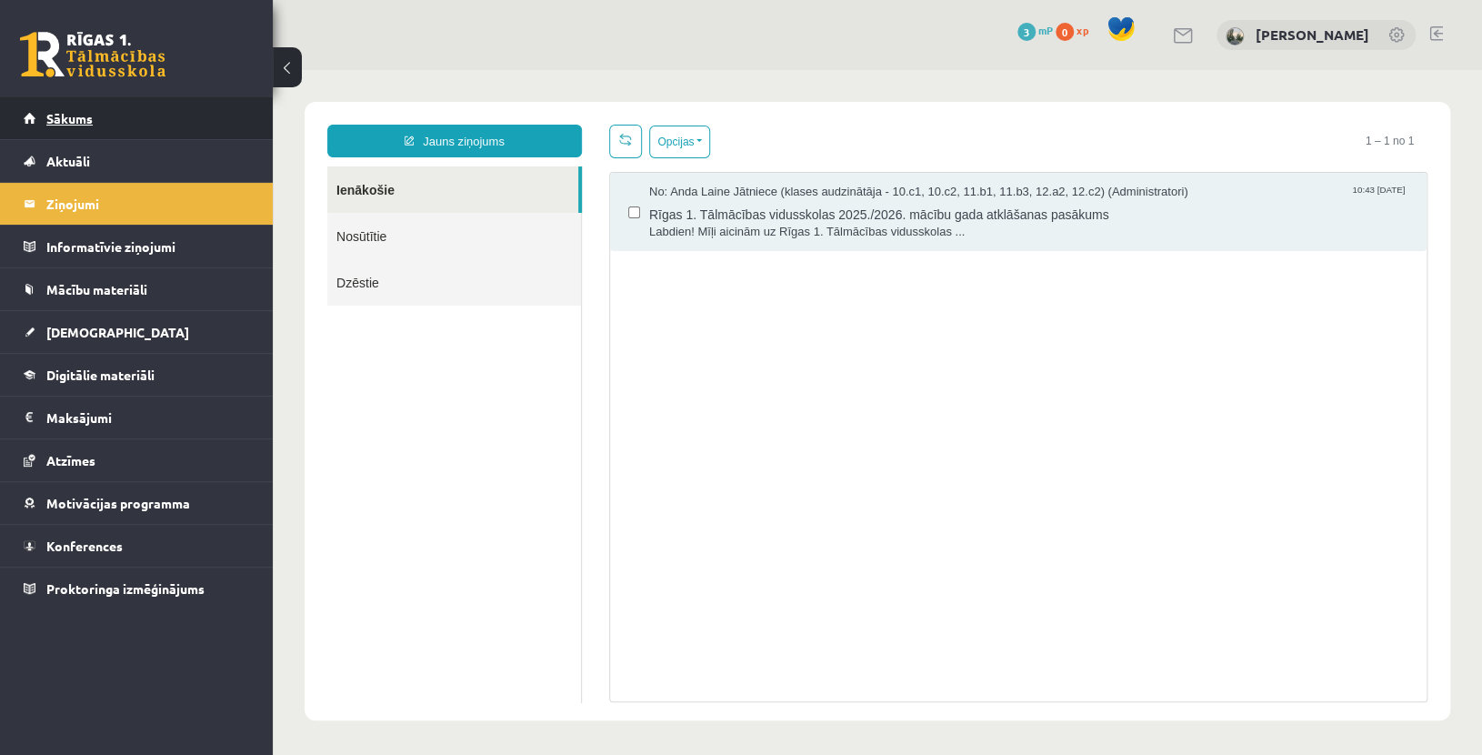
click at [67, 120] on span "Sākums" at bounding box center [69, 118] width 46 height 16
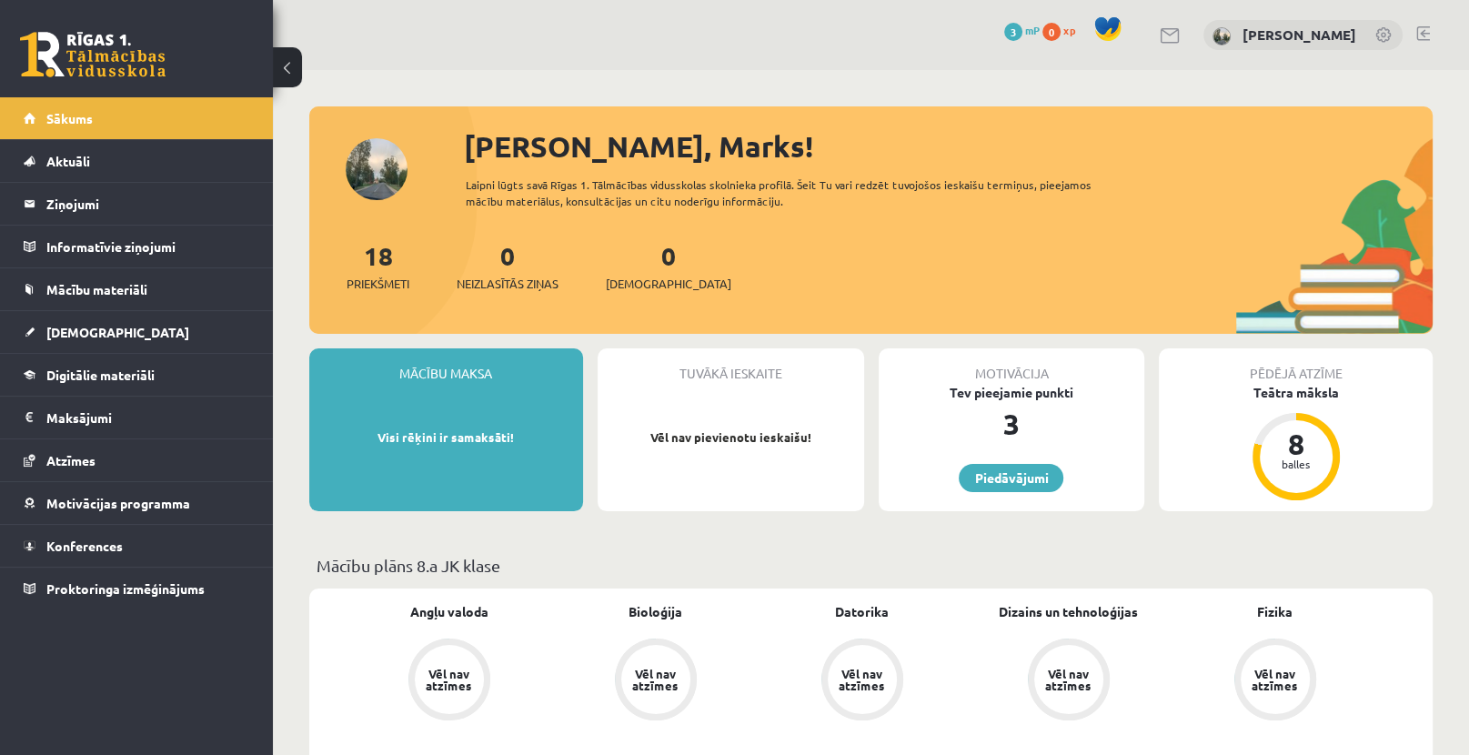
click at [487, 517] on div "Mācību maksa Visi rēķini ir samaksāti! Tuvākā ieskaite Vēl nav pievienotu ieska…" at bounding box center [870, 436] width 1123 height 177
click at [498, 525] on div "Mācību maksa Visi rēķini ir samaksāti! Tuvākā ieskaite Vēl nav pievienotu ieska…" at bounding box center [870, 436] width 1123 height 177
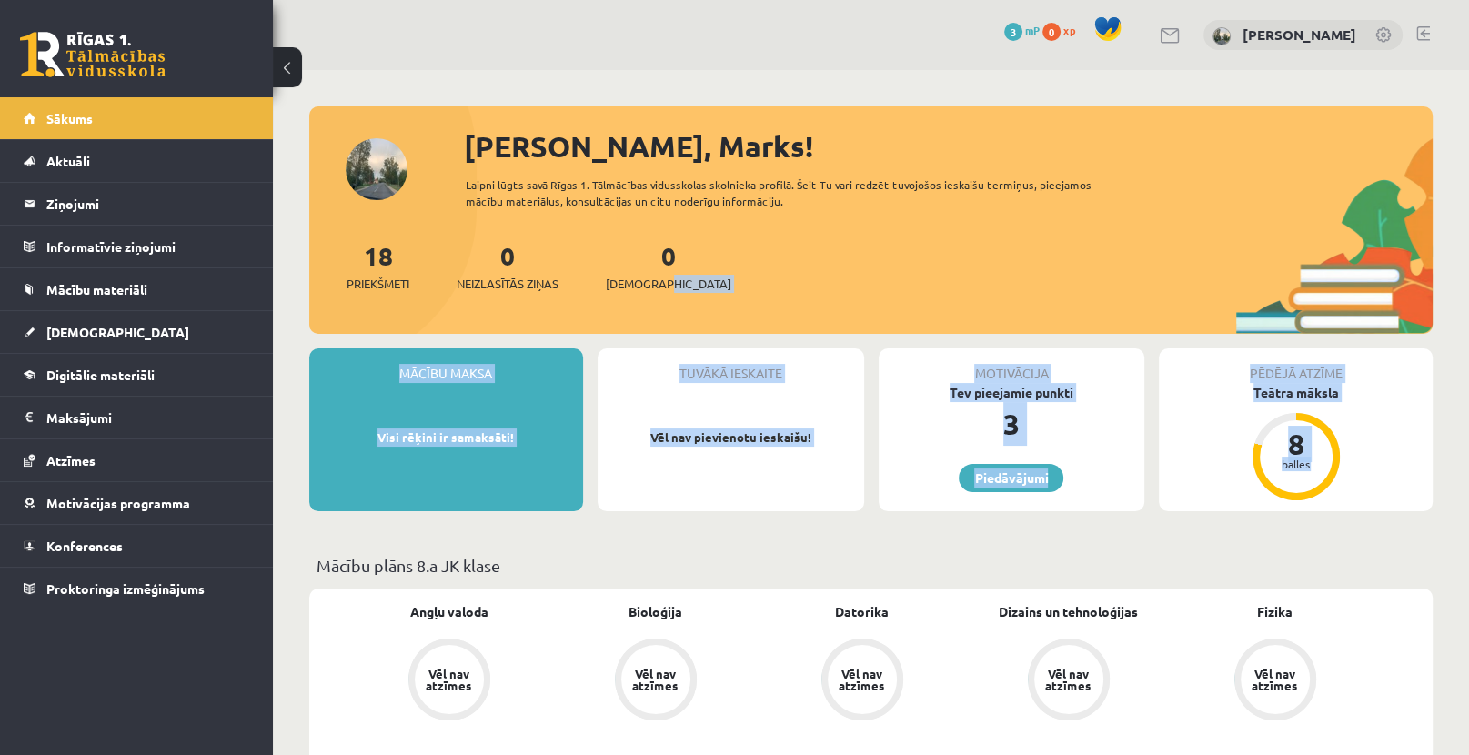
drag, startPoint x: 1451, startPoint y: 343, endPoint x: 1480, endPoint y: 407, distance: 70.8
click at [1468, 407] on html "0 Dāvanas 3 mP 0 xp [PERSON_NAME] Sākums Aktuāli Kā mācīties eSKOLĀ Kontakti No…" at bounding box center [734, 377] width 1469 height 755
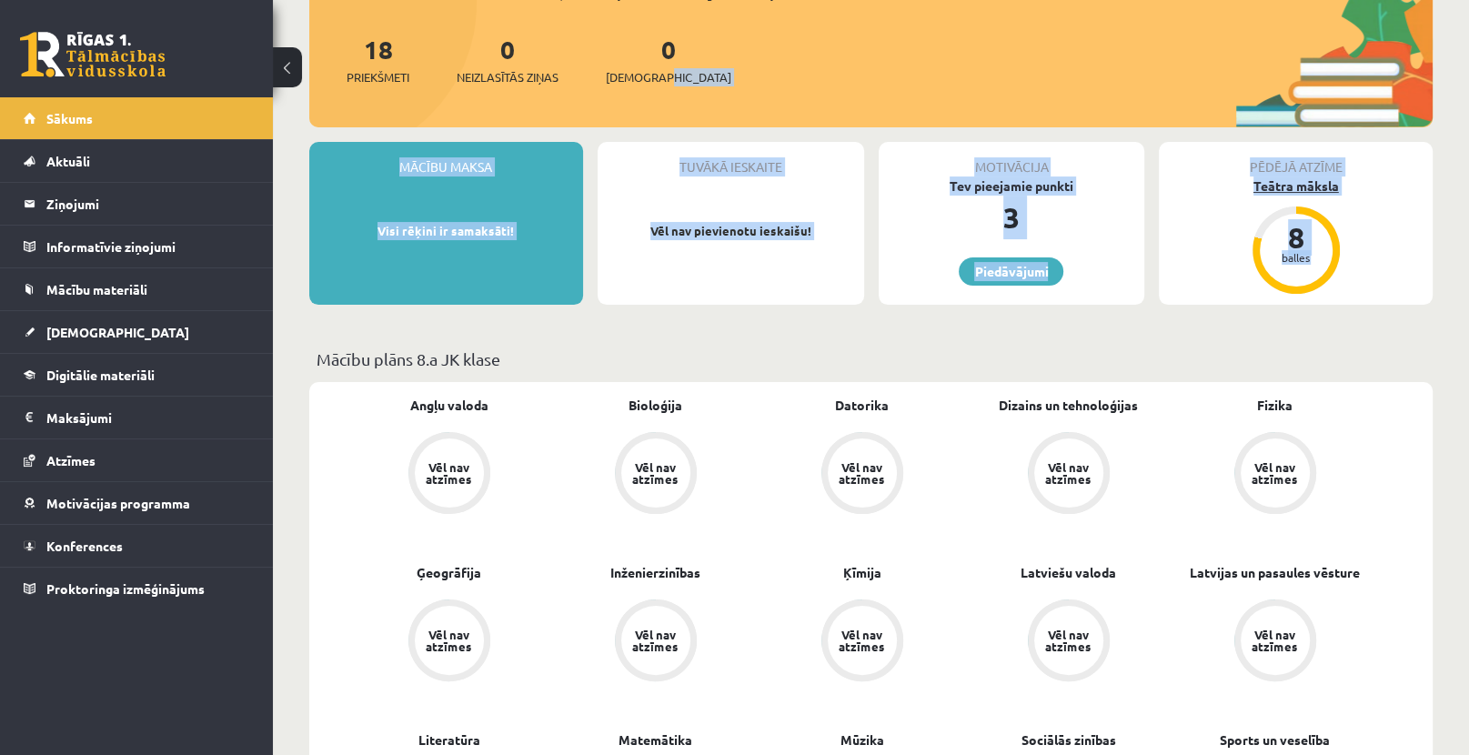
scroll to position [24, 0]
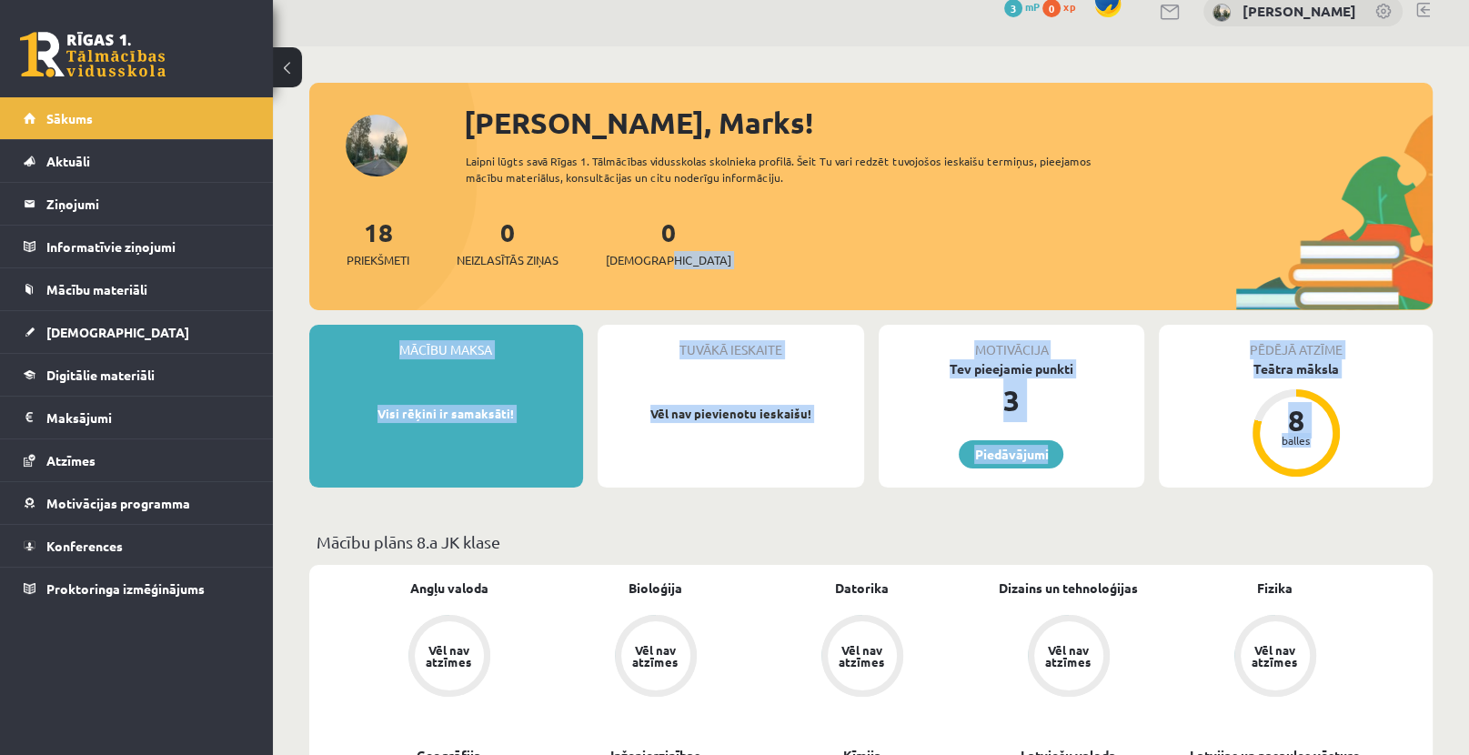
click at [889, 497] on div "Mācību maksa Visi rēķini ir samaksāti! Tuvākā ieskaite Vēl nav pievienotu ieska…" at bounding box center [870, 413] width 1123 height 177
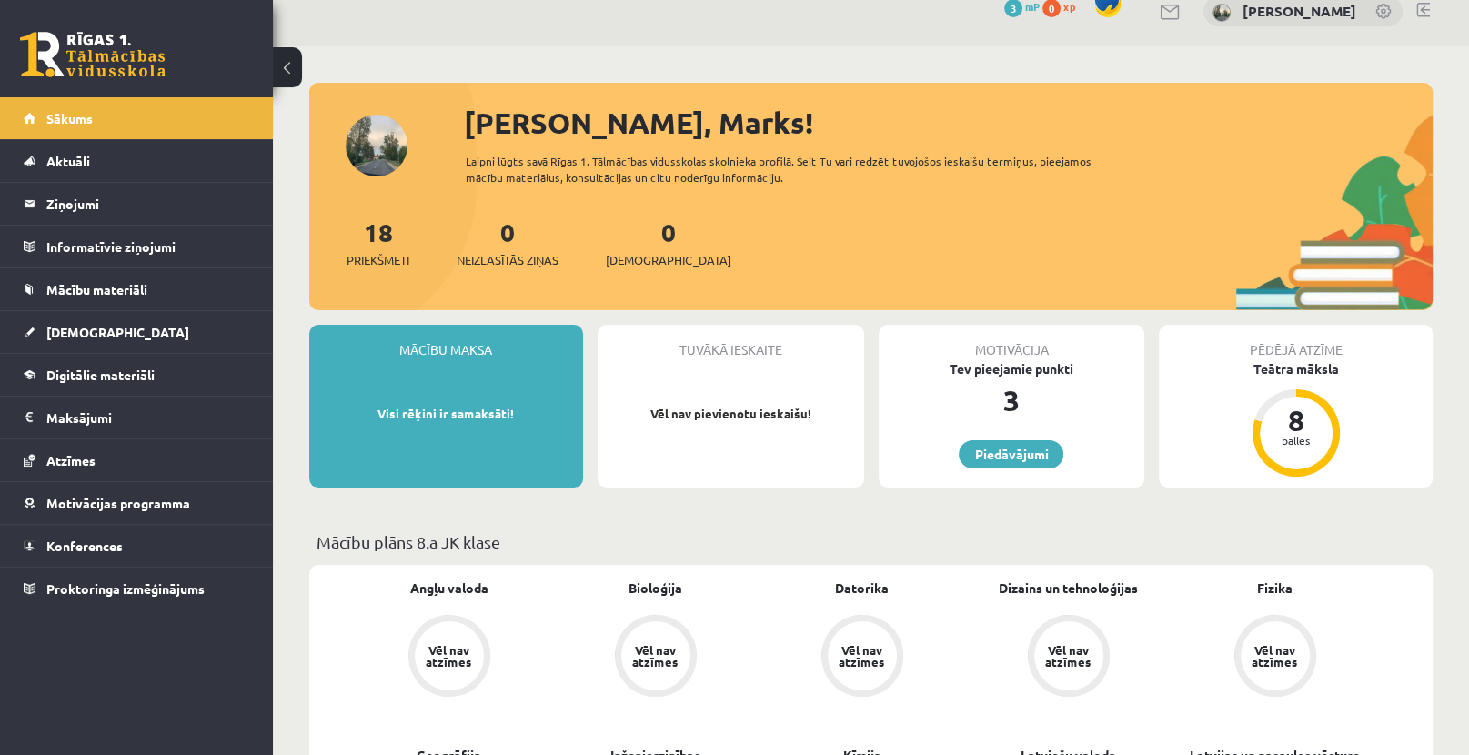
click at [842, 537] on p "Mācību plāns 8.a JK klase" at bounding box center [870, 541] width 1109 height 25
drag, startPoint x: 1140, startPoint y: 446, endPoint x: 1136, endPoint y: 427, distance: 18.7
click at [1138, 431] on div "Mācību maksa Visi rēķini ir samaksāti! Tuvākā ieskaite Vēl nav pievienotu ieska…" at bounding box center [870, 413] width 1123 height 177
click at [608, 383] on div "Tuvākā ieskaite Vēl nav pievienotu ieskaišu!" at bounding box center [731, 406] width 266 height 163
drag, startPoint x: 708, startPoint y: 411, endPoint x: 676, endPoint y: 450, distance: 50.4
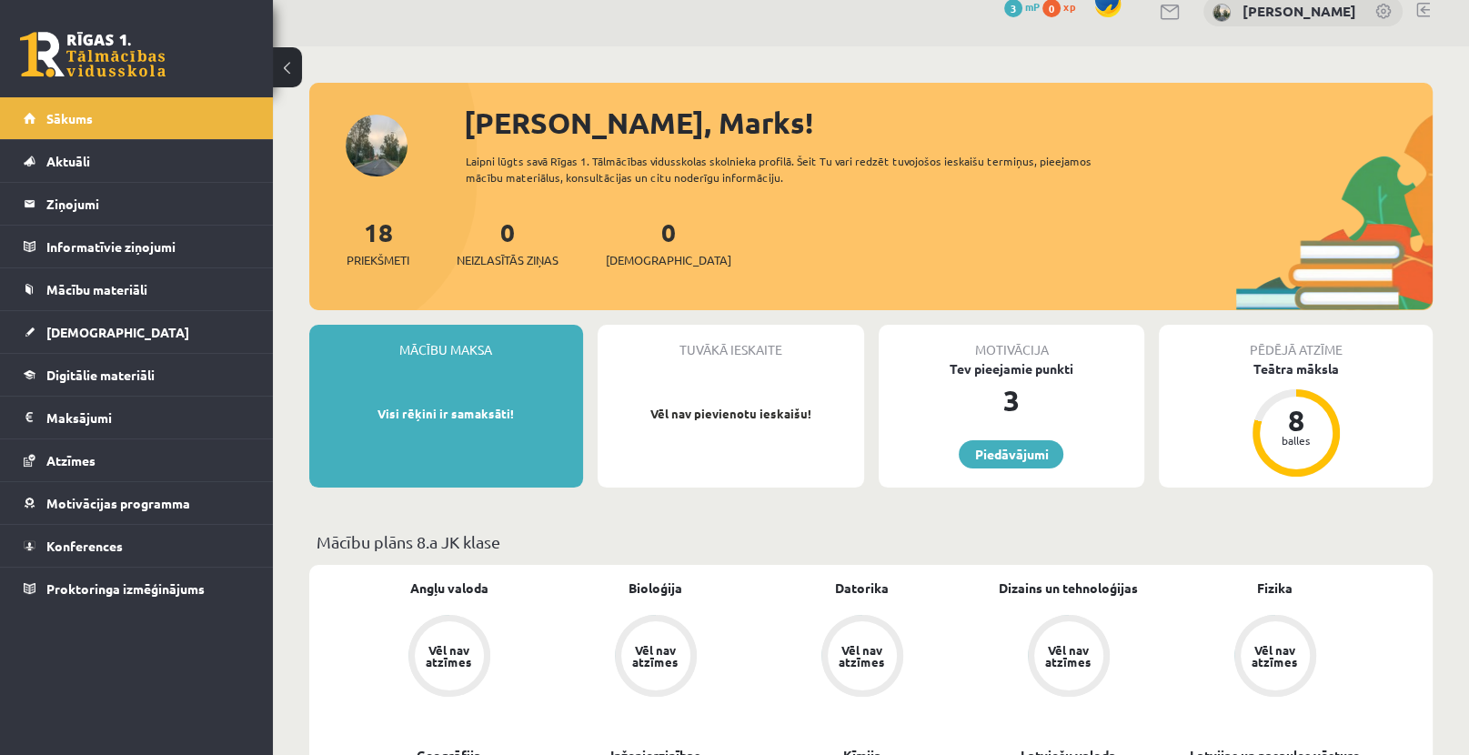
drag, startPoint x: 676, startPoint y: 450, endPoint x: 648, endPoint y: 444, distance: 28.9
click at [648, 444] on div "Tuvākā ieskaite Vēl nav pievienotu ieskaišu!" at bounding box center [731, 406] width 266 height 163
drag, startPoint x: 494, startPoint y: 453, endPoint x: 417, endPoint y: 440, distance: 77.4
click at [482, 453] on div "Mācību maksa Visi rēķini ir samaksāti!" at bounding box center [446, 406] width 274 height 163
click at [349, 417] on p "Visi rēķini ir samaksāti!" at bounding box center [446, 414] width 256 height 18
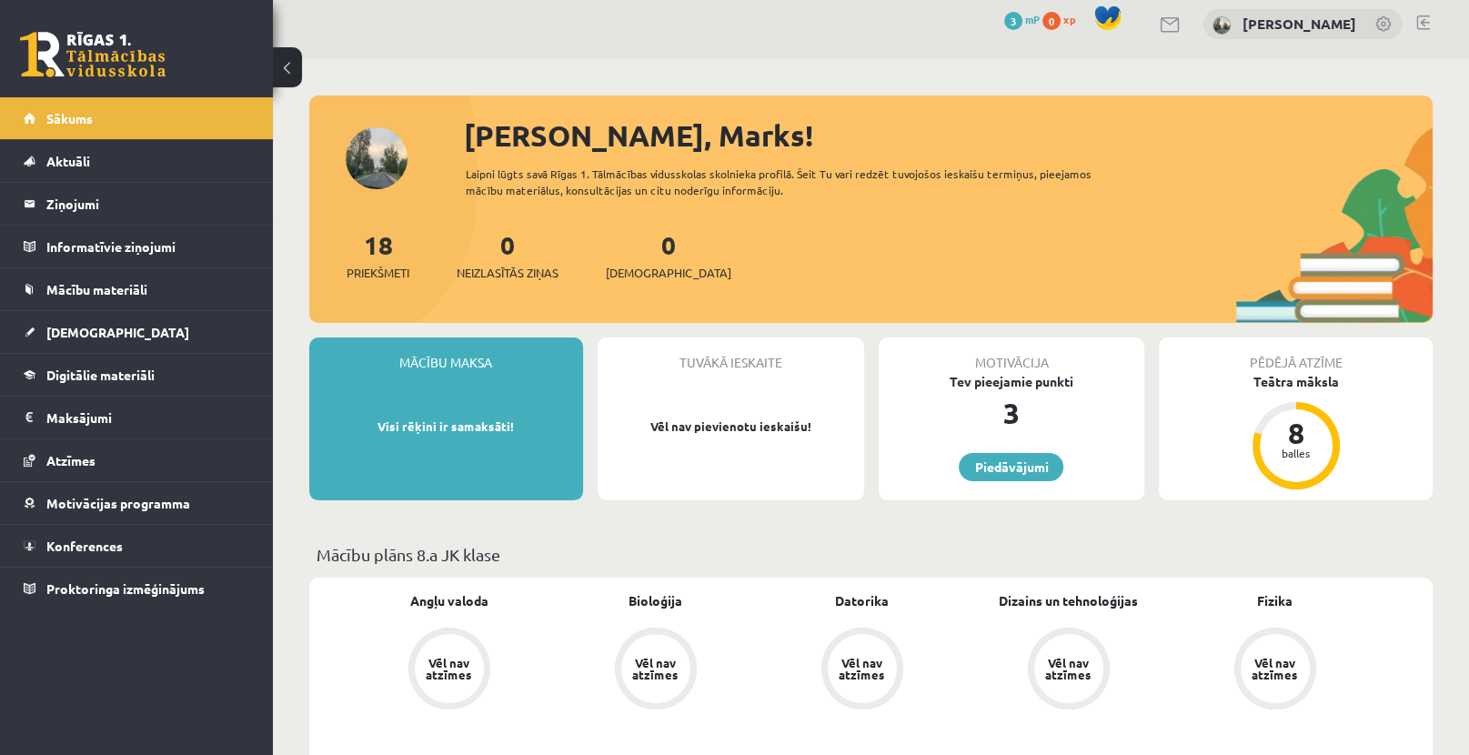
scroll to position [0, 0]
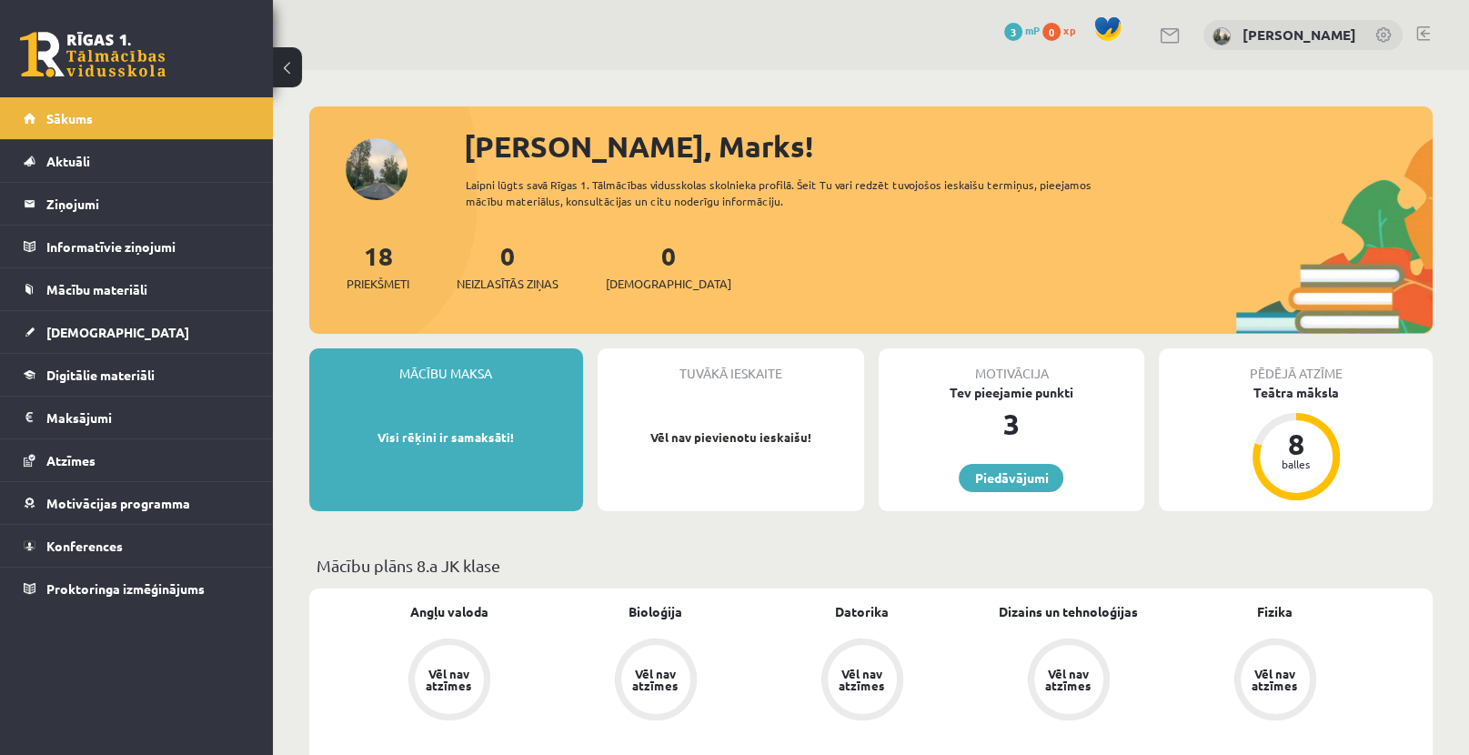
click at [1101, 25] on span at bounding box center [1107, 28] width 27 height 27
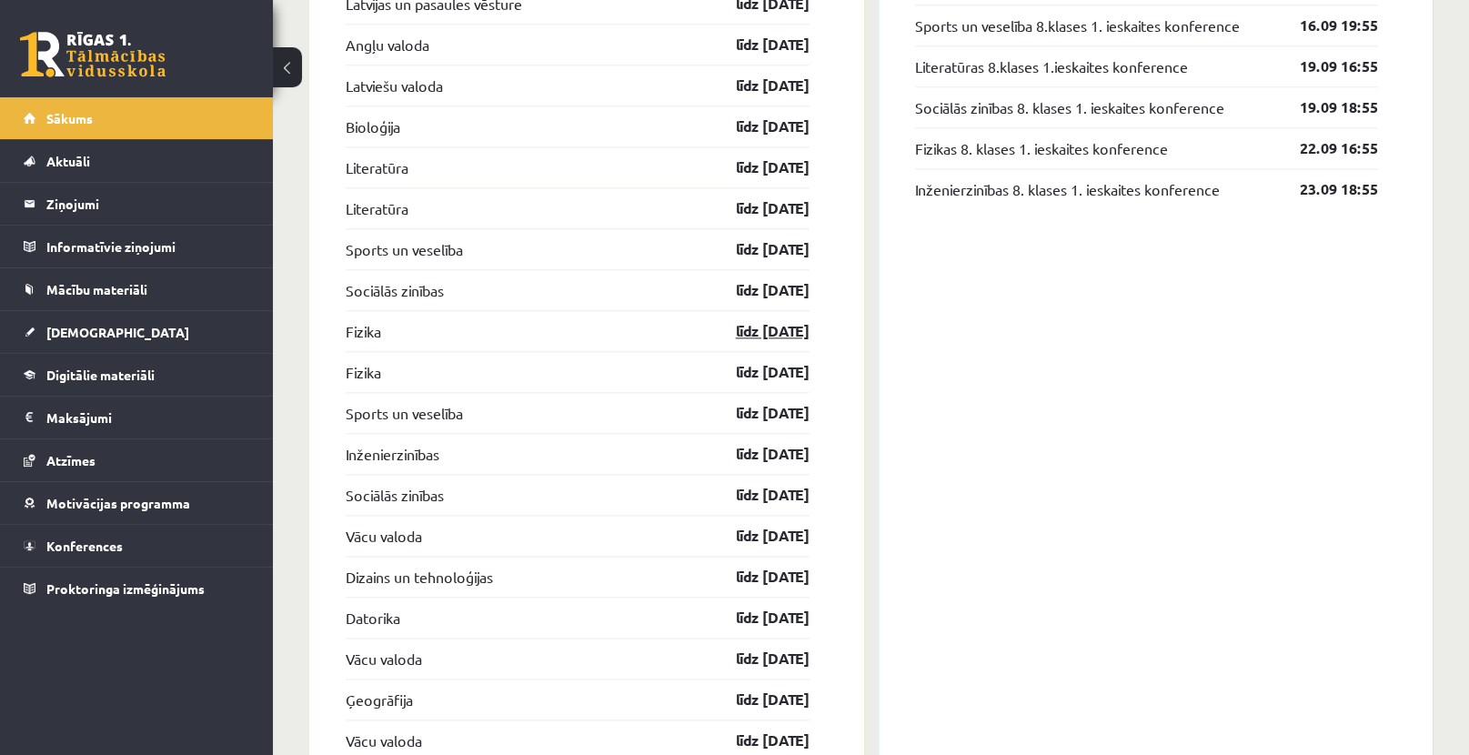
scroll to position [2183, 0]
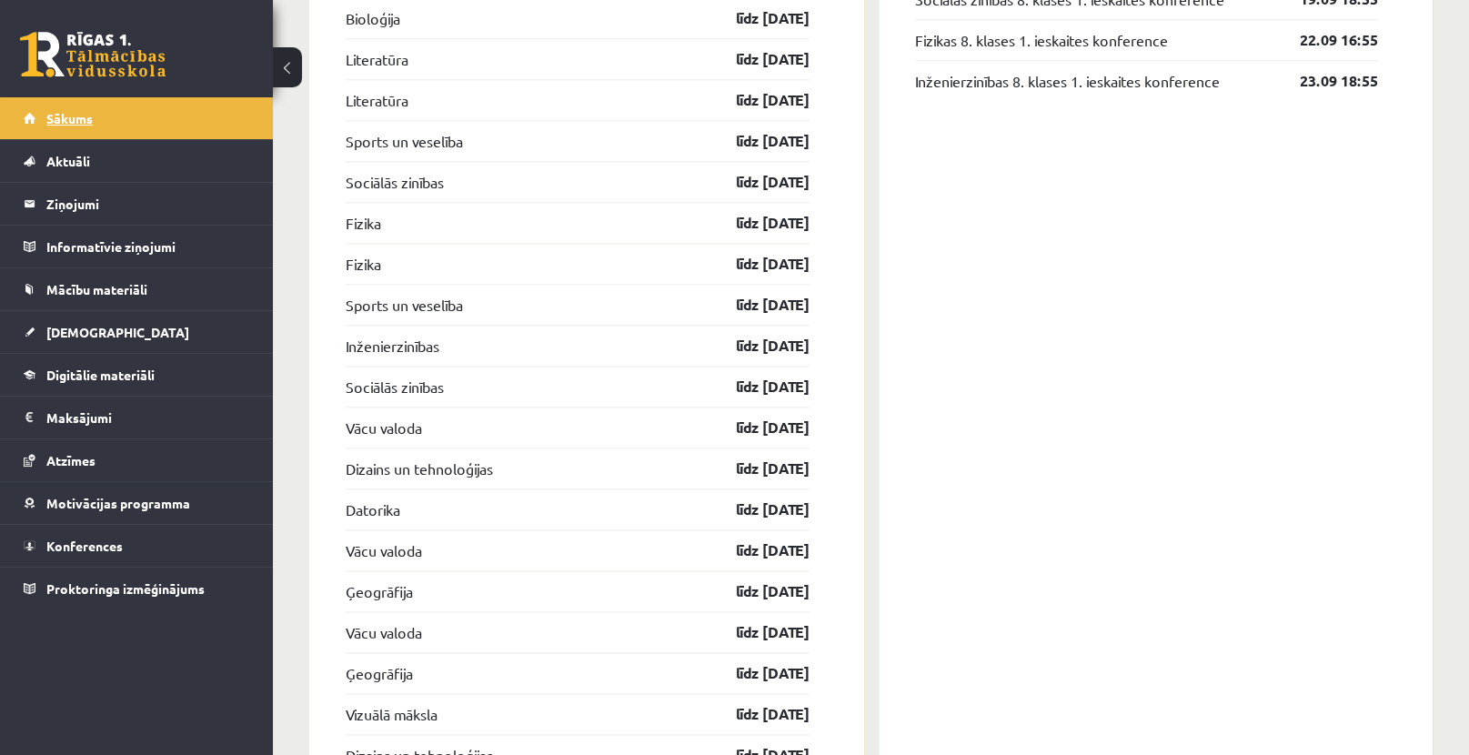
click at [166, 118] on link "Sākums" at bounding box center [137, 118] width 226 height 42
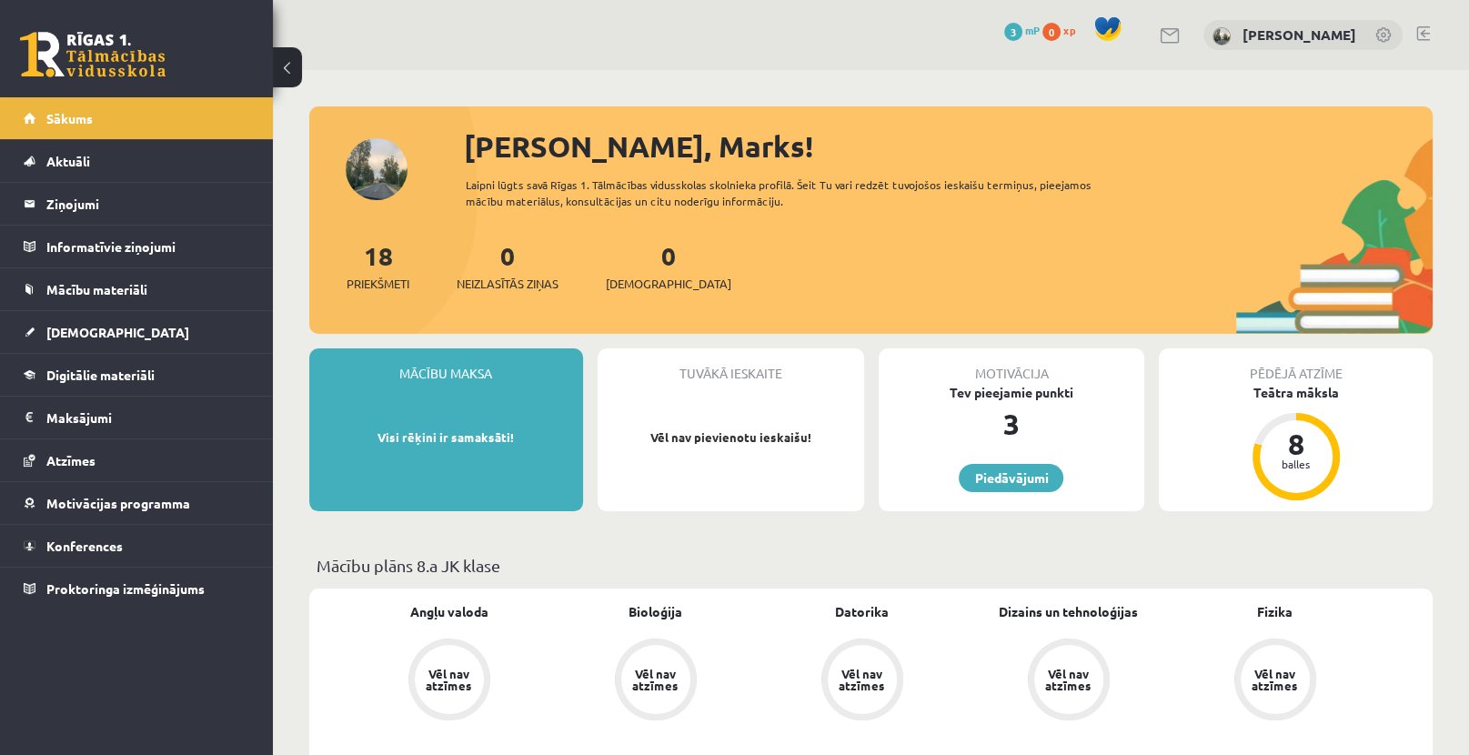
drag, startPoint x: 969, startPoint y: 246, endPoint x: 993, endPoint y: 264, distance: 30.6
click at [969, 246] on div "18 Priekšmeti 0 Neizlasītās ziņas 0 Ieskaites" at bounding box center [870, 284] width 1123 height 97
drag, startPoint x: 836, startPoint y: 266, endPoint x: 691, endPoint y: 275, distance: 144.8
click at [763, 273] on div "18 Priekšmeti 0 Neizlasītās ziņas 0 Ieskaites" at bounding box center [870, 284] width 1123 height 97
click at [1057, 283] on div "18 Priekšmeti 0 Neizlasītās ziņas 0 Ieskaites" at bounding box center [870, 284] width 1123 height 97
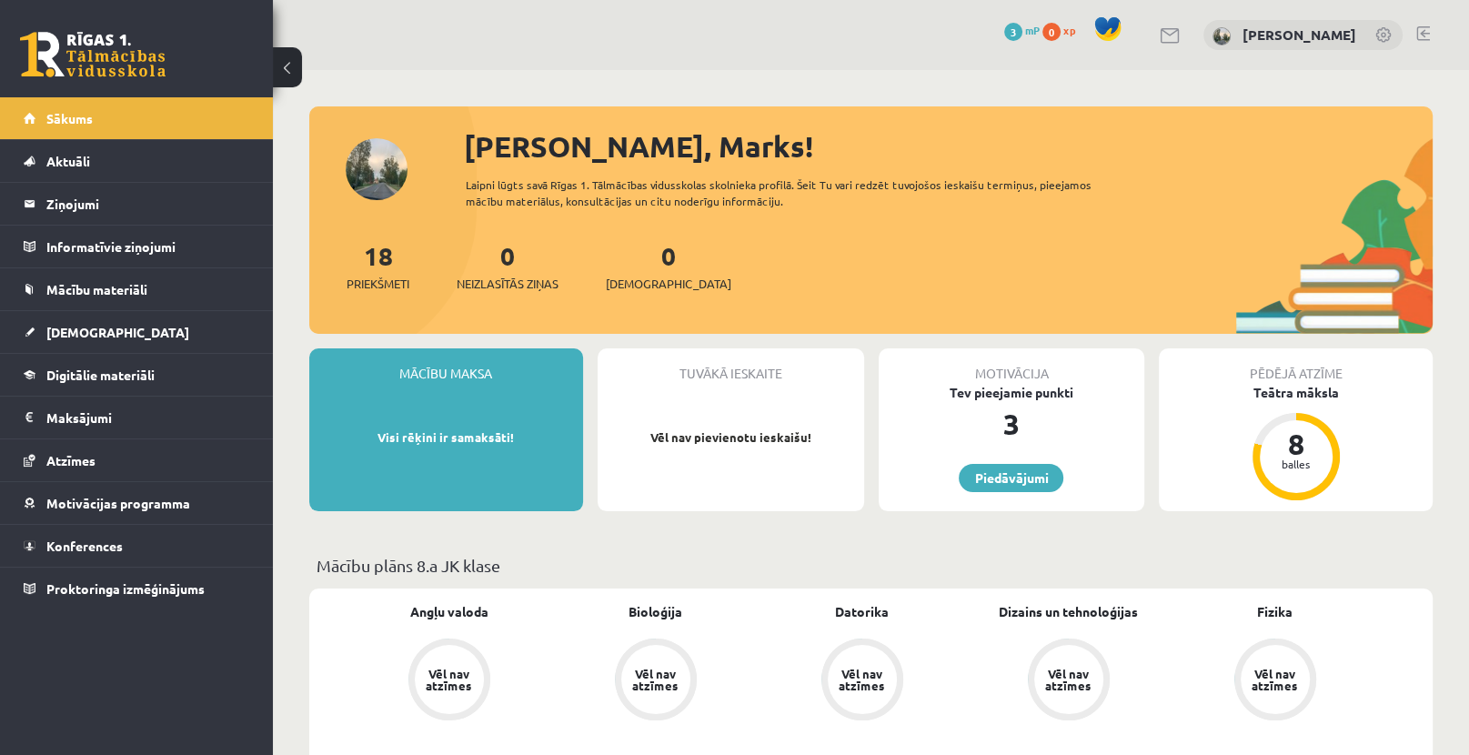
drag, startPoint x: 1095, startPoint y: 282, endPoint x: 1420, endPoint y: 253, distance: 326.0
click at [1110, 285] on div "18 Priekšmeti 0 Neizlasītās ziņas 0 Ieskaites" at bounding box center [870, 284] width 1123 height 97
click at [758, 569] on p "Mācību plāns 8.a JK klase" at bounding box center [870, 565] width 1109 height 25
drag, startPoint x: 834, startPoint y: 567, endPoint x: 858, endPoint y: 566, distance: 23.7
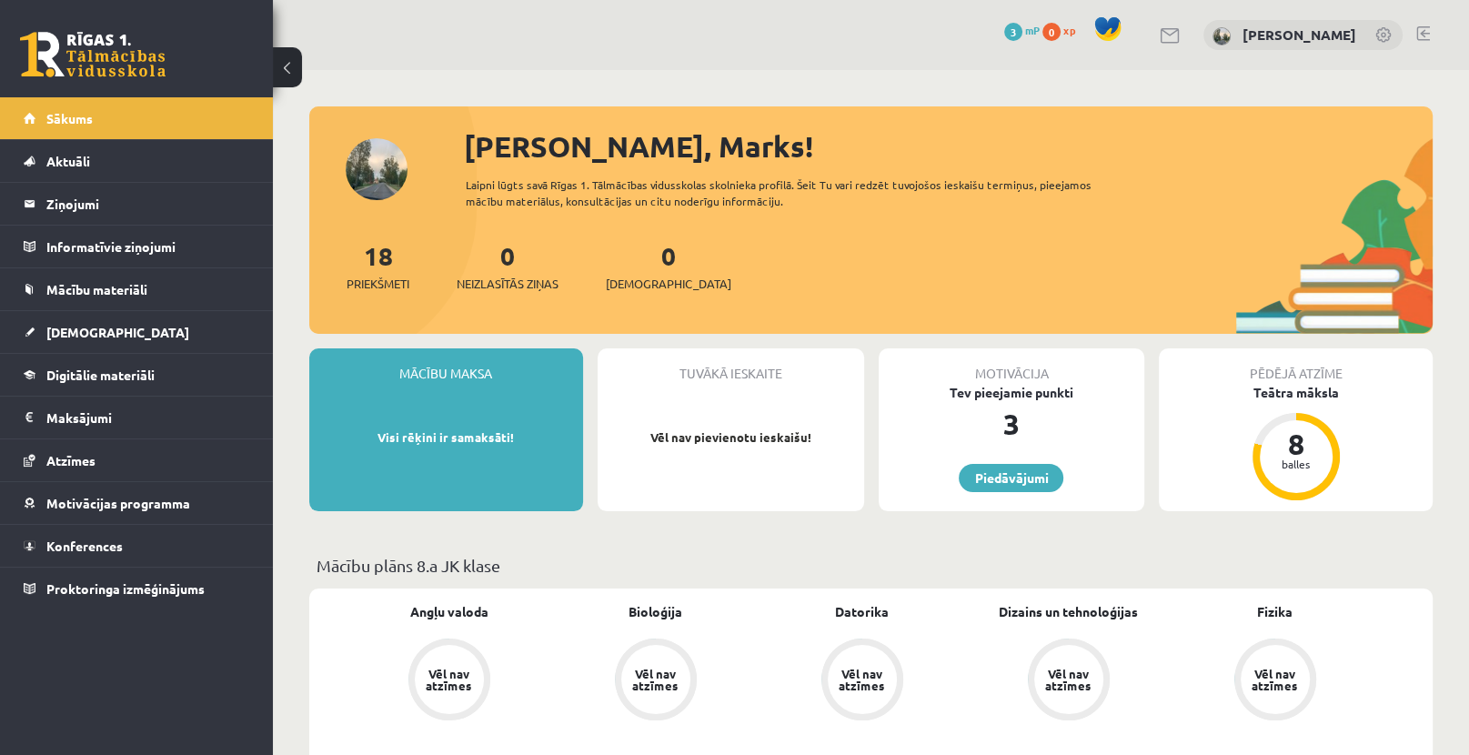
click at [849, 566] on p "Mācību plāns 8.a JK klase" at bounding box center [870, 565] width 1109 height 25
drag, startPoint x: 865, startPoint y: 566, endPoint x: 943, endPoint y: 581, distance: 79.7
click at [875, 567] on p "Mācību plāns 8.a JK klase" at bounding box center [870, 565] width 1109 height 25
drag, startPoint x: 943, startPoint y: 581, endPoint x: 1028, endPoint y: 595, distance: 85.7
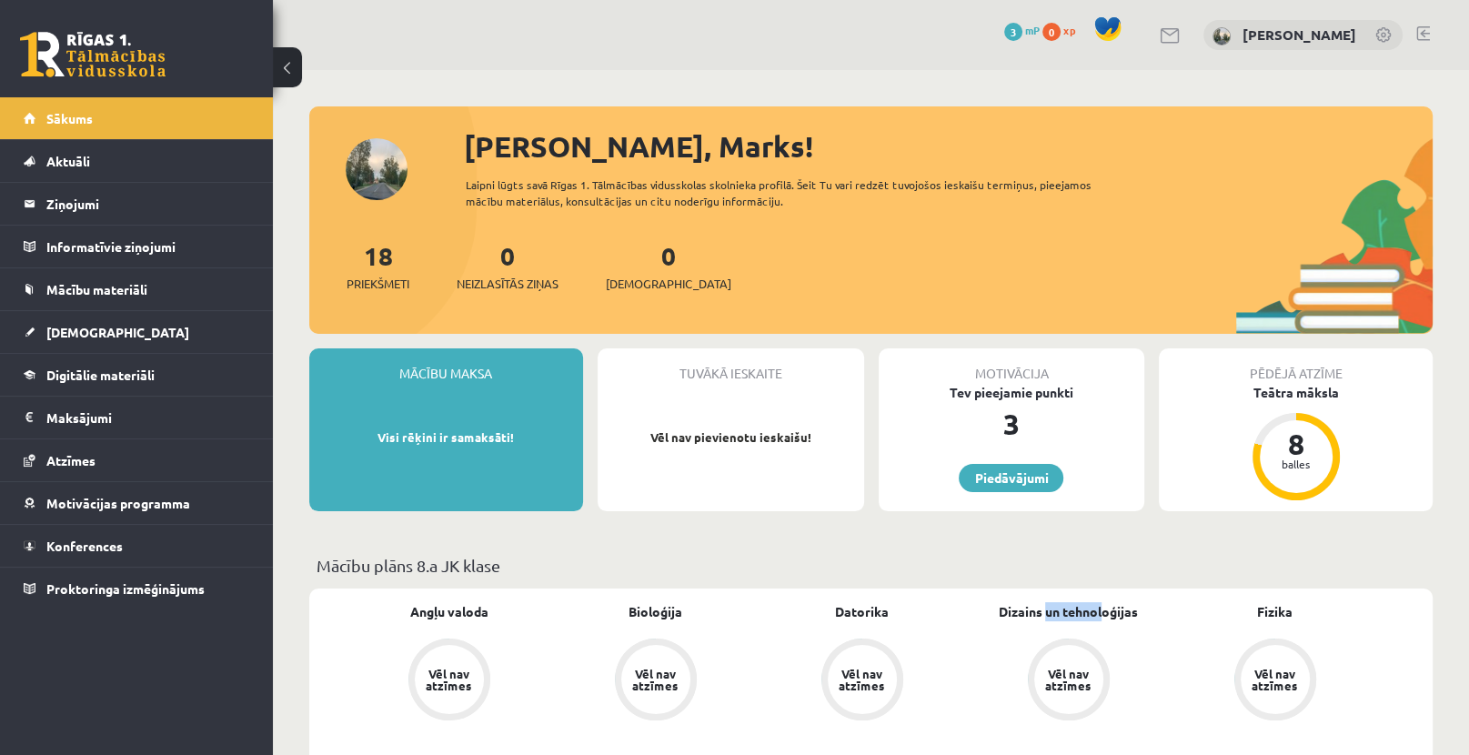
click at [1190, 632] on div "Fizika Vēl nav atzīmes" at bounding box center [1274, 663] width 206 height 122
drag, startPoint x: 135, startPoint y: 587, endPoint x: 43, endPoint y: 587, distance: 91.9
click at [41, 652] on div "0 Dāvanas 3 mP 0 xp Marks Rutkovskis Sākums Aktuāli Kā mācīties eSKOLĀ Kontakti…" at bounding box center [136, 377] width 273 height 755
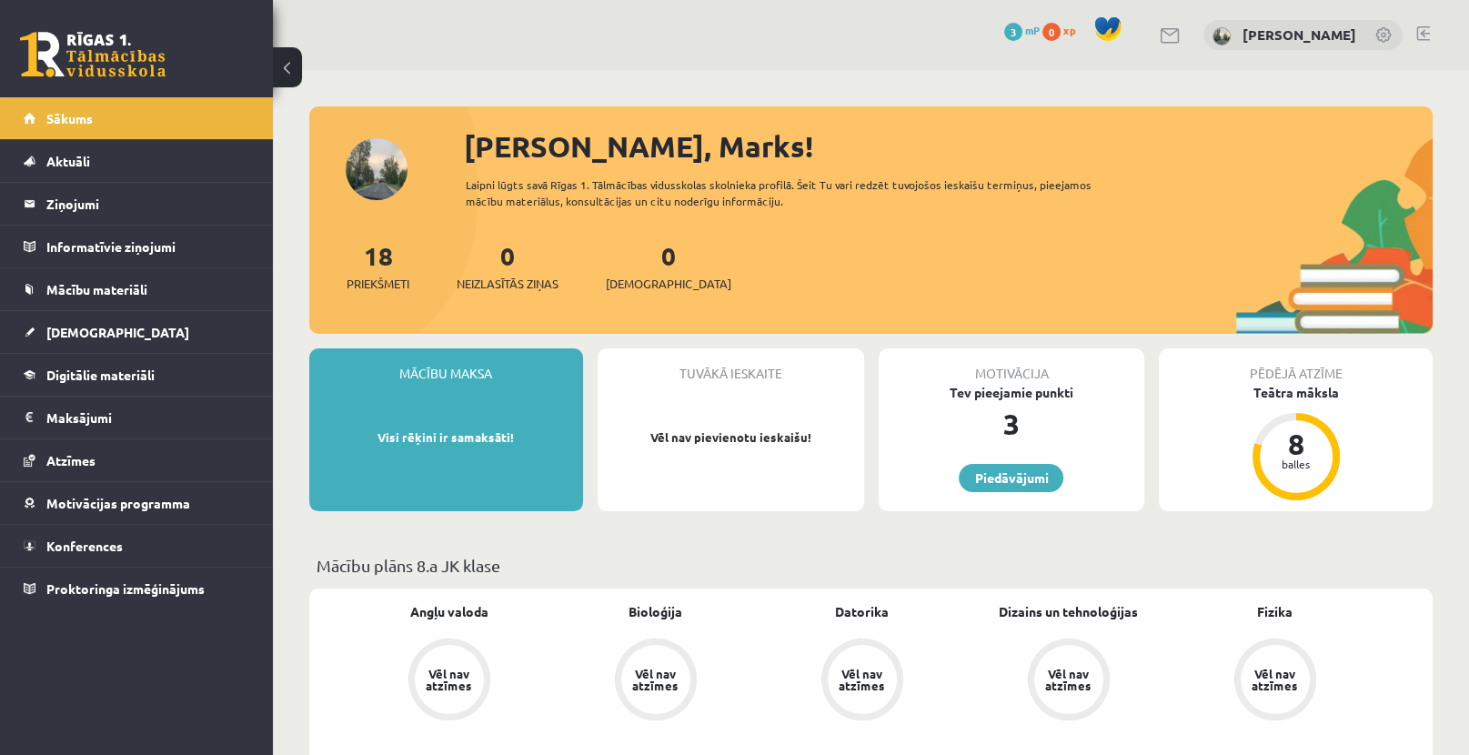
click at [145, 668] on div "0 Dāvanas 3 mP 0 xp Marks Rutkovskis Sākums Aktuāli Kā mācīties eSKOLĀ Kontakti…" at bounding box center [136, 377] width 273 height 755
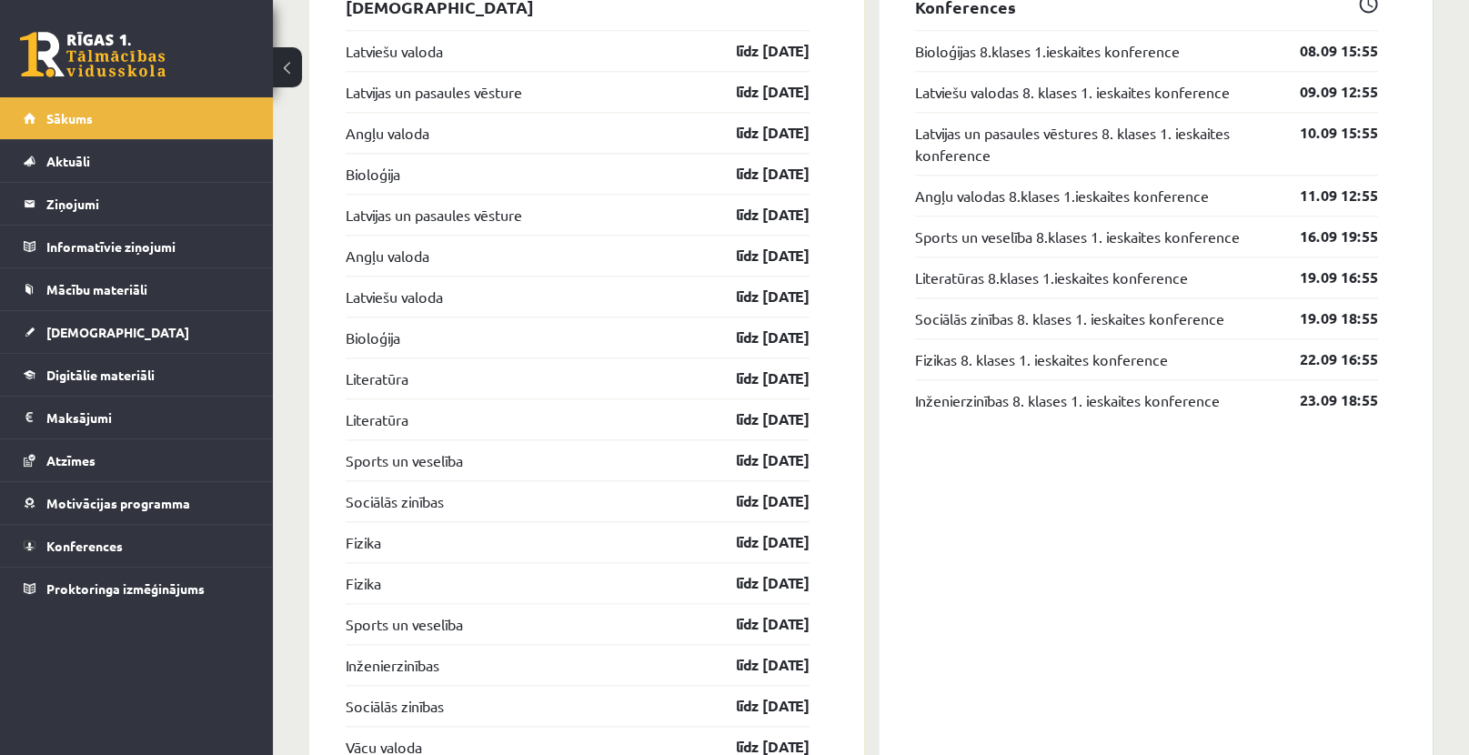
scroll to position [1682, 0]
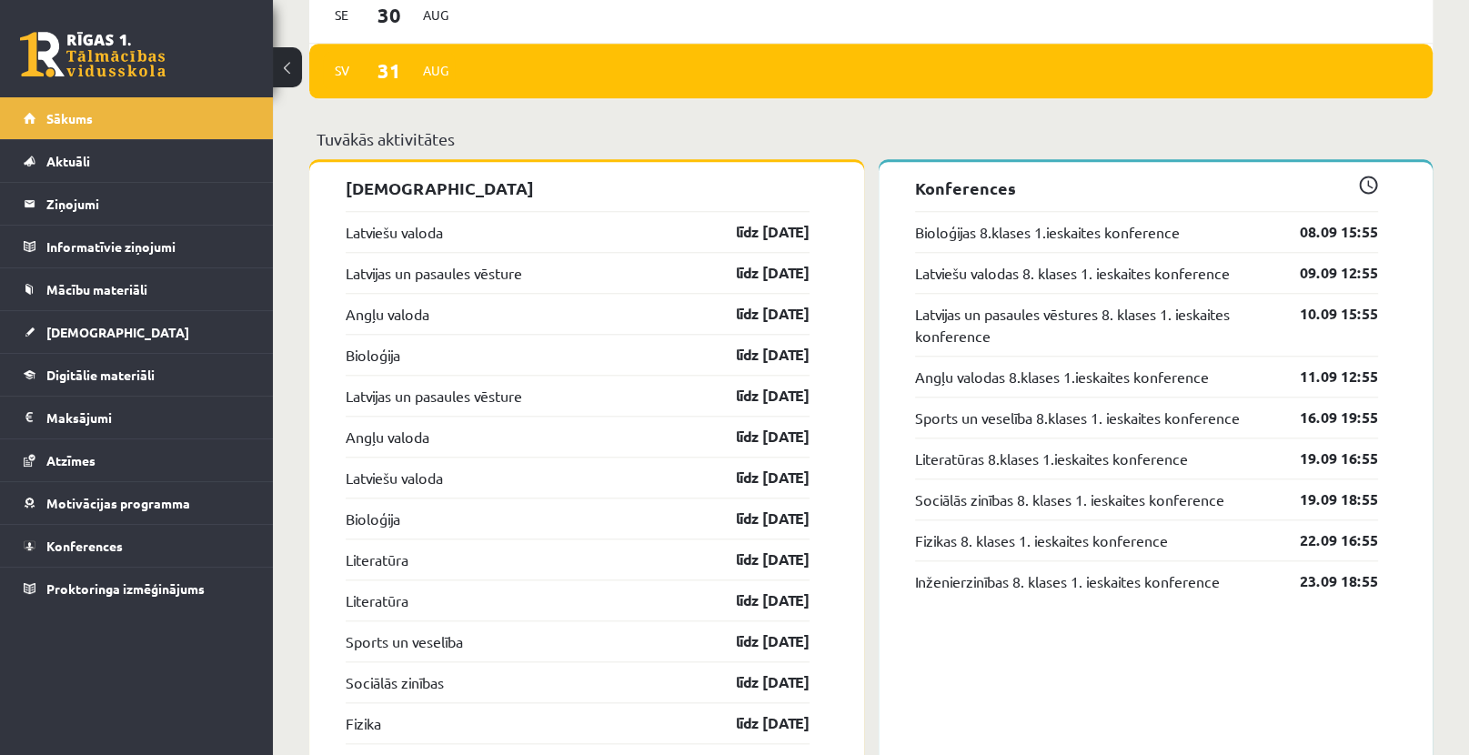
click at [1362, 200] on p "Konferences" at bounding box center [1147, 188] width 464 height 25
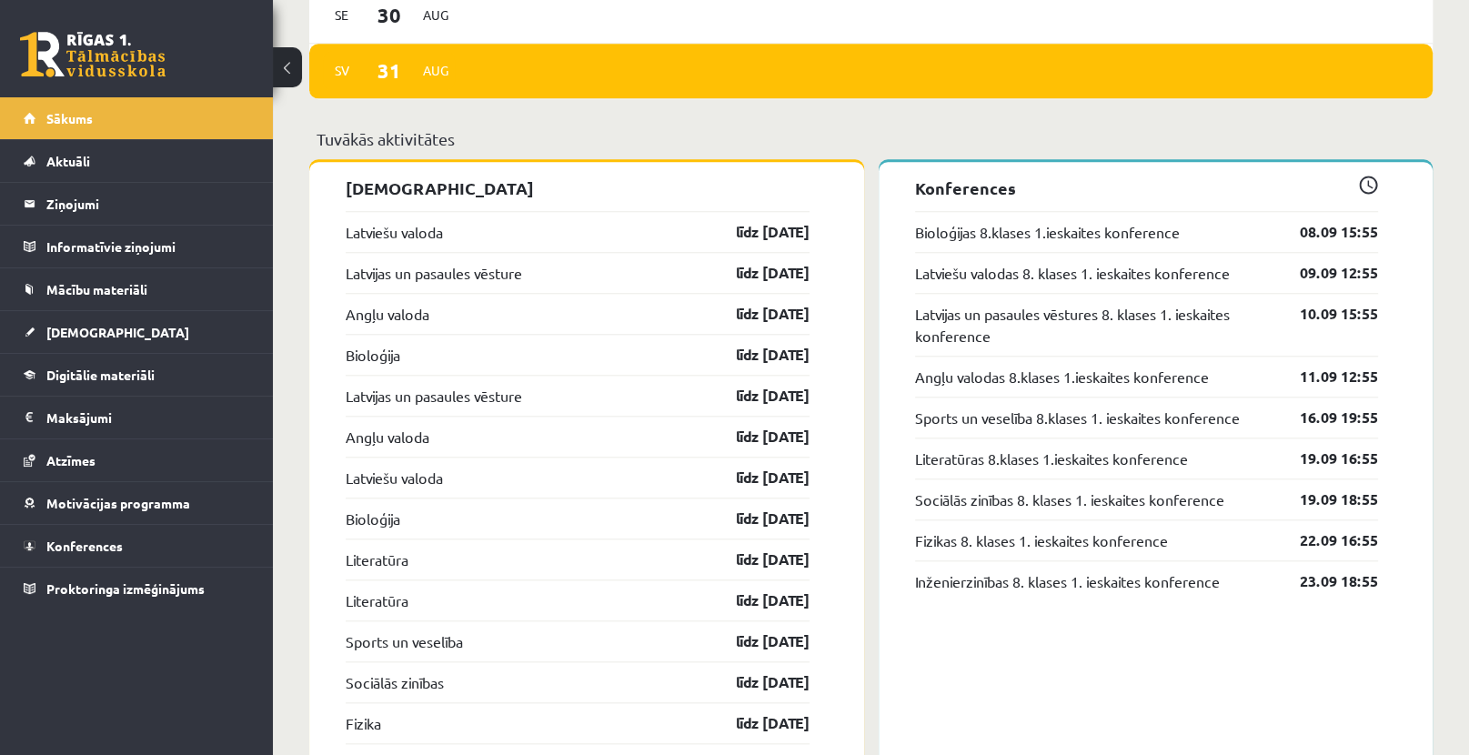
click at [1365, 194] on span at bounding box center [1368, 185] width 19 height 19
click at [1364, 181] on span at bounding box center [1368, 185] width 19 height 19
click at [108, 536] on link "Konferences" at bounding box center [137, 546] width 226 height 42
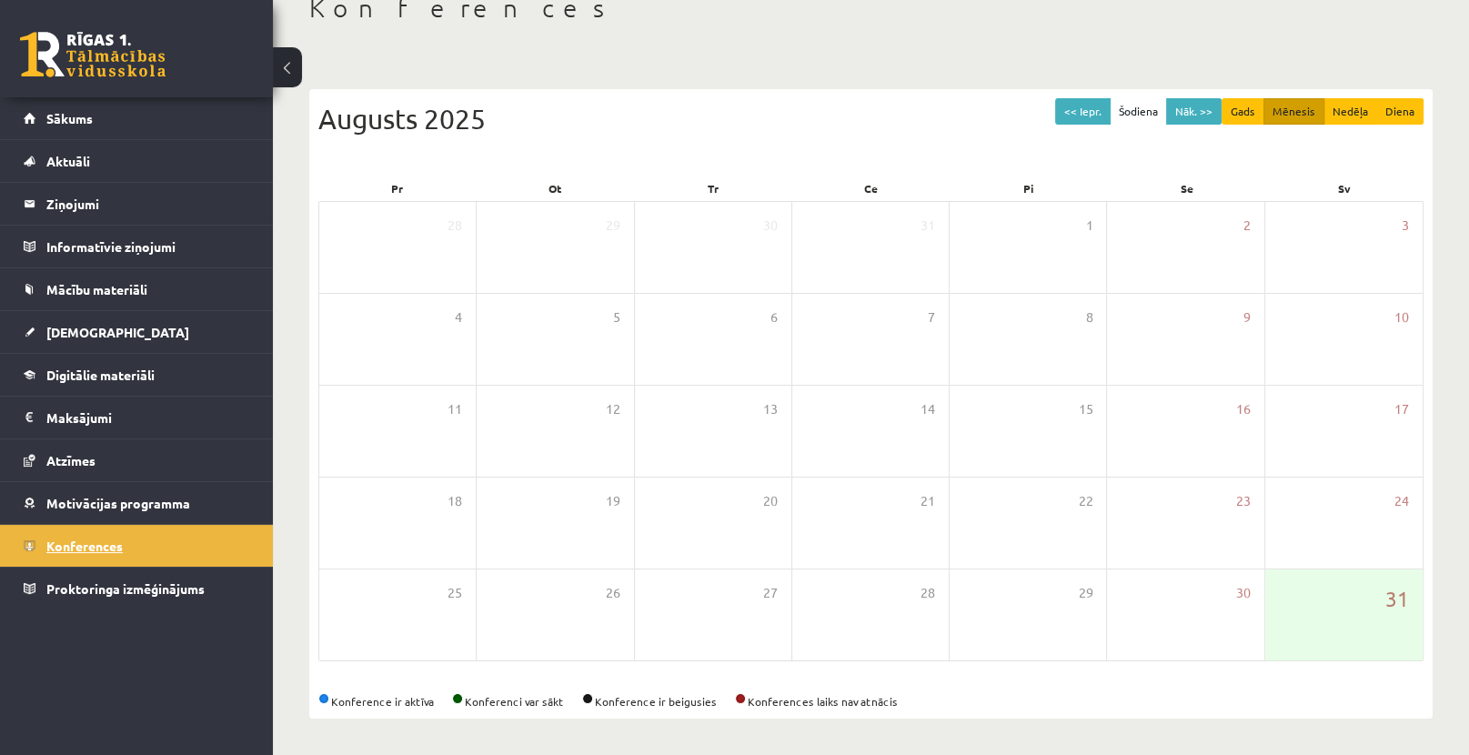
scroll to position [114, 0]
click at [58, 161] on span "Aktuāli" at bounding box center [68, 161] width 44 height 16
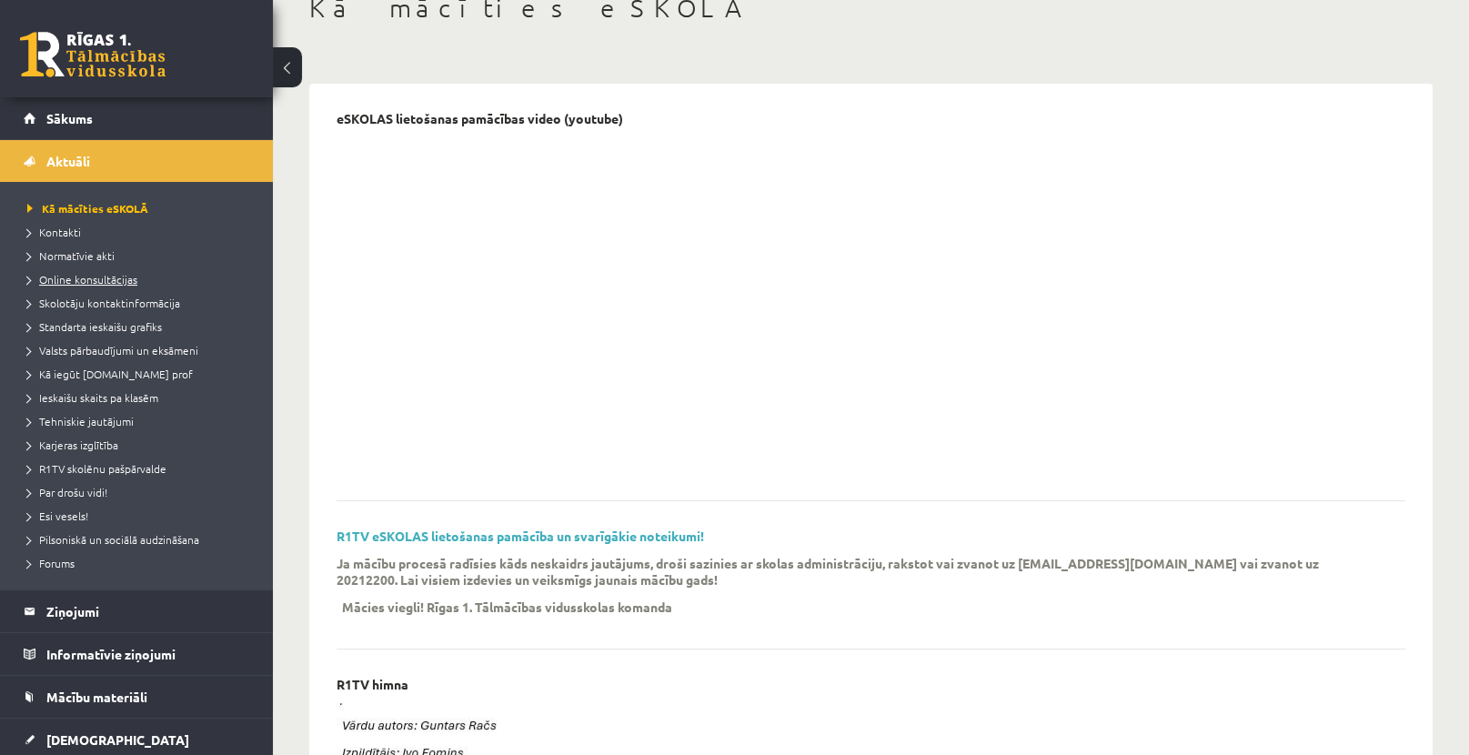
click at [80, 281] on span "Online konsultācijas" at bounding box center [82, 279] width 110 height 15
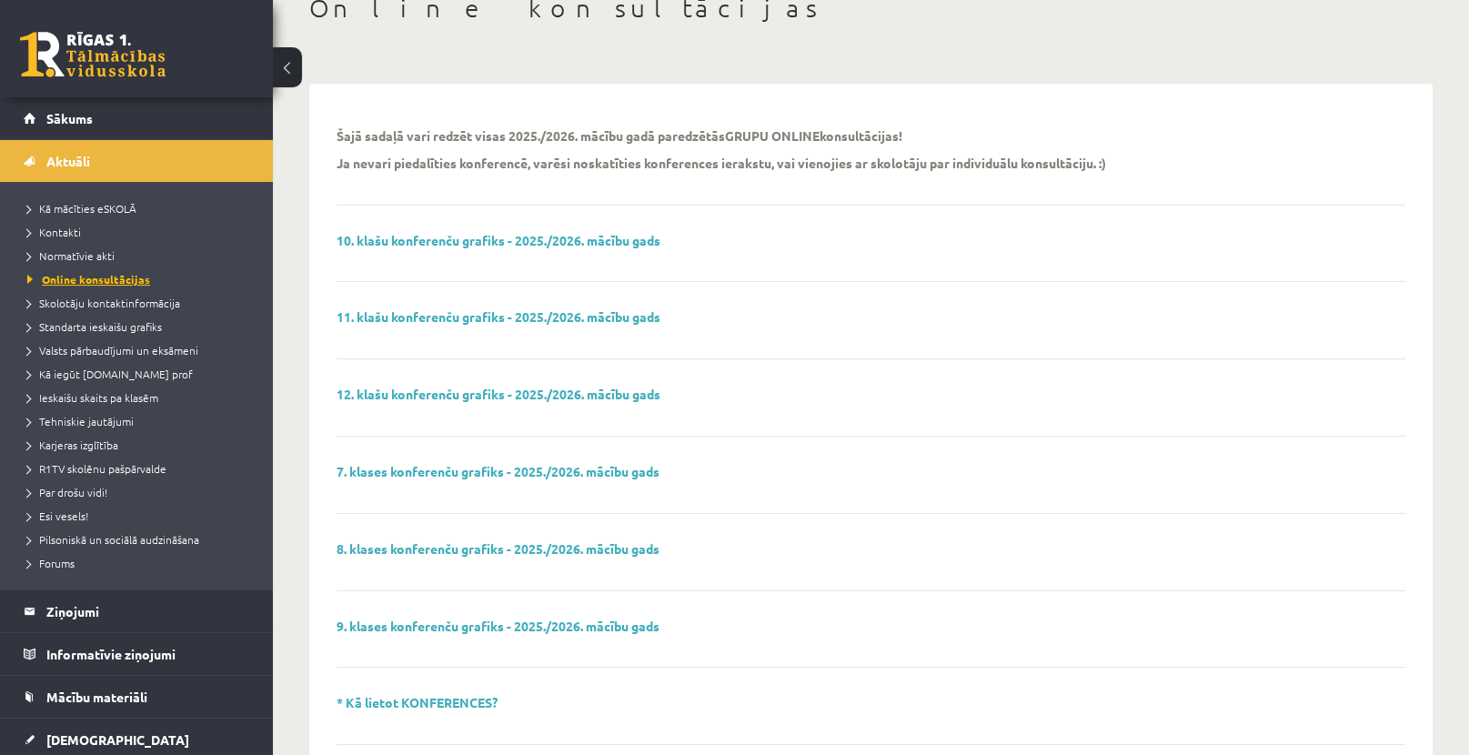
click at [29, 276] on span "Online konsultācijas" at bounding box center [88, 279] width 123 height 15
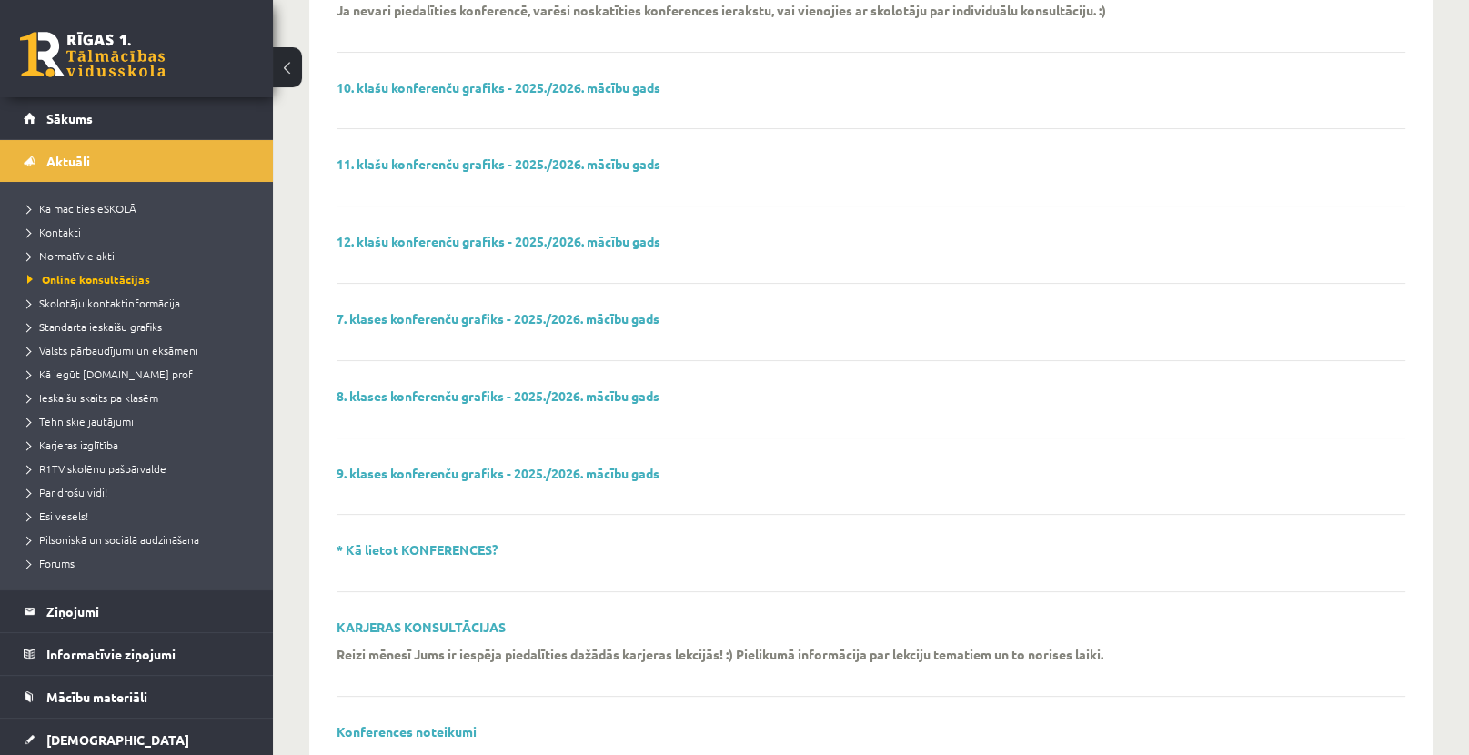
scroll to position [521, 0]
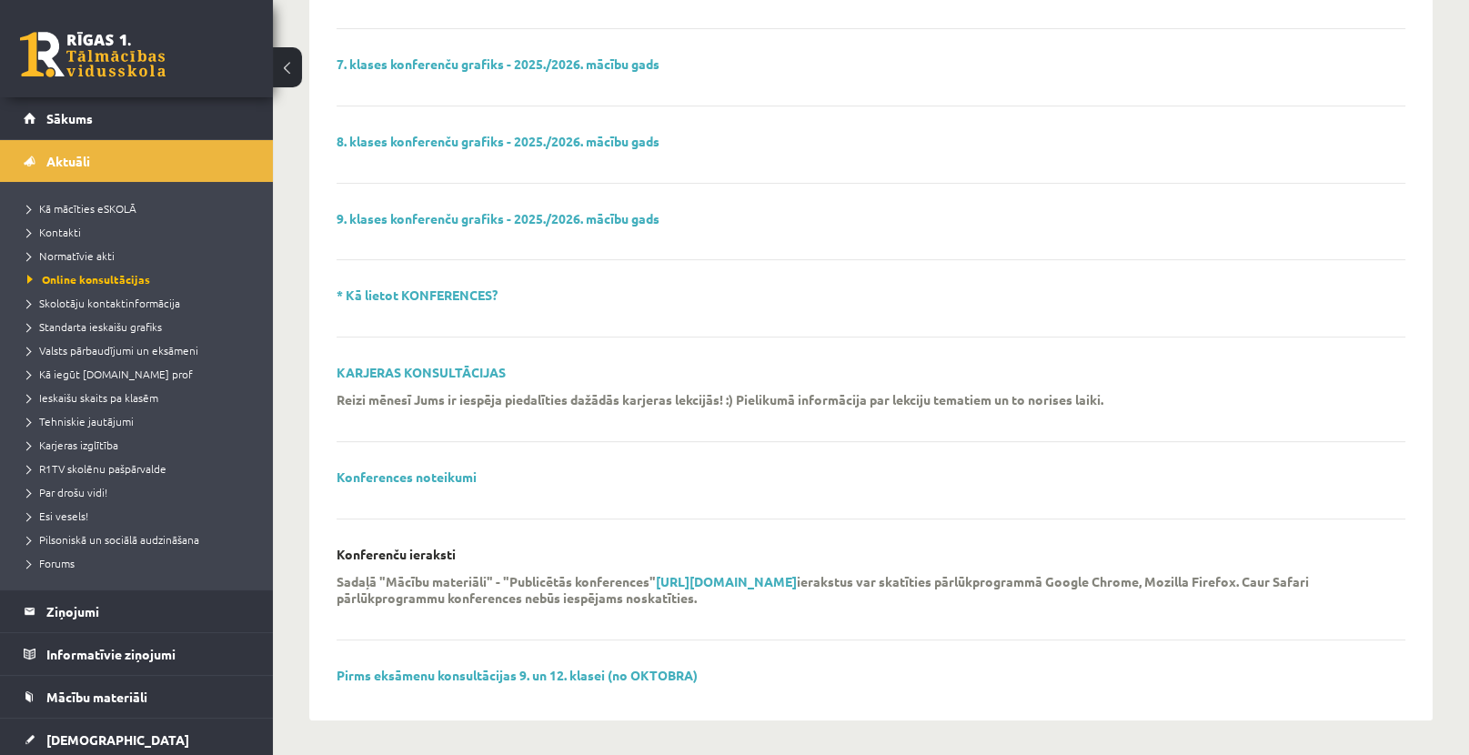
click at [712, 543] on div "Šajā sadaļā vari redzēt visas 2025./2026. mācību gadā paredzētās GRUPU ONLINE k…" at bounding box center [870, 199] width 1069 height 990
click at [714, 573] on strong "https://eskola.r1tv.lv/conferences/public" at bounding box center [726, 581] width 141 height 16
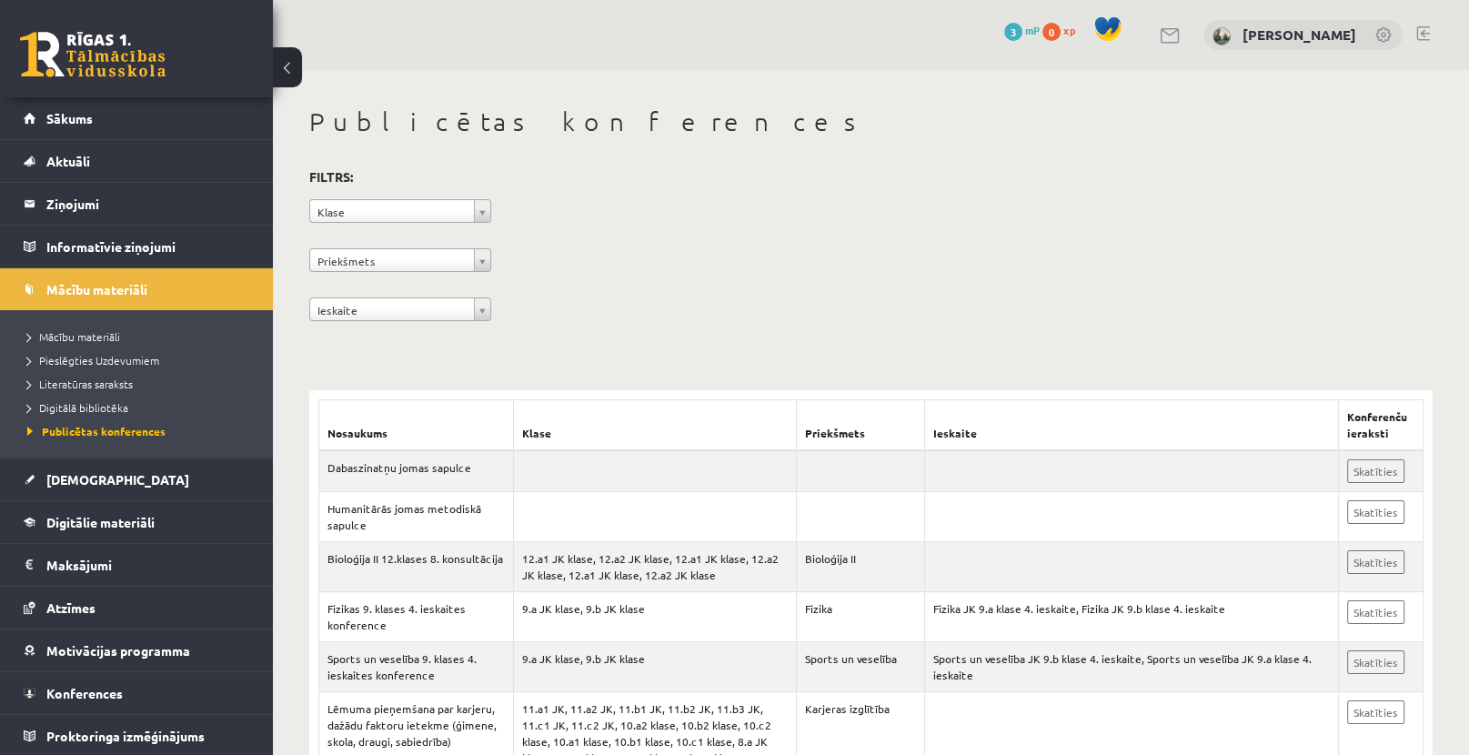
click at [604, 309] on div "**********" at bounding box center [870, 248] width 1123 height 166
click at [67, 107] on link "Sākums" at bounding box center [137, 118] width 226 height 42
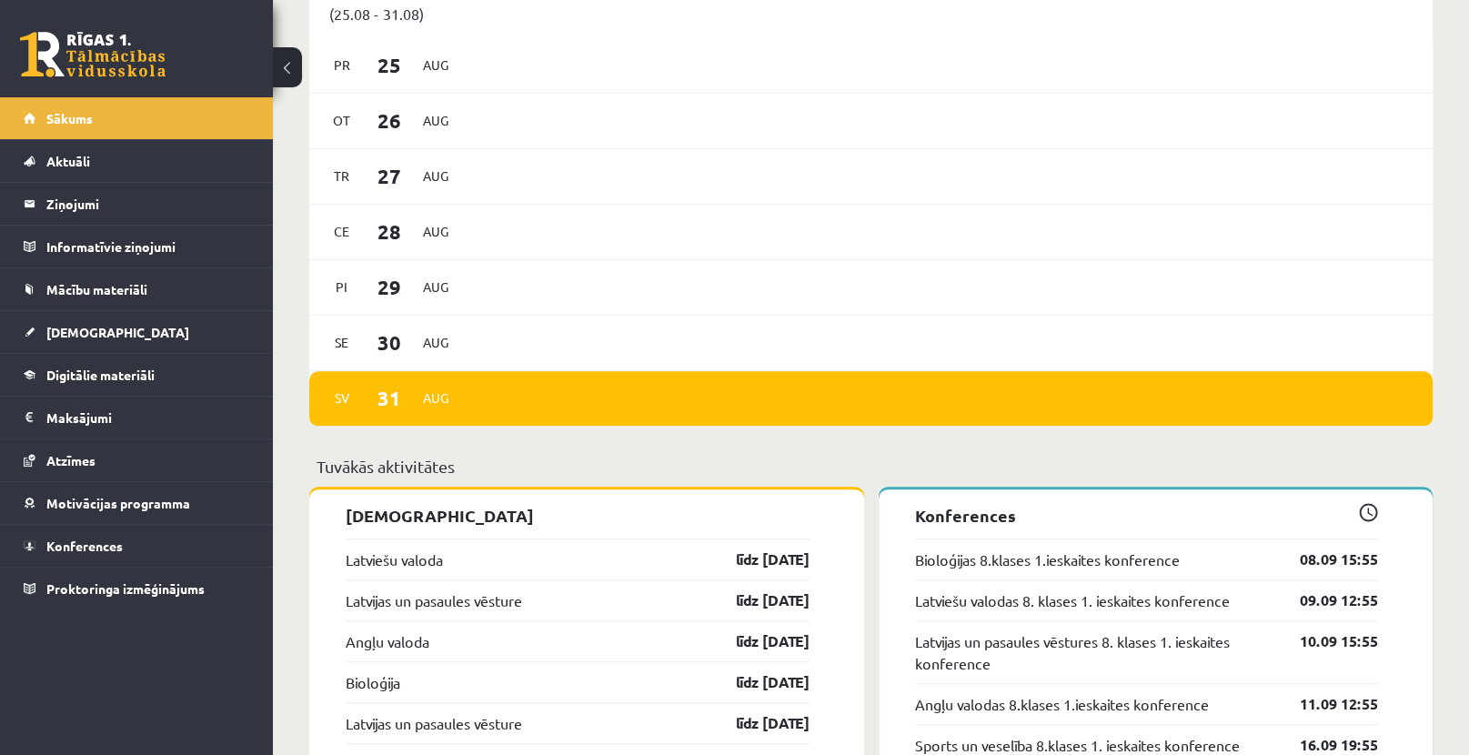
scroll to position [818, 0]
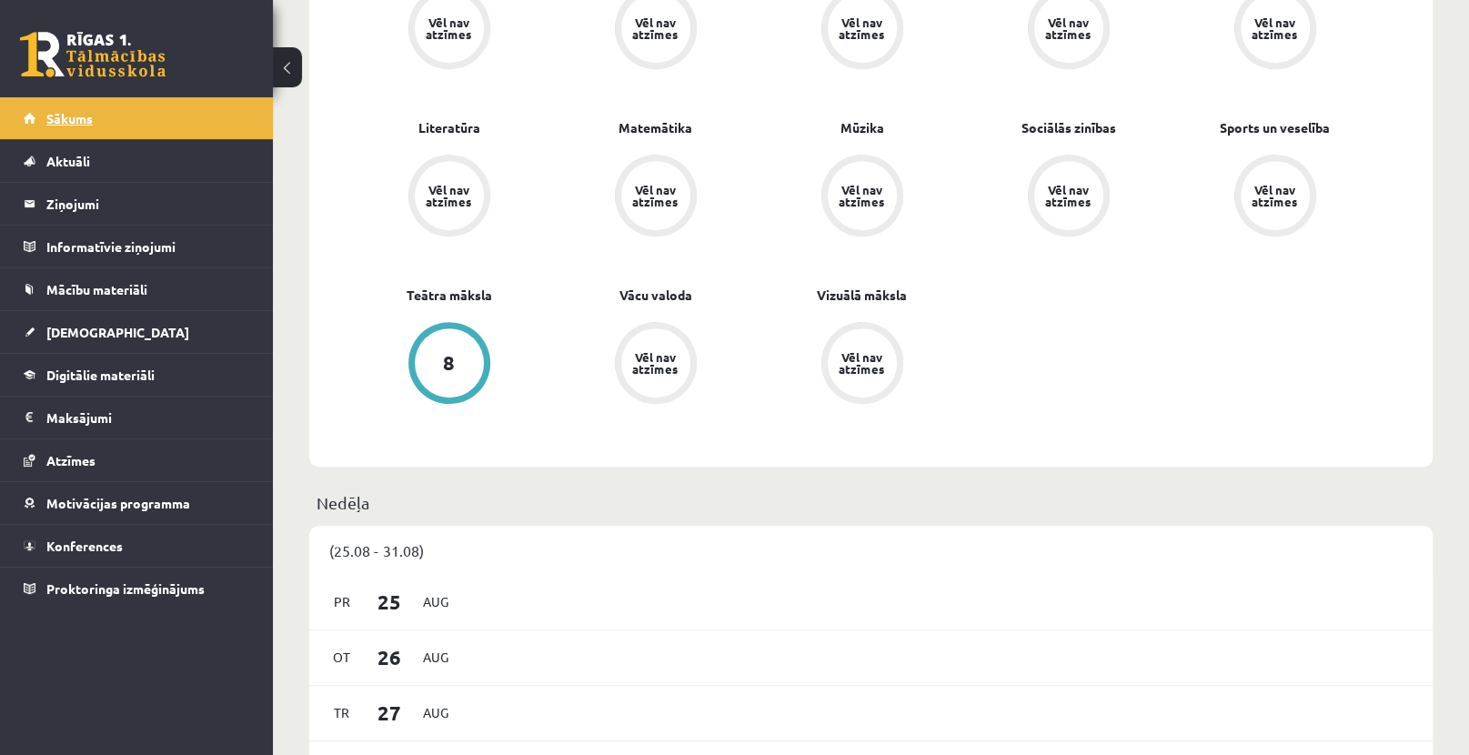
click at [107, 127] on link "Sākums" at bounding box center [137, 118] width 226 height 42
